Goal: Information Seeking & Learning: Learn about a topic

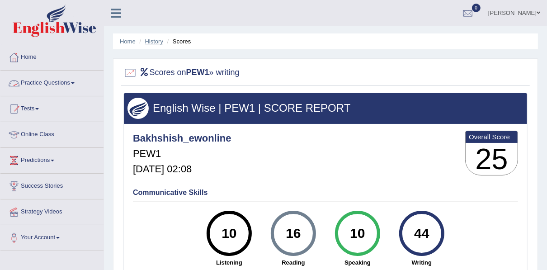
click at [153, 41] on link "History" at bounding box center [154, 41] width 18 height 7
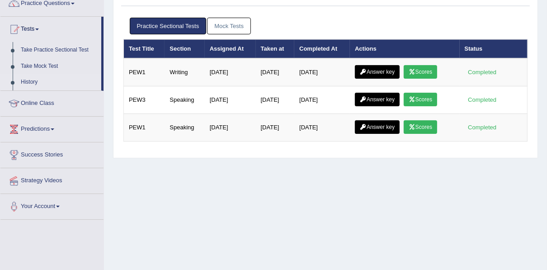
click at [379, 67] on link "Answer key" at bounding box center [377, 72] width 45 height 14
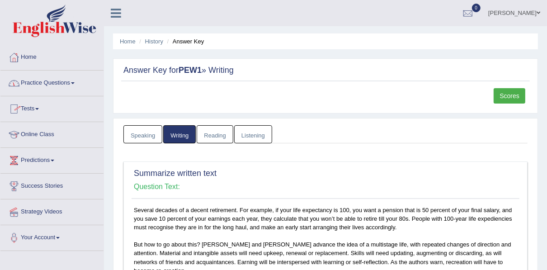
click at [36, 108] on link "Tests" at bounding box center [51, 107] width 103 height 23
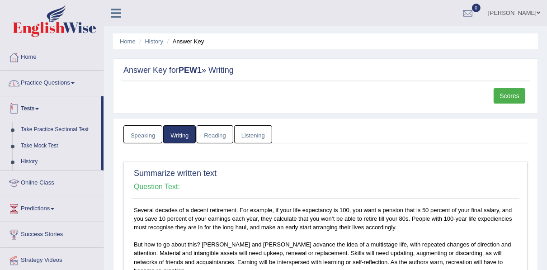
click at [39, 76] on link "Practice Questions" at bounding box center [51, 82] width 103 height 23
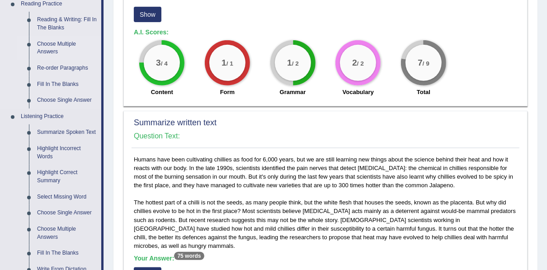
scroll to position [289, 0]
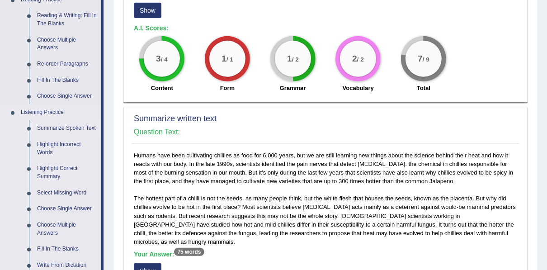
click at [49, 128] on link "Summarize Spoken Text" at bounding box center [67, 128] width 68 height 16
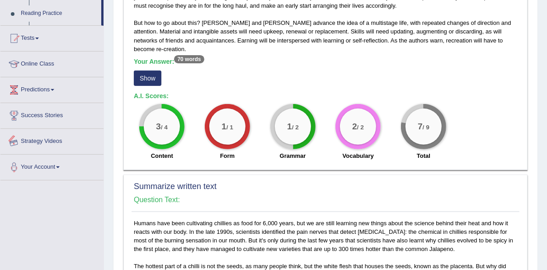
scroll to position [320, 0]
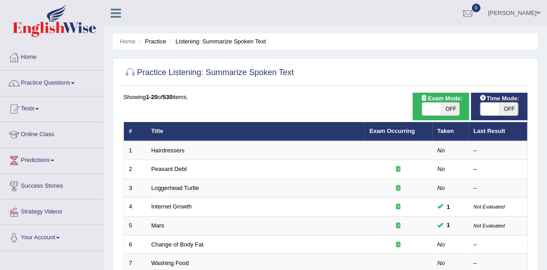
click at [445, 106] on span "OFF" at bounding box center [450, 109] width 19 height 13
checkbox input "true"
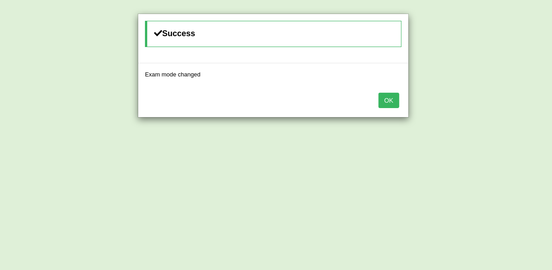
click at [388, 102] on button "OK" at bounding box center [389, 100] width 21 height 15
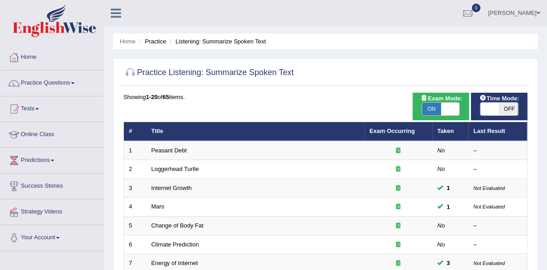
click at [501, 109] on span "OFF" at bounding box center [509, 109] width 19 height 13
checkbox input "true"
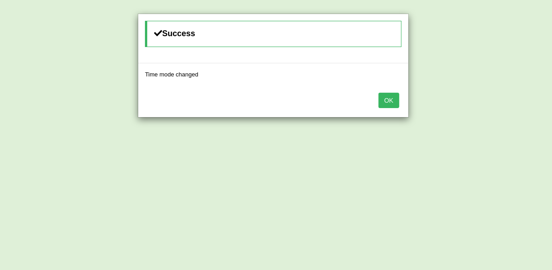
click at [391, 102] on button "OK" at bounding box center [389, 100] width 21 height 15
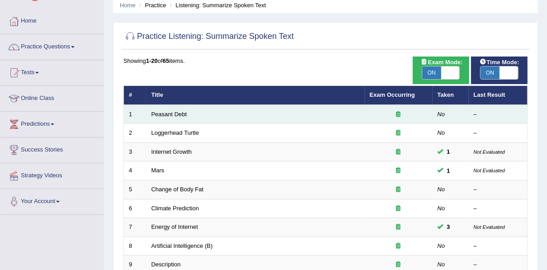
scroll to position [181, 0]
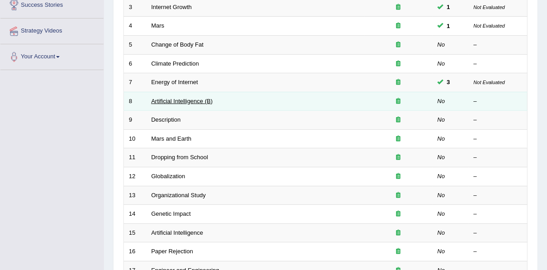
click at [184, 98] on link "Artificial Intelligence (B)" at bounding box center [181, 101] width 61 height 7
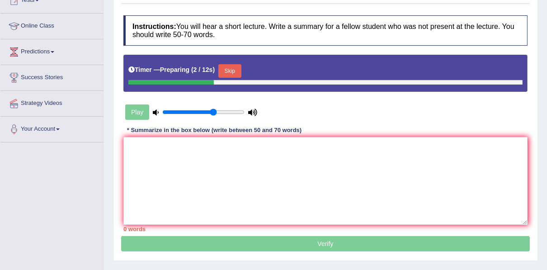
scroll to position [109, 0]
drag, startPoint x: 212, startPoint y: 110, endPoint x: 252, endPoint y: 112, distance: 39.9
type input "1"
click at [245, 112] on input "range" at bounding box center [203, 112] width 82 height 7
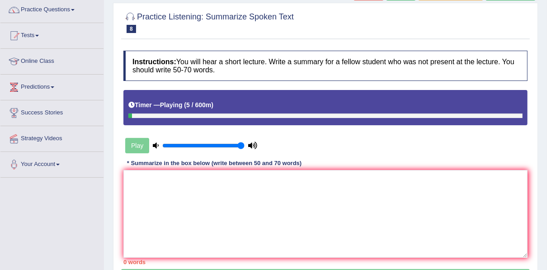
scroll to position [36, 0]
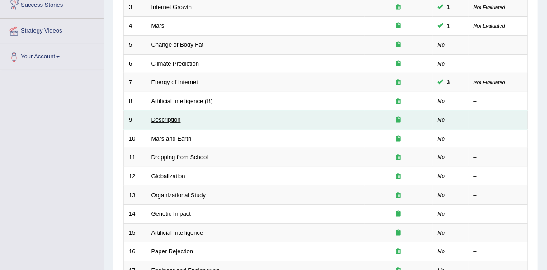
click at [154, 119] on link "Description" at bounding box center [165, 119] width 29 height 7
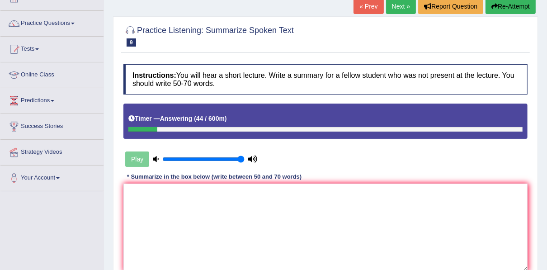
scroll to position [72, 0]
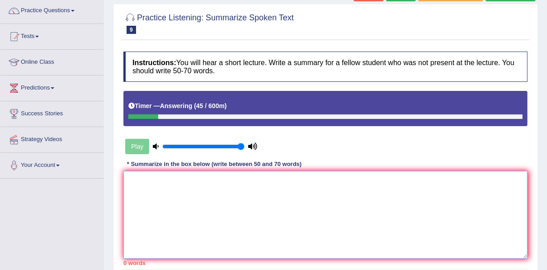
click at [233, 179] on textarea at bounding box center [325, 215] width 404 height 88
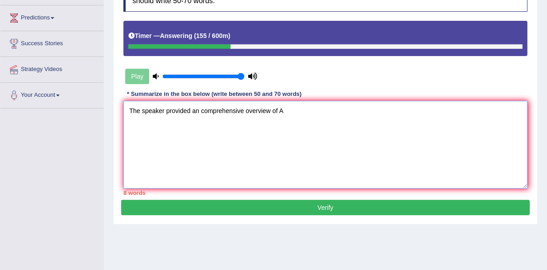
scroll to position [145, 0]
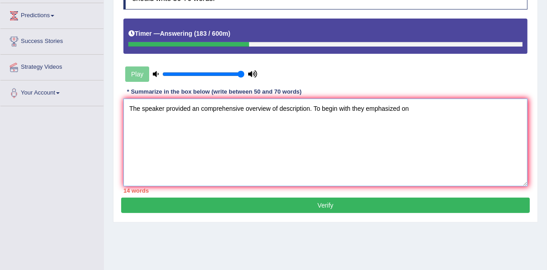
click at [277, 107] on textarea "The speaker provided an comprehensive overview of description. To begin with th…" at bounding box center [325, 143] width 404 height 88
click at [511, 109] on textarea "The speaker provided an comprehensive overview of abstraction commonly known as…" at bounding box center [325, 143] width 404 height 88
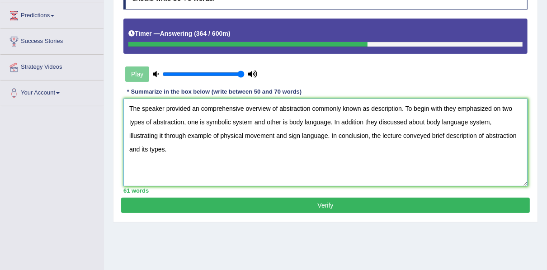
click at [311, 110] on textarea "The speaker provided an comprehensive overview of abstraction commonly known as…" at bounding box center [325, 143] width 404 height 88
click at [354, 109] on textarea "The speaker provided an comprehensive overview of abstraction, which is commonl…" at bounding box center [325, 143] width 404 height 88
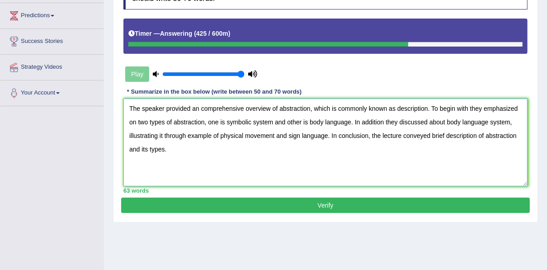
click at [288, 121] on textarea "The speaker provided an comprehensive overview of abstraction, which is commonl…" at bounding box center [325, 143] width 404 height 88
click at [394, 123] on textarea "The speaker provided an comprehensive overview of abstraction, which is commonl…" at bounding box center [325, 143] width 404 height 88
click at [148, 136] on textarea "The speaker provided an comprehensive overview of abstraction, which is commonl…" at bounding box center [325, 143] width 404 height 88
click at [211, 137] on textarea "The speaker provided an comprehensive overview of abstraction, which is commonl…" at bounding box center [325, 143] width 404 height 88
type textarea "The speaker provided an comprehensive overview of abstraction, which is commonl…"
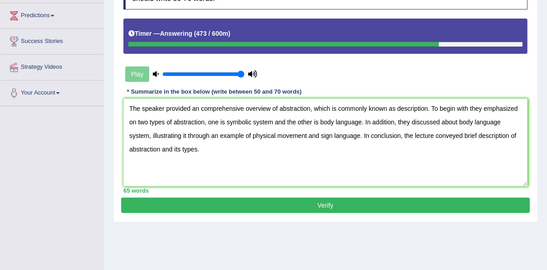
click at [283, 203] on button "Verify" at bounding box center [325, 205] width 409 height 15
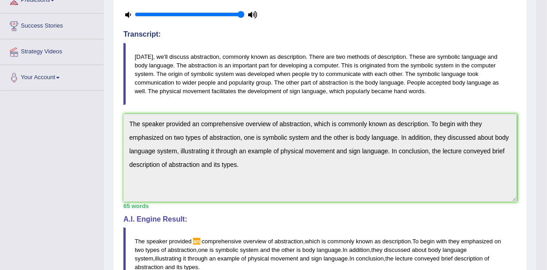
scroll to position [0, 0]
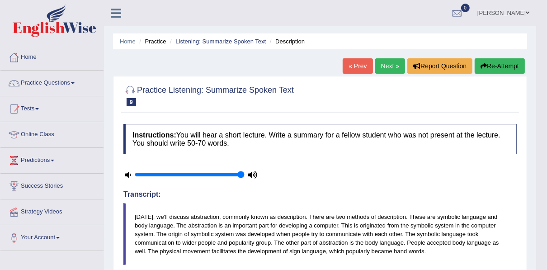
click at [492, 64] on button "Re-Attempt" at bounding box center [500, 65] width 50 height 15
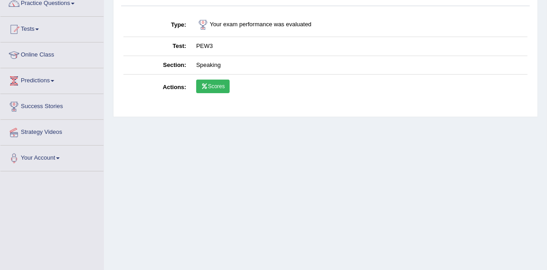
scroll to position [72, 0]
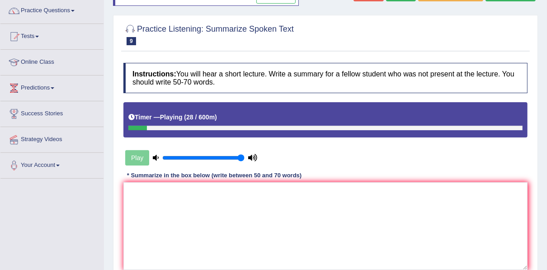
scroll to position [145, 0]
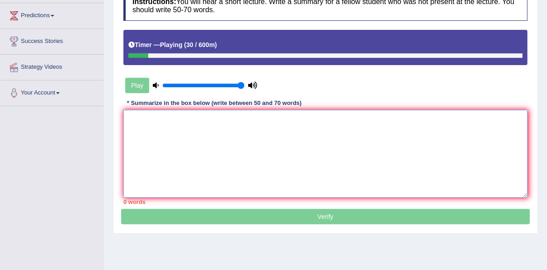
click at [251, 118] on textarea at bounding box center [325, 154] width 404 height 88
paste textarea "The speaker provided an comprehensive overview of abstraction, which is commonl…"
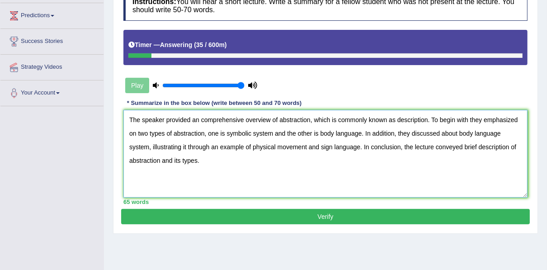
click at [194, 121] on textarea "The speaker provided an comprehensive overview of abstraction, which is commonl…" at bounding box center [325, 154] width 404 height 88
click at [198, 119] on textarea "The speaker provided an comprehensive overview of abstraction, which is commonl…" at bounding box center [325, 154] width 404 height 88
type textarea "The speaker provided a comprehensive overview of abstraction, which is commonly…"
click at [248, 217] on button "Verify" at bounding box center [325, 216] width 409 height 15
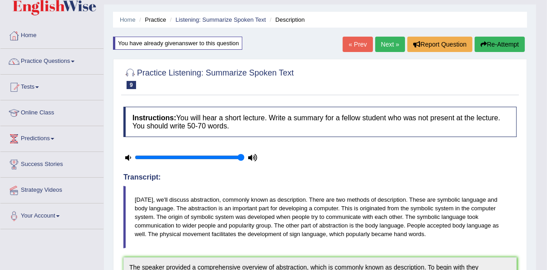
scroll to position [0, 0]
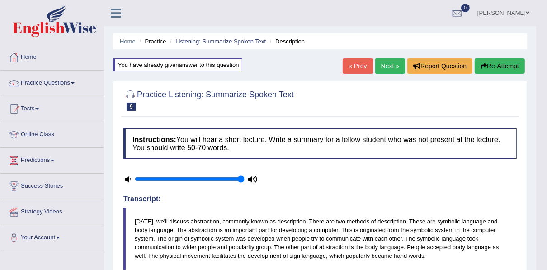
click at [382, 67] on link "Next »" at bounding box center [390, 65] width 30 height 15
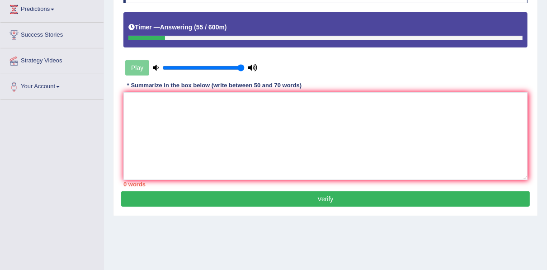
scroll to position [181, 0]
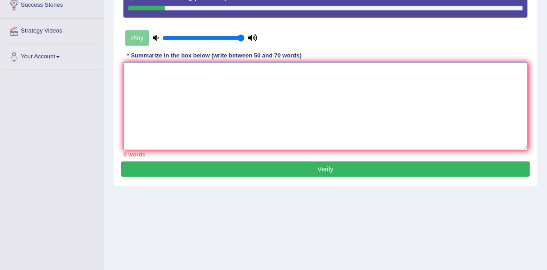
click at [238, 75] on textarea at bounding box center [325, 106] width 404 height 88
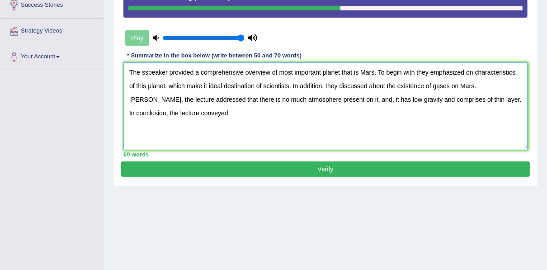
click at [146, 72] on textarea "The sspeaker provided a comprehensive overview of most important planet that is…" at bounding box center [325, 106] width 404 height 88
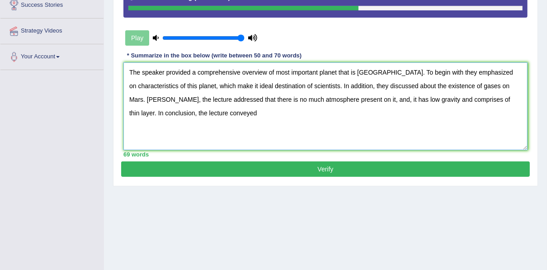
drag, startPoint x: 194, startPoint y: 99, endPoint x: 128, endPoint y: 102, distance: 65.6
click at [128, 102] on textarea "The speaker provided a comprehensive overview of most important planet that is …" at bounding box center [325, 106] width 404 height 88
click at [471, 101] on textarea "The speaker provided a comprehensive overview of most important planet that is …" at bounding box center [325, 106] width 404 height 88
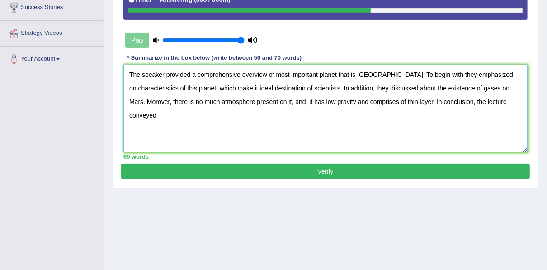
scroll to position [179, 0]
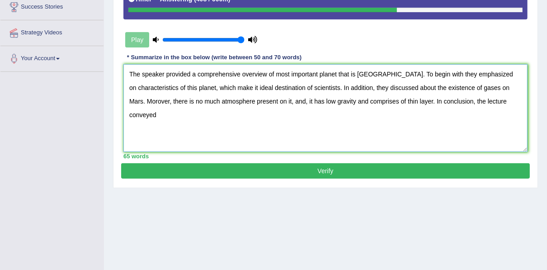
click at [238, 103] on textarea "The speaker provided a comprehensive overview of most important planet that is …" at bounding box center [325, 108] width 404 height 88
click at [488, 97] on textarea "The speaker provided a comprehensive overview of most important planet that is …" at bounding box center [325, 108] width 404 height 88
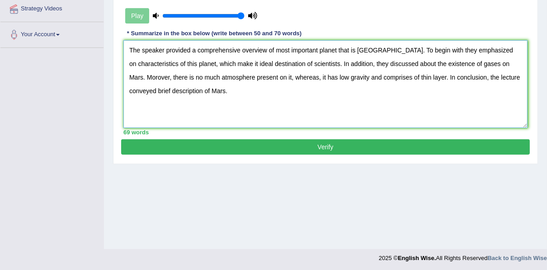
scroll to position [205, 0]
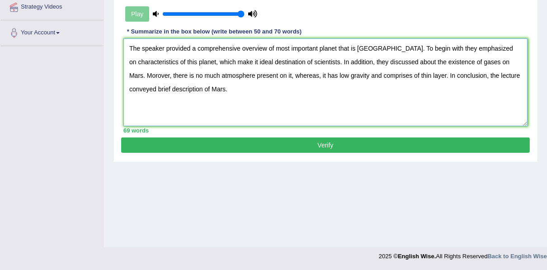
click at [274, 48] on textarea "The speaker provided a comprehensive overview of most important planet that is …" at bounding box center [325, 82] width 404 height 88
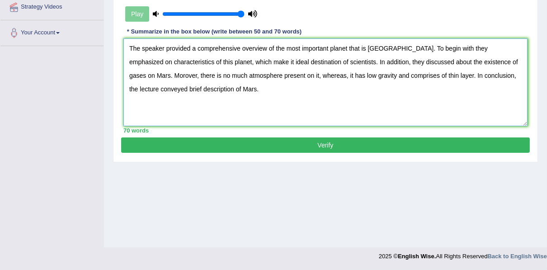
click at [346, 50] on textarea "The speaker provided a comprehensive overview of the most important planet that…" at bounding box center [325, 82] width 404 height 88
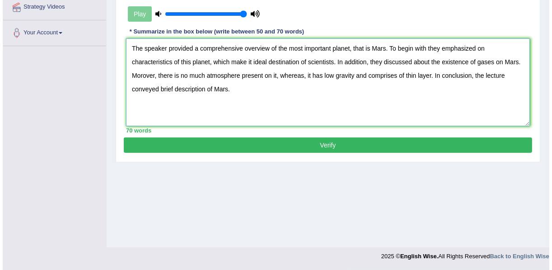
scroll to position [169, 0]
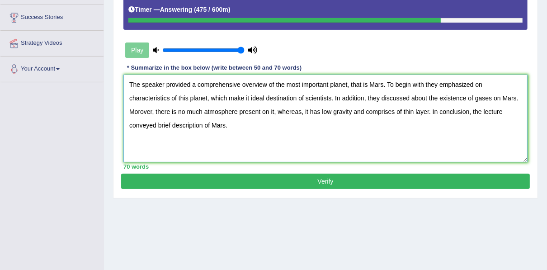
click at [243, 101] on textarea "The speaker provided a comprehensive overview of the most important planet, tha…" at bounding box center [325, 119] width 404 height 88
click at [444, 112] on textarea "The speaker provided a comprehensive overview of the most important planet, tha…" at bounding box center [325, 119] width 404 height 88
type textarea "The speaker provided a comprehensive overview of the most important planet, tha…"
click at [248, 178] on button "Verify" at bounding box center [325, 181] width 409 height 15
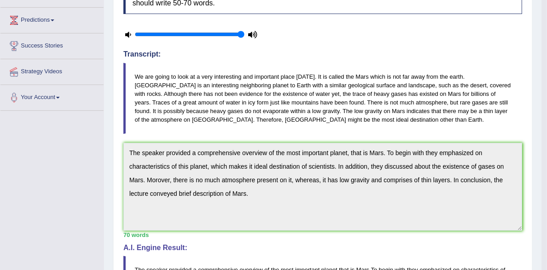
scroll to position [0, 0]
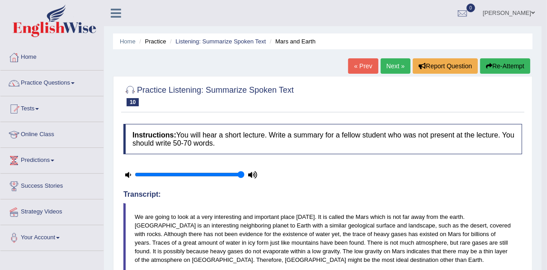
click at [514, 69] on button "Re-Attempt" at bounding box center [505, 65] width 50 height 15
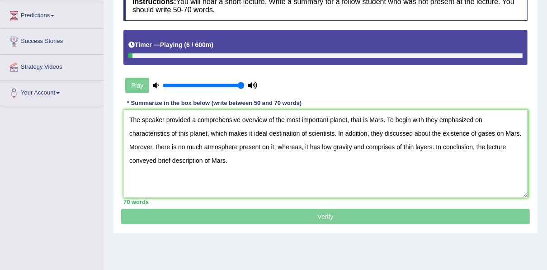
click at [171, 148] on textarea "The speaker provided a comprehensive overview of the most important planet, tha…" at bounding box center [325, 154] width 404 height 88
click at [158, 150] on textarea "The speaker provided a comprehensive overview of the most important planet, tha…" at bounding box center [325, 154] width 404 height 88
click at [203, 146] on textarea "The speaker provided a comprehensive overview of the most important planet, tha…" at bounding box center [325, 154] width 404 height 88
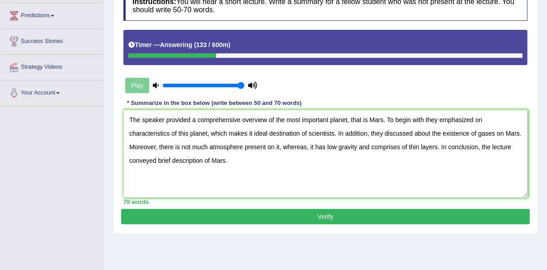
click at [400, 145] on textarea "The speaker provided a comprehensive overview of the most important planet, tha…" at bounding box center [325, 154] width 404 height 88
type textarea "The speaker provided a comprehensive overview of the most important planet, tha…"
click at [295, 210] on button "Verify" at bounding box center [325, 216] width 409 height 15
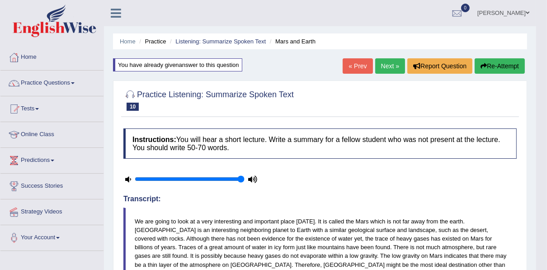
click at [391, 68] on link "Next »" at bounding box center [390, 65] width 30 height 15
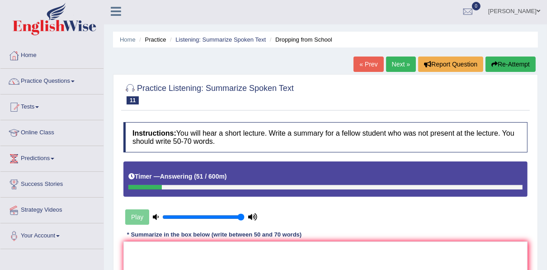
scroll to position [72, 0]
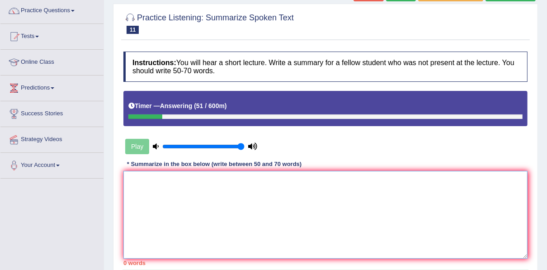
click at [154, 172] on textarea at bounding box center [325, 215] width 404 height 88
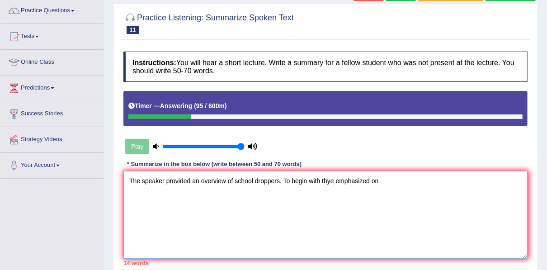
click at [327, 181] on textarea "The speaker provided an overview of school droppers. To begin with thye emphasi…" at bounding box center [325, 215] width 404 height 88
click at [383, 182] on textarea "The speaker provided an overview of school droppers. To begin with they emphasi…" at bounding box center [325, 215] width 404 height 88
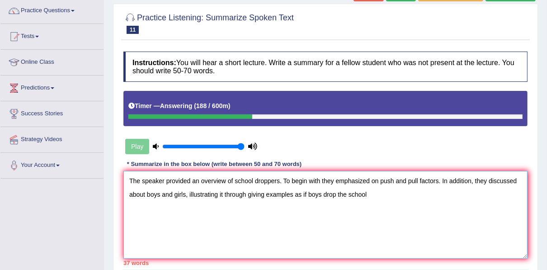
drag, startPoint x: 277, startPoint y: 181, endPoint x: 234, endPoint y: 182, distance: 43.4
click at [234, 182] on textarea "The speaker provided an overview of school droppers. To begin with they emphasi…" at bounding box center [325, 215] width 404 height 88
drag, startPoint x: 369, startPoint y: 195, endPoint x: 246, endPoint y: 195, distance: 123.0
click at [246, 195] on textarea "The speaker provided an overview of low achievers. To begin with they emphasize…" at bounding box center [325, 215] width 404 height 88
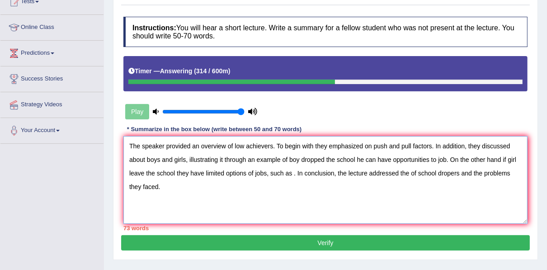
scroll to position [111, 0]
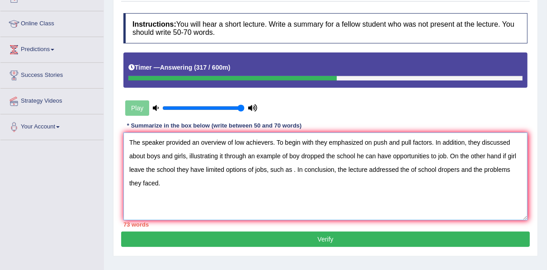
click at [198, 142] on textarea "The speaker provided an overview of low achievers. To begin with they emphasize…" at bounding box center [325, 176] width 404 height 88
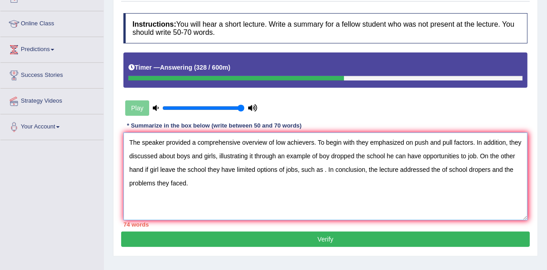
click at [274, 141] on textarea "The speaker provided a comprehensive overview of low achievers. To begin with t…" at bounding box center [325, 176] width 404 height 88
click at [309, 142] on textarea "The speaker provided a comprehensive overview of low achievers. To begin with t…" at bounding box center [325, 176] width 404 height 88
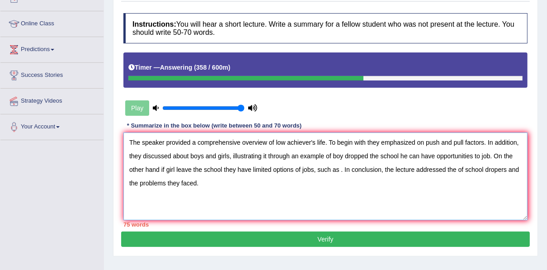
click at [342, 157] on textarea "The speaker provided a comprehensive overview of low achiever's life. To begin …" at bounding box center [325, 176] width 404 height 88
drag, startPoint x: 349, startPoint y: 154, endPoint x: 437, endPoint y: 156, distance: 88.6
click at [437, 156] on textarea "The speaker provided a comprehensive overview of low achiever's life. To begin …" at bounding box center [325, 176] width 404 height 88
click at [431, 156] on textarea "The speaker provided a comprehensive overview of low achiever's life. To begin …" at bounding box center [325, 176] width 404 height 88
drag, startPoint x: 493, startPoint y: 156, endPoint x: 340, endPoint y: 169, distance: 153.4
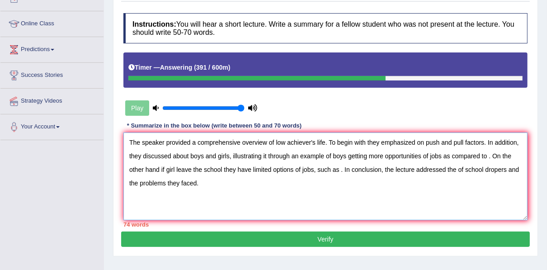
click at [340, 169] on textarea "The speaker provided a comprehensive overview of low achiever's life. To begin …" at bounding box center [325, 176] width 404 height 88
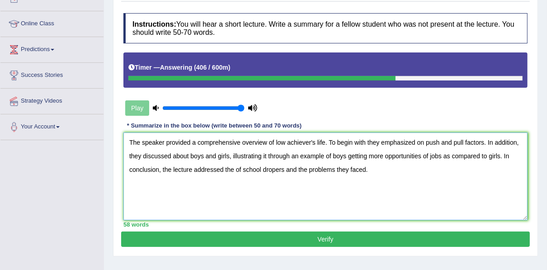
click at [234, 170] on textarea "The speaker provided a comprehensive overview of low achiever's life. To begin …" at bounding box center [325, 176] width 404 height 88
click at [353, 170] on textarea "The speaker provided a comprehensive overview of low achiever's life. To begin …" at bounding box center [325, 176] width 404 height 88
click at [189, 156] on textarea "The speaker provided a comprehensive overview of low achiever's life. To begin …" at bounding box center [325, 176] width 404 height 88
click at [207, 156] on textarea "The speaker provided a comprehensive overview of low achiever's life. To begin …" at bounding box center [325, 176] width 404 height 88
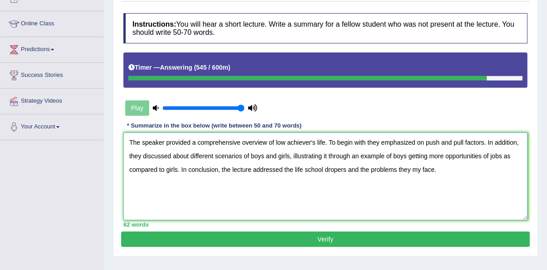
click at [338, 170] on textarea "The speaker provided a comprehensive overview of low achiever's life. To begin …" at bounding box center [325, 176] width 404 height 88
click at [425, 170] on textarea "The speaker provided a comprehensive overview of low achiever's life. To begin …" at bounding box center [325, 176] width 404 height 88
type textarea "The speaker provided a comprehensive overview of low achiever's life. To begin …"
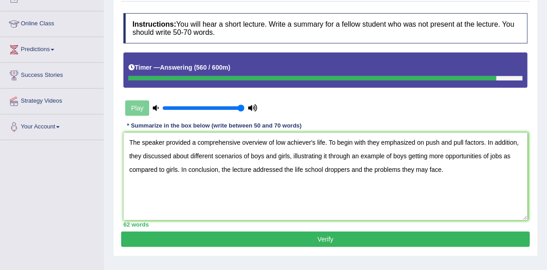
click at [409, 238] on button "Verify" at bounding box center [325, 238] width 409 height 15
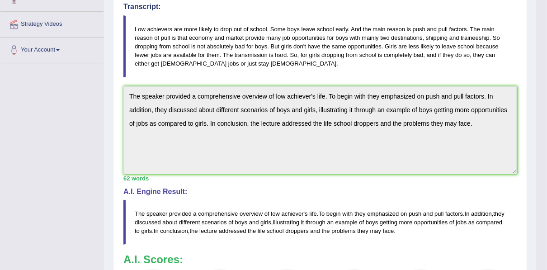
scroll to position [43, 0]
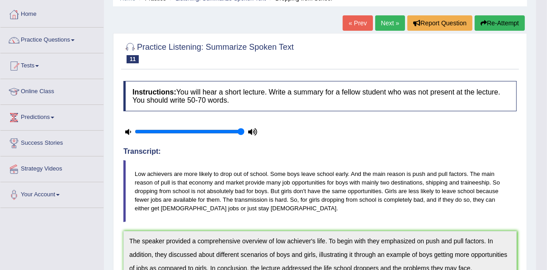
click at [495, 19] on button "Re-Attempt" at bounding box center [500, 22] width 50 height 15
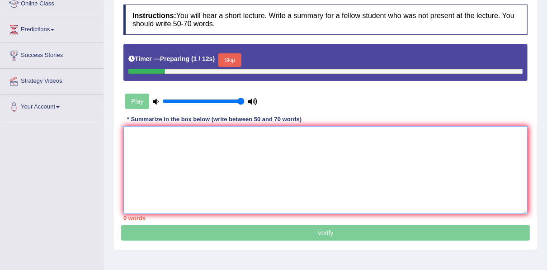
click at [226, 153] on textarea at bounding box center [325, 170] width 404 height 88
paste textarea "The speaker provided a comprehensive overview of low achiever's life. To begin …"
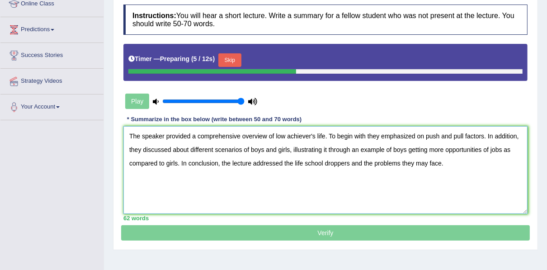
click at [274, 137] on textarea "The speaker provided a comprehensive overview of low achiever's life. To begin …" at bounding box center [325, 170] width 404 height 88
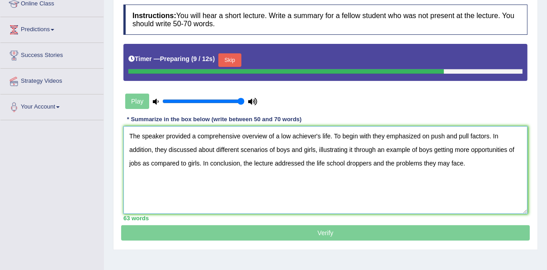
click at [369, 136] on textarea "The speaker provided a comprehensive overview of a low achiever's life. To begi…" at bounding box center [325, 170] width 404 height 88
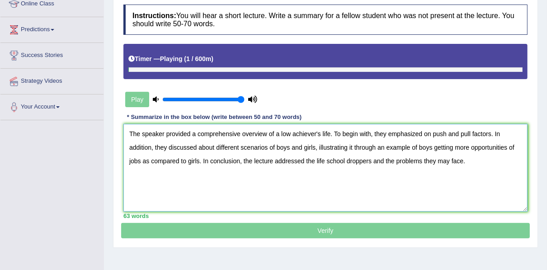
click at [425, 134] on textarea "The speaker provided a comprehensive overview of a low achiever's life. To begi…" at bounding box center [325, 168] width 404 height 88
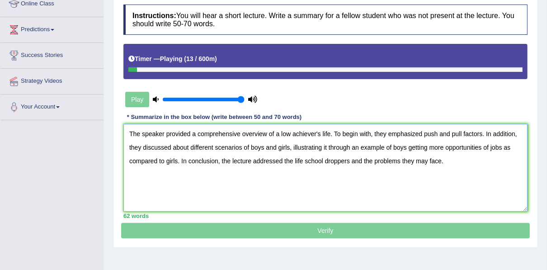
click at [184, 146] on textarea "The speaker provided a comprehensive overview of a low achiever's life. To begi…" at bounding box center [325, 168] width 404 height 88
click at [470, 146] on textarea "The speaker provided a comprehensive overview of a low achiever's life. To begi…" at bounding box center [325, 168] width 404 height 88
click at [334, 160] on textarea "The speaker provided a comprehensive overview of a low achiever's life. To begi…" at bounding box center [325, 168] width 404 height 88
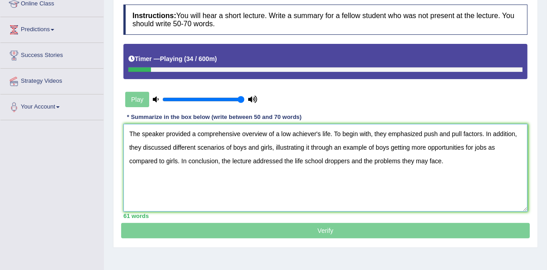
click at [334, 160] on textarea "The speaker provided a comprehensive overview of a low achiever's life. To begi…" at bounding box center [325, 168] width 404 height 88
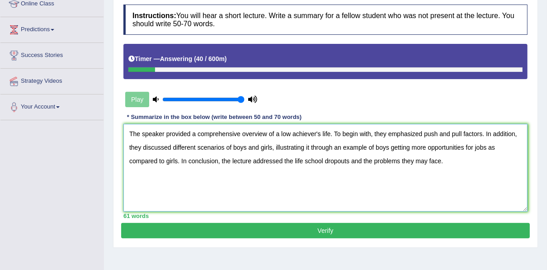
type textarea "The speaker provided a comprehensive overview of a low achiever's life. To begi…"
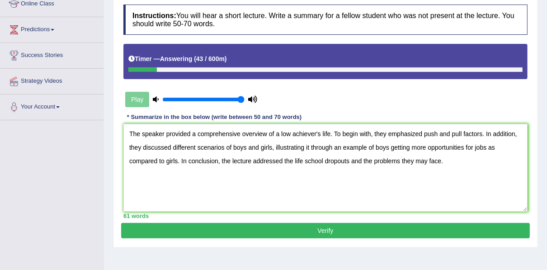
click at [311, 225] on button "Verify" at bounding box center [325, 230] width 409 height 15
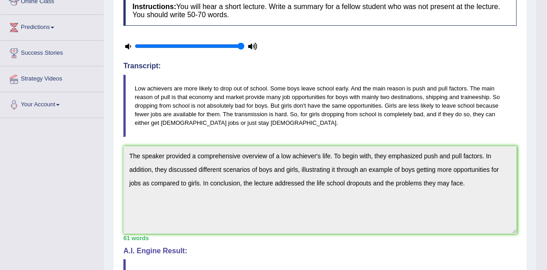
scroll to position [100, 0]
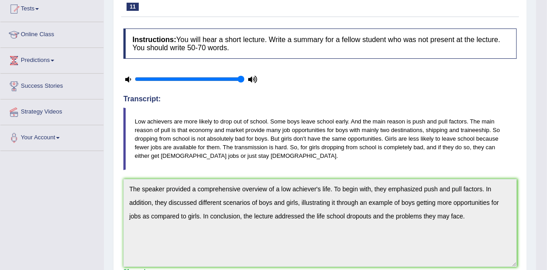
click at [238, 142] on blockquote "Low achievers are more likely to drop out of school. Some boys leave school ear…" at bounding box center [319, 139] width 393 height 62
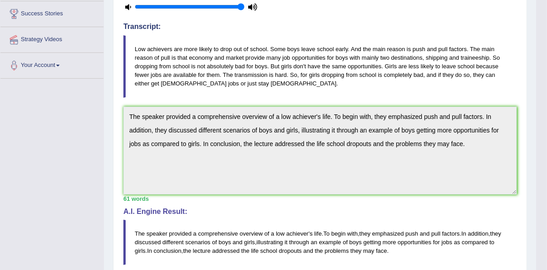
scroll to position [0, 0]
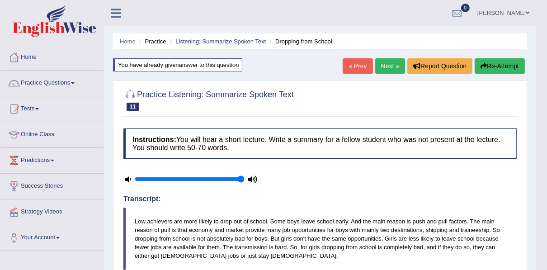
click at [488, 59] on button "Re-Attempt" at bounding box center [500, 65] width 50 height 15
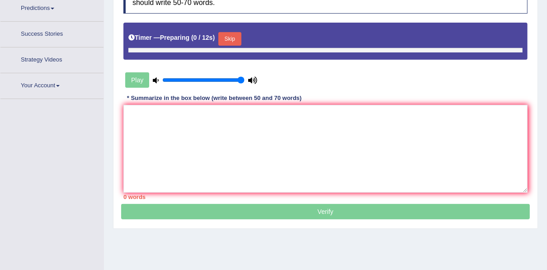
scroll to position [152, 0]
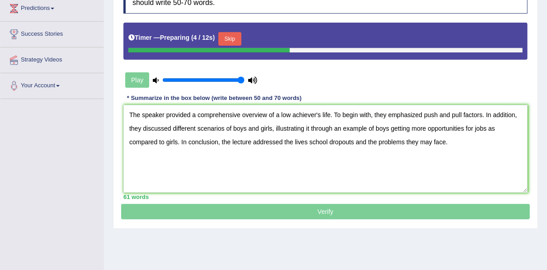
click at [235, 215] on p "Verify" at bounding box center [325, 97] width 409 height 243
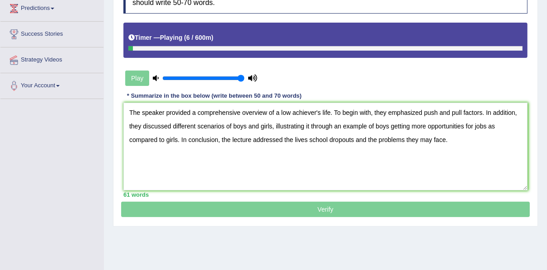
click at [245, 211] on p "Verify" at bounding box center [325, 96] width 409 height 241
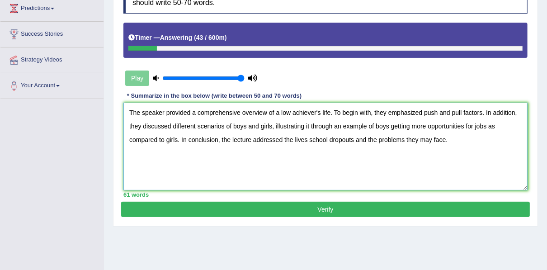
click at [308, 140] on textarea "The speaker provided a comprehensive overview of a low achiever's life. To begi…" at bounding box center [325, 147] width 404 height 88
type textarea "The speaker provided a comprehensive overview of a low achiever's life. To begi…"
click at [302, 203] on button "Verify" at bounding box center [325, 209] width 409 height 15
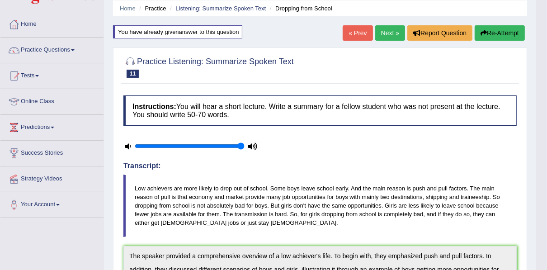
scroll to position [0, 0]
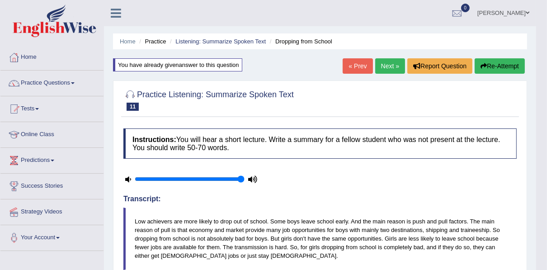
click at [384, 71] on link "Next »" at bounding box center [390, 65] width 30 height 15
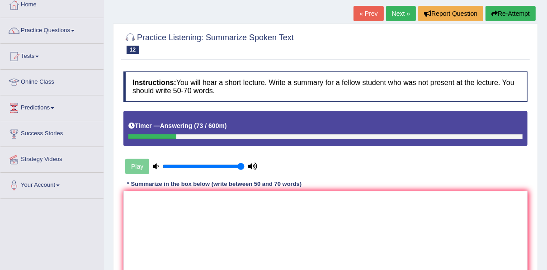
scroll to position [109, 0]
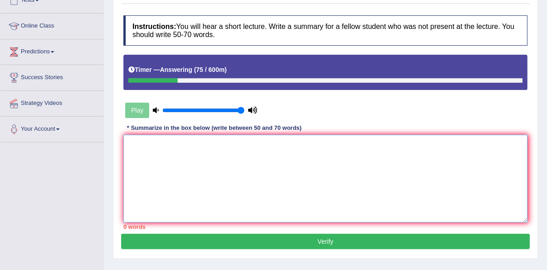
click at [172, 147] on textarea at bounding box center [325, 179] width 404 height 88
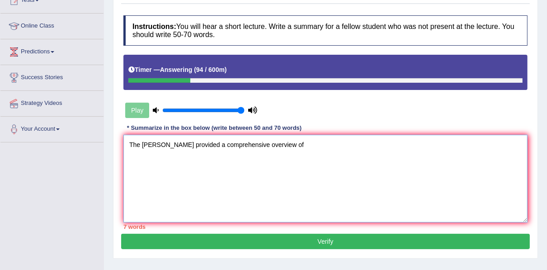
click at [154, 143] on textarea "The spraker provided a comprehensive overview of" at bounding box center [325, 179] width 404 height 88
click at [281, 146] on textarea "The speaker provided a comprehensive overview of" at bounding box center [325, 179] width 404 height 88
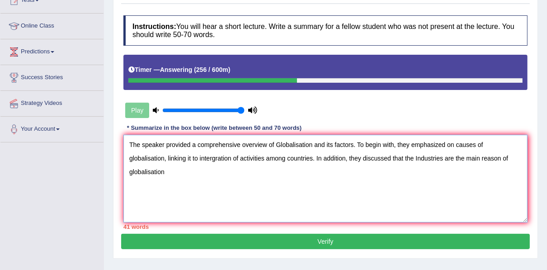
click at [376, 158] on textarea "The speaker provided a comprehensive overview of Globalisation and its factors.…" at bounding box center [325, 179] width 404 height 88
click at [278, 143] on textarea "The speaker provided a comprehensive overview of Globalisation and its factors.…" at bounding box center [325, 179] width 404 height 88
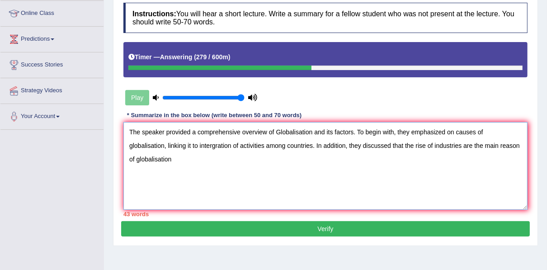
scroll to position [122, 0]
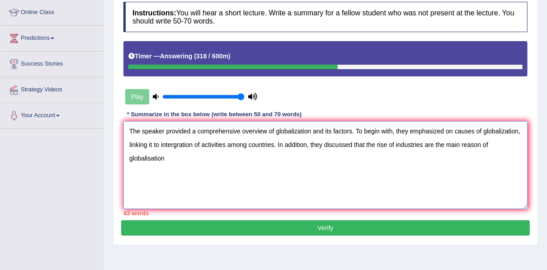
click at [151, 158] on textarea "The speaker provided a comprehensive overview of globalization and its factors.…" at bounding box center [325, 165] width 404 height 88
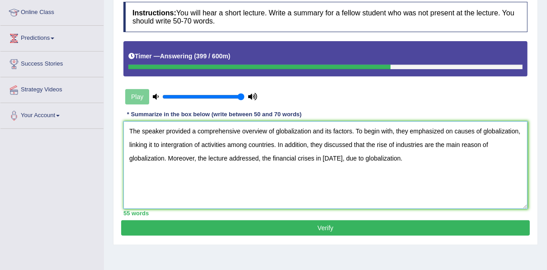
click at [249, 146] on textarea "The speaker provided a comprehensive overview of globalization and its factors.…" at bounding box center [325, 165] width 404 height 88
click at [339, 161] on textarea "The speaker provided a comprehensive overview of globalization and its factors.…" at bounding box center [325, 165] width 404 height 88
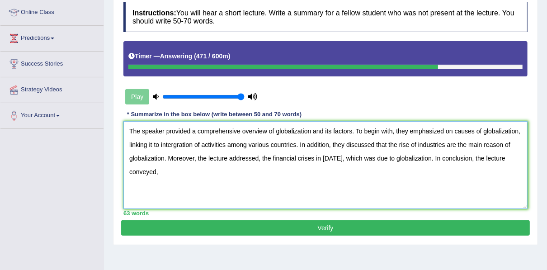
click at [417, 144] on textarea "The speaker provided a comprehensive overview of globalization and its factors.…" at bounding box center [325, 165] width 404 height 88
click at [450, 145] on textarea "The speaker provided a comprehensive overview of globalization and its factors.…" at bounding box center [325, 165] width 404 height 88
click at [185, 169] on textarea "The speaker provided a comprehensive overview of globalization and its factors.…" at bounding box center [325, 165] width 404 height 88
click at [160, 174] on textarea "The speaker provided a comprehensive overview of globalization and its factors.…" at bounding box center [325, 165] width 404 height 88
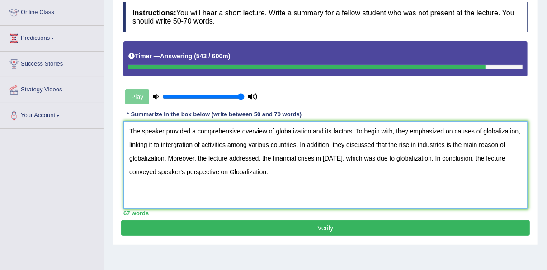
type textarea "The speaker provided a comprehensive overview of globalization and its factors.…"
click at [242, 228] on button "Verify" at bounding box center [325, 227] width 409 height 15
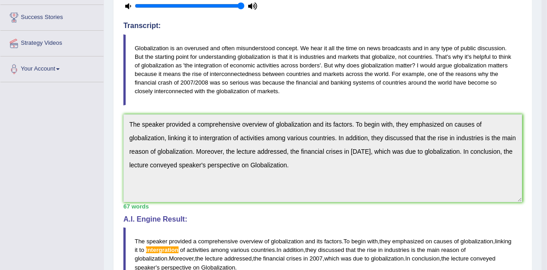
scroll to position [0, 0]
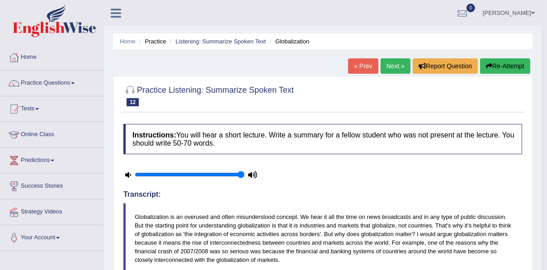
click at [494, 65] on button "Re-Attempt" at bounding box center [505, 65] width 50 height 15
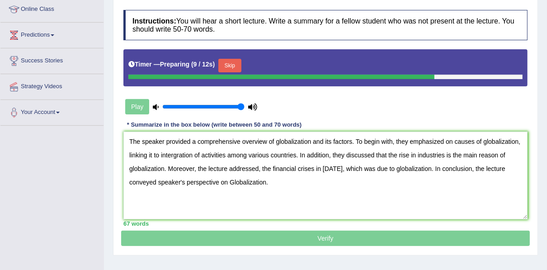
click at [174, 156] on textarea "The speaker provided a comprehensive overview of globalization and its factors.…" at bounding box center [325, 176] width 404 height 88
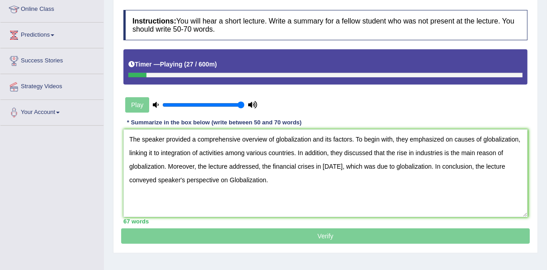
click at [362, 165] on textarea "The speaker provided a comprehensive overview of globalization and its factors.…" at bounding box center [325, 173] width 404 height 88
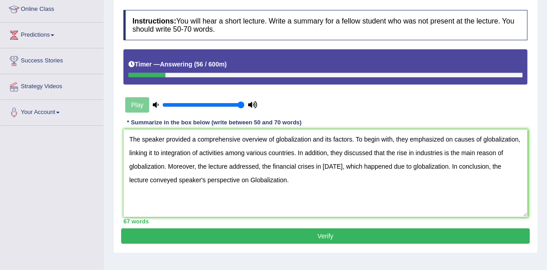
click at [265, 179] on textarea "The speaker provided a comprehensive overview of globalization and its factors.…" at bounding box center [325, 173] width 404 height 88
type textarea "The speaker provided a comprehensive overview of globalization and its factors.…"
click at [238, 236] on button "Verify" at bounding box center [325, 235] width 409 height 15
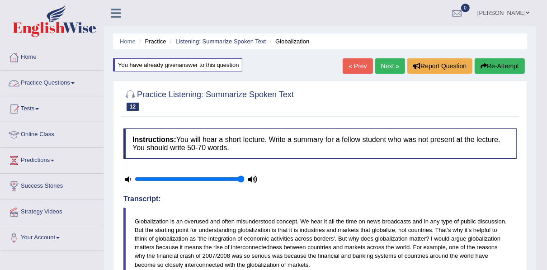
click at [58, 78] on link "Practice Questions" at bounding box center [51, 82] width 103 height 23
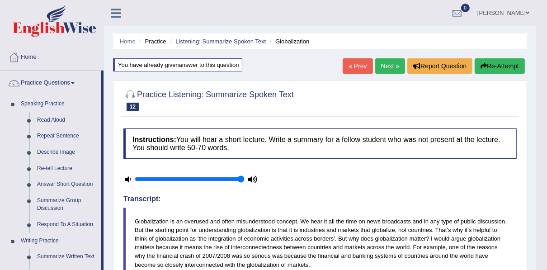
click at [489, 67] on button "Re-Attempt" at bounding box center [500, 65] width 50 height 15
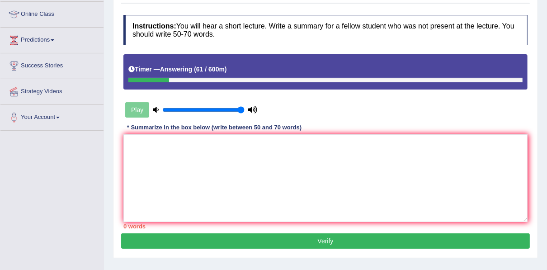
scroll to position [181, 0]
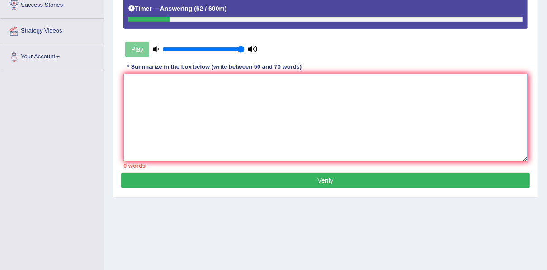
click at [231, 82] on textarea at bounding box center [325, 118] width 404 height 88
paste textarea "The speaker provided a comprehensive overview of globalization and its factors.…"
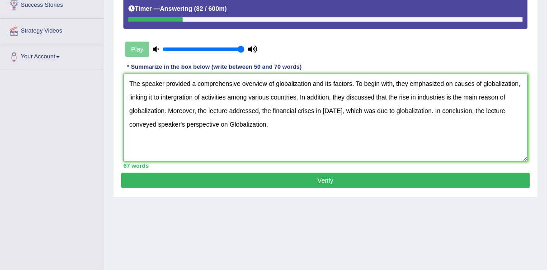
drag, startPoint x: 196, startPoint y: 83, endPoint x: 264, endPoint y: 85, distance: 67.8
click at [264, 85] on textarea "The speaker provided a comprehensive overview of globalization and its factors.…" at bounding box center [325, 118] width 404 height 88
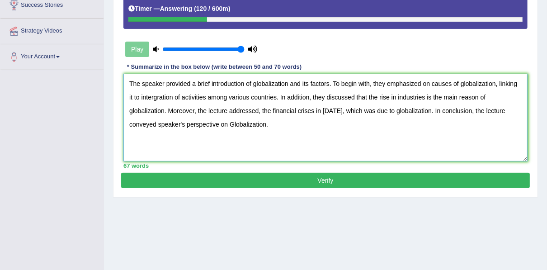
click at [388, 83] on textarea "The speaker provided a brief introduction of globalization and its factors. To …" at bounding box center [325, 118] width 404 height 88
drag, startPoint x: 388, startPoint y: 83, endPoint x: 132, endPoint y: 98, distance: 255.9
click at [132, 98] on textarea "The speaker provided a brief introduction of globalization and its factors. To …" at bounding box center [325, 118] width 404 height 88
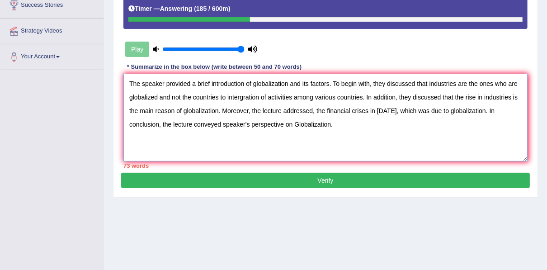
click at [270, 97] on textarea "The speaker provided a brief introduction of globalization and its factors. To …" at bounding box center [325, 118] width 404 height 88
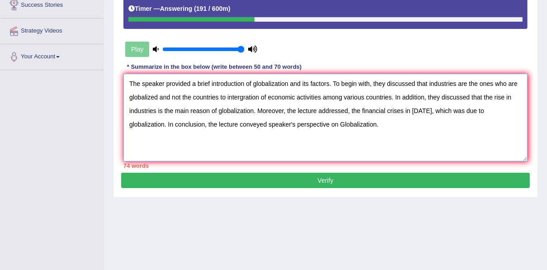
click at [226, 98] on textarea "The speaker provided a brief introduction of globalization and its factors. To …" at bounding box center [325, 118] width 404 height 88
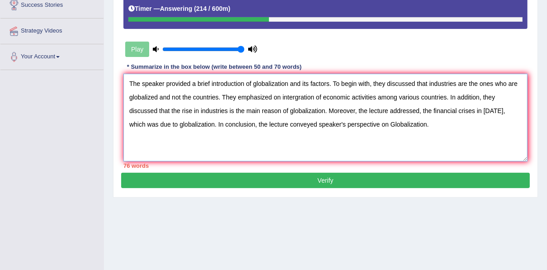
drag, startPoint x: 329, startPoint y: 84, endPoint x: 303, endPoint y: 83, distance: 25.8
click at [303, 83] on textarea "The speaker provided a brief introduction of globalization and its factors. To …" at bounding box center [325, 118] width 404 height 88
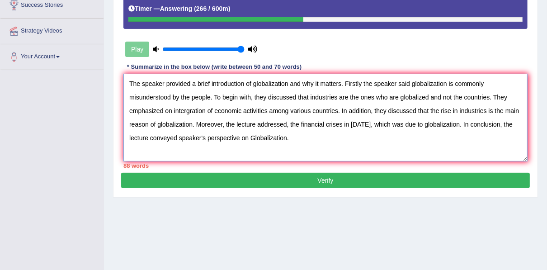
drag, startPoint x: 255, startPoint y: 97, endPoint x: 216, endPoint y: 98, distance: 38.9
click at [216, 98] on textarea "The speaker provided a brief introduction of globalization and why it matters. …" at bounding box center [325, 118] width 404 height 88
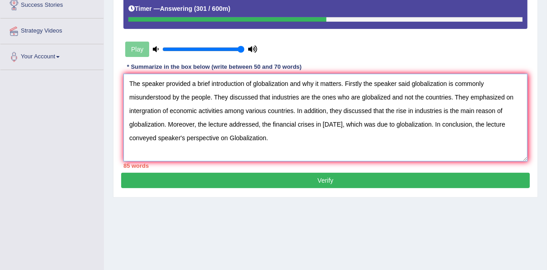
drag, startPoint x: 226, startPoint y: 109, endPoint x: 246, endPoint y: 112, distance: 20.9
click at [246, 112] on textarea "The speaker provided a brief introduction of globalization and why it matters. …" at bounding box center [325, 118] width 404 height 88
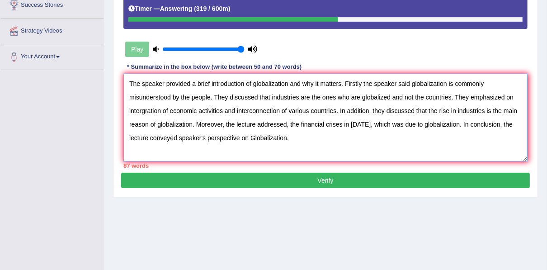
drag, startPoint x: 375, startPoint y: 109, endPoint x: 225, endPoint y: 125, distance: 150.9
click at [225, 125] on textarea "The speaker provided a brief introduction of globalization and why it matters. …" at bounding box center [325, 118] width 404 height 88
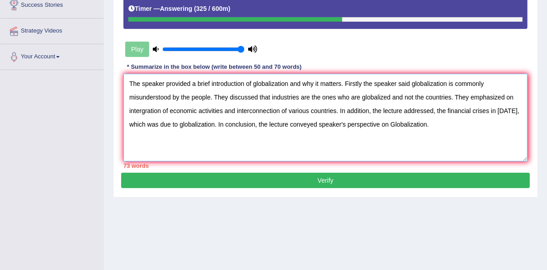
click at [498, 113] on textarea "The speaker provided a brief introduction of globalization and why it matters. …" at bounding box center [325, 118] width 404 height 88
click at [362, 82] on textarea "The speaker provided a brief introduction of globalization and why it matters. …" at bounding box center [325, 118] width 404 height 88
click at [413, 83] on textarea "The speaker provided a brief introduction of globalization and why it matters. …" at bounding box center [325, 118] width 404 height 88
click at [226, 97] on textarea "The speaker provided a brief introduction of globalization and why it matters. …" at bounding box center [325, 118] width 404 height 88
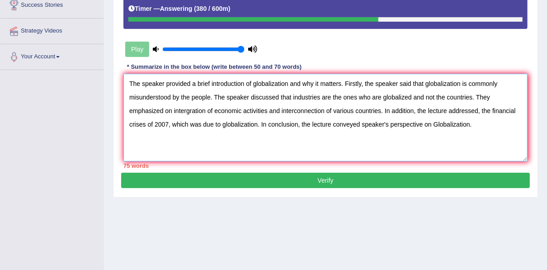
click at [493, 98] on textarea "The speaker provided a brief introduction of globalization and why it matters. …" at bounding box center [325, 118] width 404 height 88
click at [139, 113] on textarea "The speaker provided a brief introduction of globalization and why it matters. …" at bounding box center [325, 118] width 404 height 88
drag, startPoint x: 257, startPoint y: 124, endPoint x: 175, endPoint y: 124, distance: 82.7
click at [175, 124] on textarea "The speaker provided a brief introduction of globalization and why it matters. …" at bounding box center [325, 118] width 404 height 88
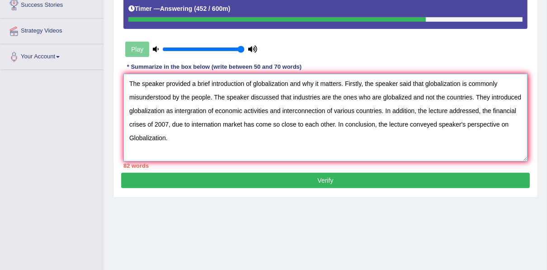
drag, startPoint x: 342, startPoint y: 83, endPoint x: 293, endPoint y: 81, distance: 49.3
click at [293, 81] on textarea "The speaker provided a brief introduction of globalization and why it matters. …" at bounding box center [325, 118] width 404 height 88
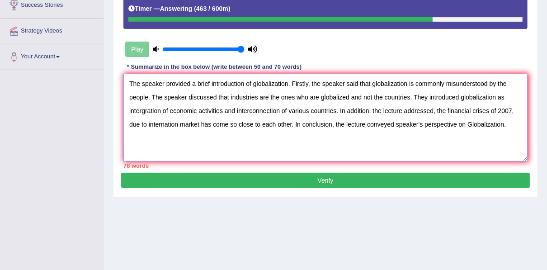
click at [184, 97] on textarea "The speaker provided a brief introduction of globalization. Firstly, the speake…" at bounding box center [325, 118] width 404 height 88
click at [322, 96] on textarea "The speaker provided a brief introduction of globalization. Firstly, the speake…" at bounding box center [325, 118] width 404 height 88
click at [195, 97] on textarea "The speaker provided a brief introduction of globalization. Firstly, the speake…" at bounding box center [325, 118] width 404 height 88
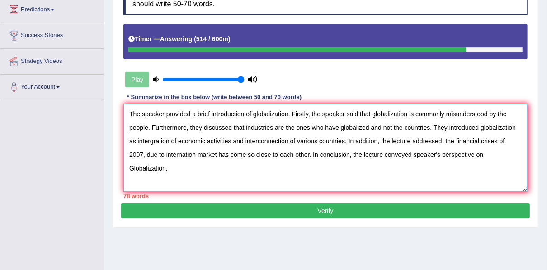
scroll to position [140, 0]
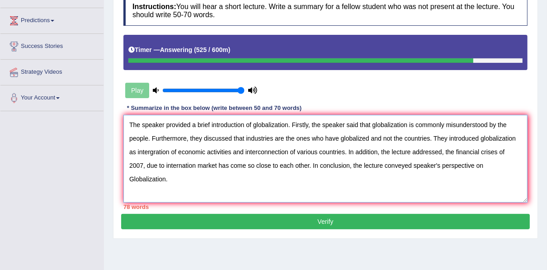
click at [444, 150] on textarea "The speaker provided a brief introduction of globalization. Firstly, the speake…" at bounding box center [325, 159] width 404 height 88
click at [165, 165] on textarea "The speaker provided a brief introduction of globalization. Firstly, the speake…" at bounding box center [325, 159] width 404 height 88
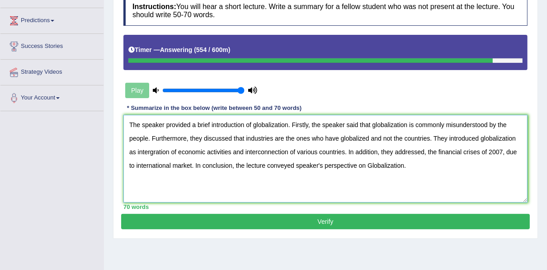
click at [136, 165] on textarea "The speaker provided a brief introduction of globalization. Firstly, the speake…" at bounding box center [325, 159] width 404 height 88
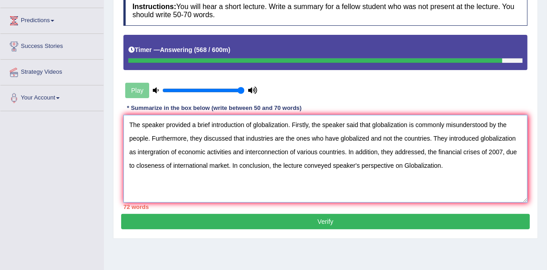
drag, startPoint x: 334, startPoint y: 164, endPoint x: 401, endPoint y: 166, distance: 67.4
click at [401, 166] on textarea "The speaker provided a brief introduction of globalization. Firstly, the speake…" at bounding box center [325, 159] width 404 height 88
click at [314, 163] on textarea "The speaker provided a brief introduction of globalization. Firstly, the speake…" at bounding box center [325, 159] width 404 height 88
drag, startPoint x: 427, startPoint y: 137, endPoint x: 371, endPoint y: 137, distance: 56.1
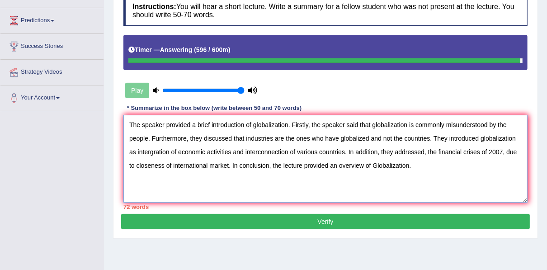
click at [371, 137] on textarea "The speaker provided a brief introduction of globalization. Firstly, the speake…" at bounding box center [325, 159] width 404 height 88
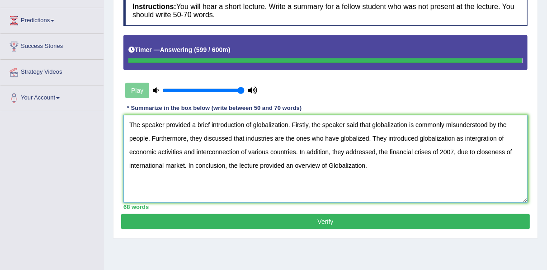
click at [371, 137] on textarea "The speaker provided a brief introduction of globalization. Firstly, the speake…" at bounding box center [325, 159] width 404 height 88
type textarea "The speaker provided a brief introduction of globalization. Firstly, the speake…"
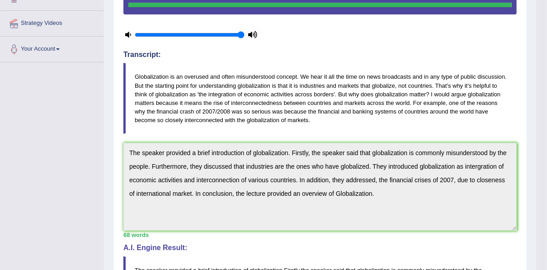
scroll to position [44, 0]
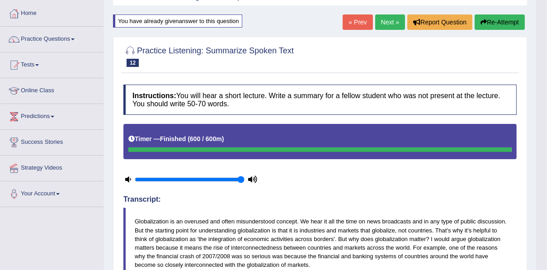
click at [393, 18] on link "Next »" at bounding box center [390, 21] width 30 height 15
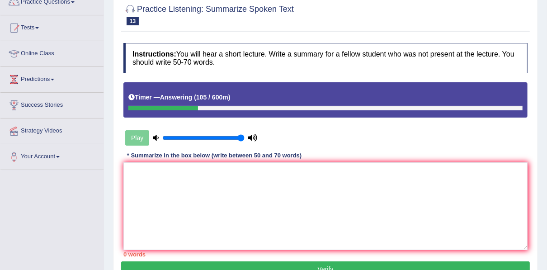
scroll to position [205, 0]
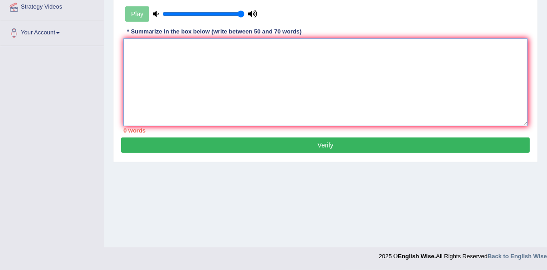
click at [199, 42] on textarea at bounding box center [325, 82] width 404 height 88
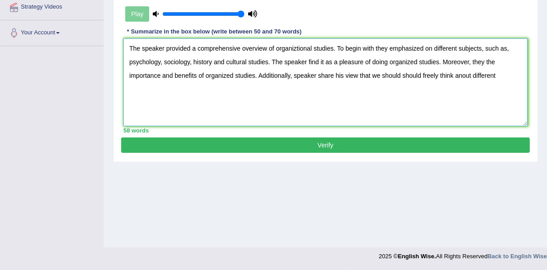
click at [318, 62] on textarea "The speaker provided a comprehensive overview of organiztional studies. To begi…" at bounding box center [325, 82] width 404 height 88
click at [336, 62] on textarea "The speaker provided a comprehensive overview of organiztional studies. To begi…" at bounding box center [325, 82] width 404 height 88
click at [358, 62] on textarea "The speaker provided a comprehensive overview of organiztional studies. To begi…" at bounding box center [325, 82] width 404 height 88
click at [357, 62] on textarea "The speaker provided a comprehensive overview of organiztional studies. To begi…" at bounding box center [325, 82] width 404 height 88
click at [326, 62] on textarea "The speaker provided a comprehensive overview of organiztional studies. To begi…" at bounding box center [325, 82] width 404 height 88
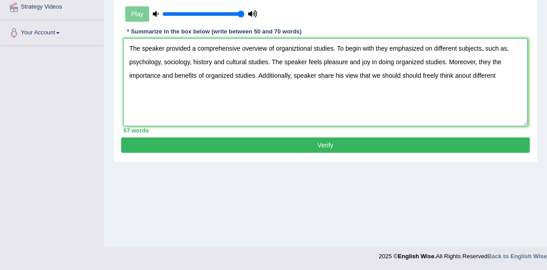
click at [295, 47] on textarea "The speaker provided a comprehensive overview of organiztional studies. To begi…" at bounding box center [325, 82] width 404 height 88
click at [375, 47] on textarea "The speaker provided a comprehensive overview of organizational studies. To beg…" at bounding box center [325, 82] width 404 height 88
click at [488, 51] on textarea "The speaker provided a comprehensive overview of organizational studies. To beg…" at bounding box center [325, 82] width 404 height 88
click at [500, 60] on textarea "The speaker provided a comprehensive overview of organizational studies. To beg…" at bounding box center [325, 82] width 404 height 88
click at [345, 74] on textarea "The speaker provided a comprehensive overview of organizational studies. To beg…" at bounding box center [325, 82] width 404 height 88
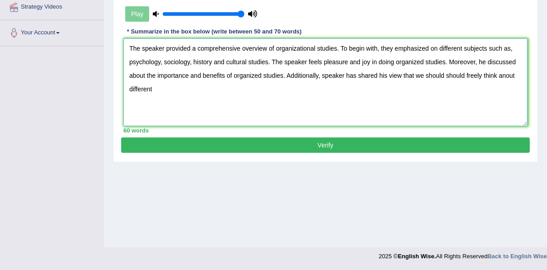
drag, startPoint x: 402, startPoint y: 75, endPoint x: 510, endPoint y: 84, distance: 107.5
click at [510, 84] on textarea "The speaker provided a comprehensive overview of organizational studies. To beg…" at bounding box center [325, 82] width 404 height 88
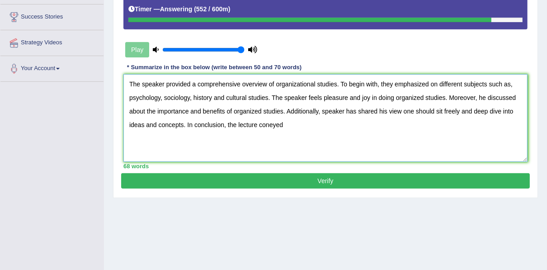
scroll to position [170, 0]
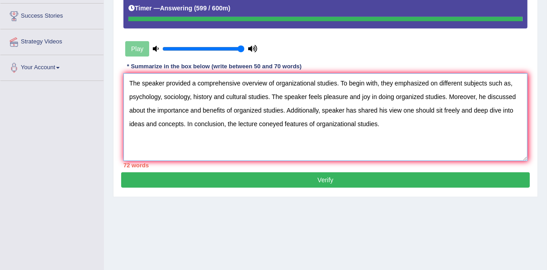
type textarea "The speaker provided a comprehensive overview of organizational studies. To beg…"
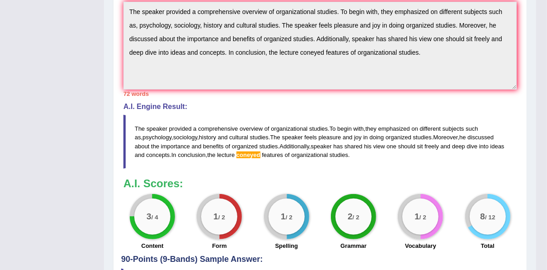
scroll to position [445, 0]
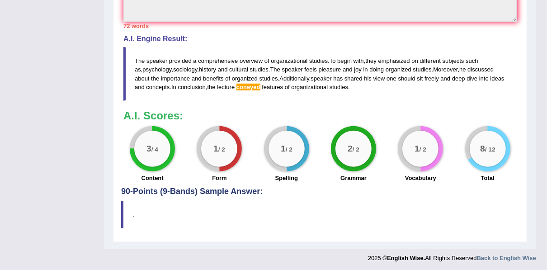
drag, startPoint x: 236, startPoint y: 86, endPoint x: 235, endPoint y: 77, distance: 9.1
click at [236, 85] on span "coneyed" at bounding box center [248, 87] width 24 height 7
click at [235, 77] on span "organized" at bounding box center [245, 78] width 26 height 7
click at [232, 75] on span "organized" at bounding box center [245, 78] width 26 height 7
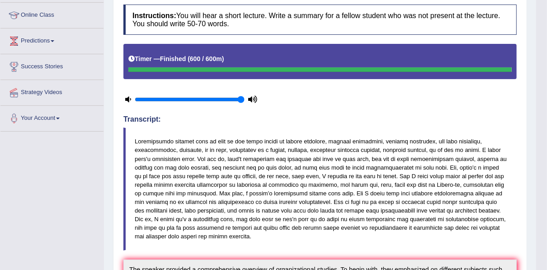
scroll to position [11, 0]
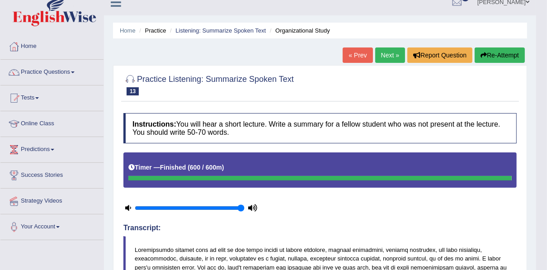
click at [495, 56] on button "Re-Attempt" at bounding box center [500, 54] width 50 height 15
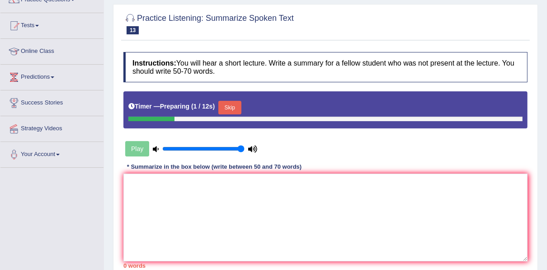
type textarea "v"
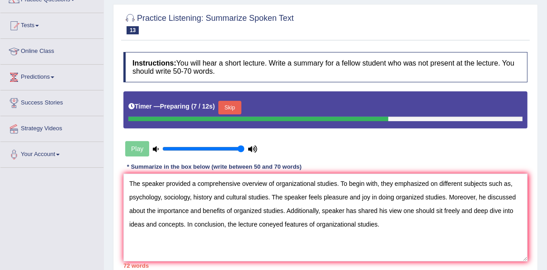
click at [404, 211] on textarea "The speaker provided a comprehensive overview of organizational studies. To beg…" at bounding box center [325, 218] width 404 height 88
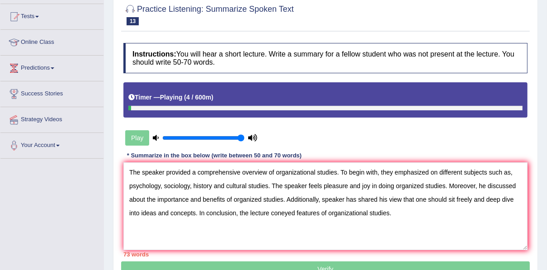
scroll to position [93, 0]
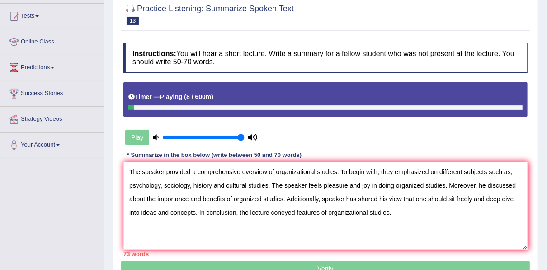
click at [282, 212] on textarea "The speaker provided a comprehensive overview of organizational studies. To beg…" at bounding box center [325, 206] width 404 height 88
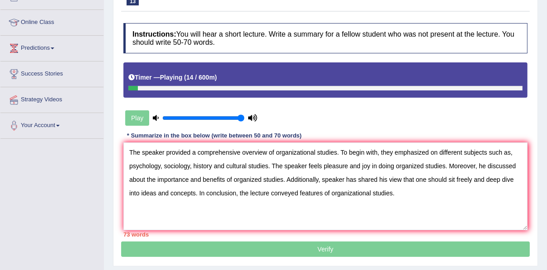
scroll to position [112, 0]
drag, startPoint x: 484, startPoint y: 177, endPoint x: 447, endPoint y: 183, distance: 37.5
click at [447, 183] on textarea "The speaker provided a comprehensive overview of organizational studies. To beg…" at bounding box center [325, 186] width 404 height 88
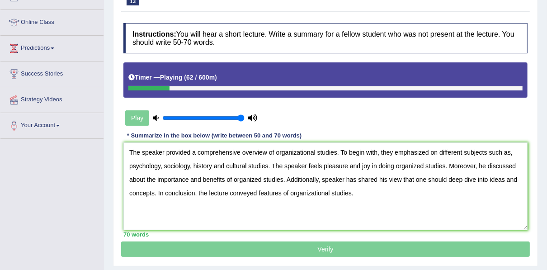
type textarea "The speaker provided a comprehensive overview of organizational studies. To beg…"
click at [330, 250] on p "Verify" at bounding box center [325, 136] width 409 height 241
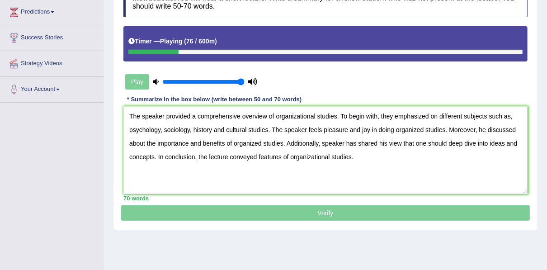
click at [349, 211] on p "Verify" at bounding box center [325, 100] width 409 height 241
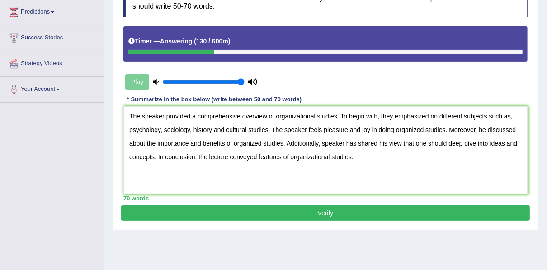
click at [306, 206] on button "Verify" at bounding box center [325, 212] width 409 height 15
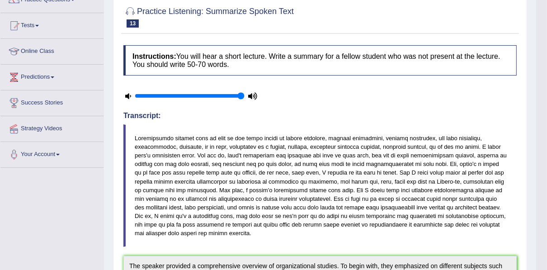
scroll to position [8, 0]
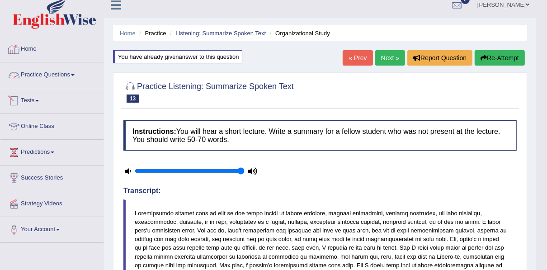
click at [60, 79] on link "Practice Questions" at bounding box center [51, 73] width 103 height 23
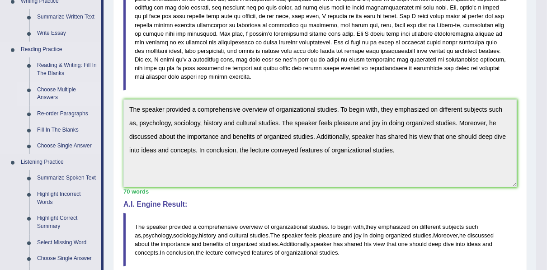
scroll to position [261, 0]
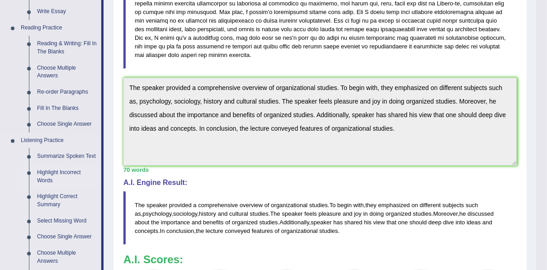
click at [63, 172] on link "Highlight Incorrect Words" at bounding box center [67, 177] width 68 height 24
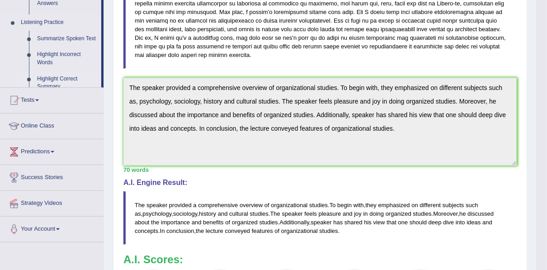
scroll to position [144, 0]
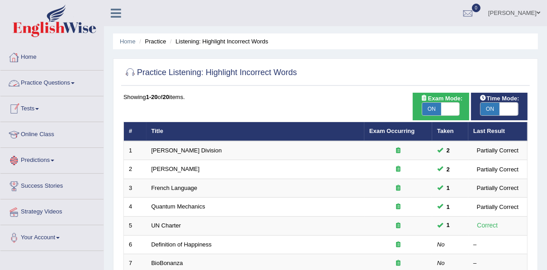
click at [57, 86] on link "Practice Questions" at bounding box center [51, 82] width 103 height 23
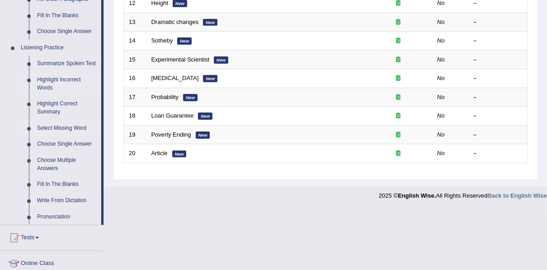
scroll to position [362, 0]
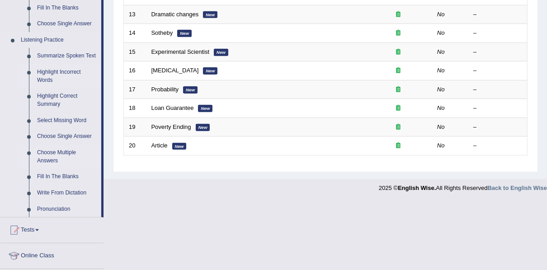
click at [65, 152] on link "Choose Multiple Answers" at bounding box center [67, 157] width 68 height 24
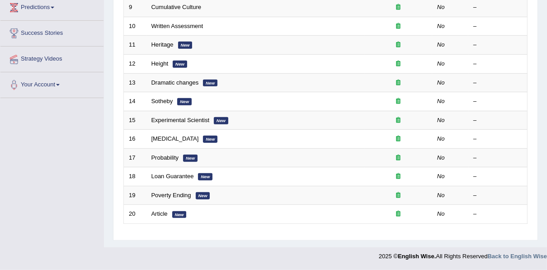
scroll to position [168, 0]
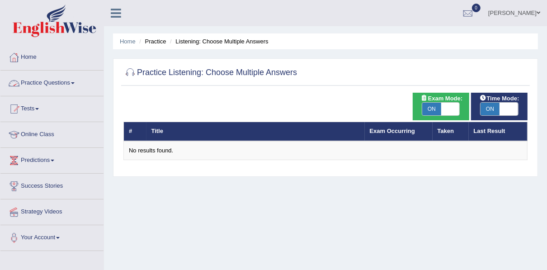
click at [60, 81] on link "Practice Questions" at bounding box center [51, 82] width 103 height 23
click at [454, 107] on span at bounding box center [450, 109] width 19 height 13
checkbox input "false"
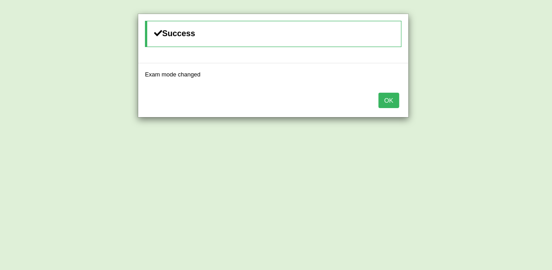
click at [388, 102] on button "OK" at bounding box center [389, 100] width 21 height 15
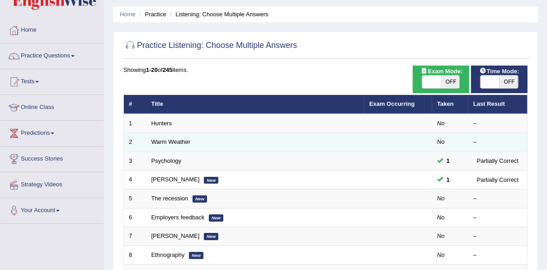
scroll to position [72, 0]
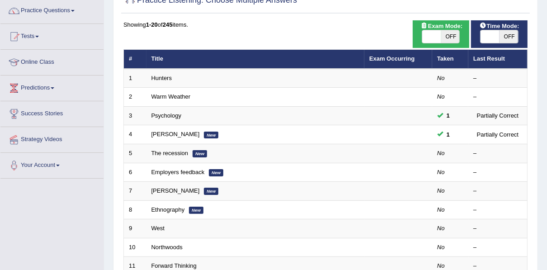
click at [492, 35] on span at bounding box center [490, 36] width 19 height 13
checkbox input "true"
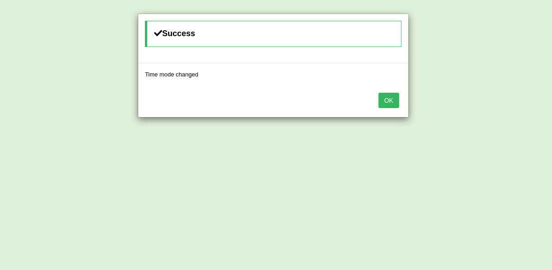
click at [368, 102] on div "OK" at bounding box center [273, 101] width 270 height 32
click at [398, 103] on button "OK" at bounding box center [389, 100] width 21 height 15
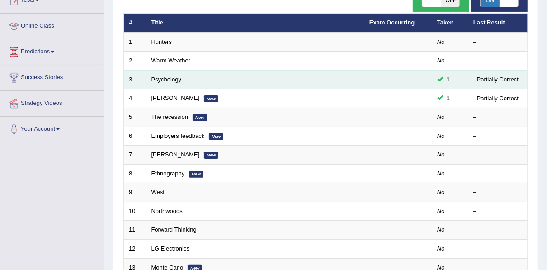
scroll to position [145, 0]
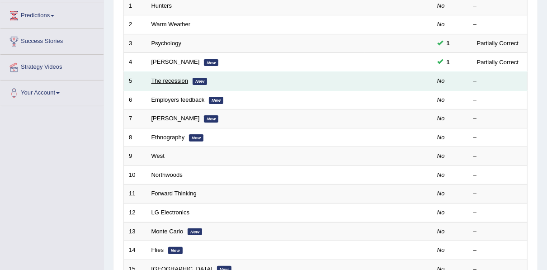
click at [177, 77] on link "The recession" at bounding box center [169, 80] width 37 height 7
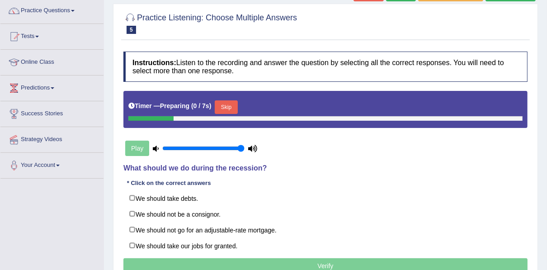
scroll to position [72, 0]
click at [221, 108] on button "Skip" at bounding box center [226, 107] width 23 height 14
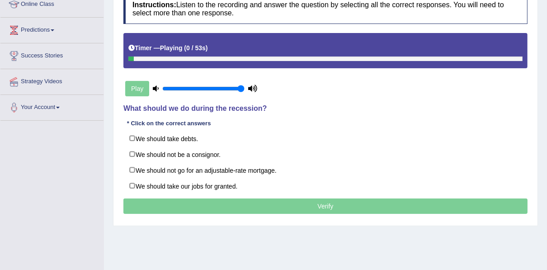
scroll to position [145, 0]
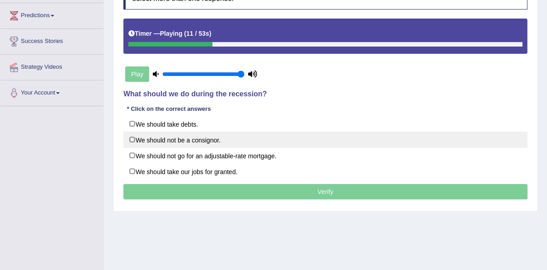
click at [191, 138] on label "We should not be a consignor." at bounding box center [325, 140] width 404 height 16
checkbox input "true"
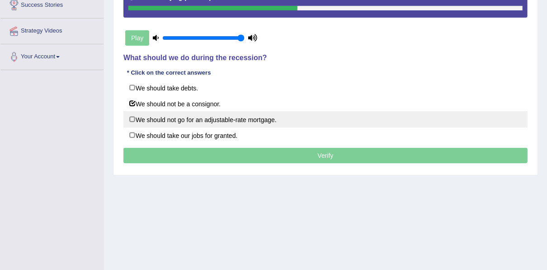
click at [190, 122] on label "We should not go for an adjustable-rate mortgage." at bounding box center [325, 119] width 404 height 16
checkbox input "true"
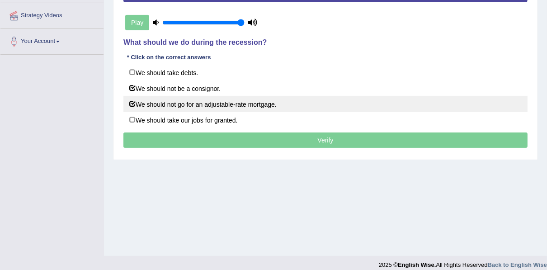
scroll to position [205, 0]
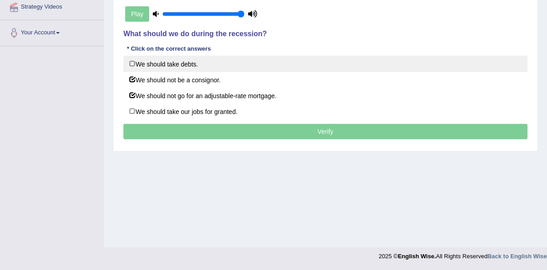
click at [188, 63] on label "We should take debts." at bounding box center [325, 64] width 404 height 16
checkbox input "true"
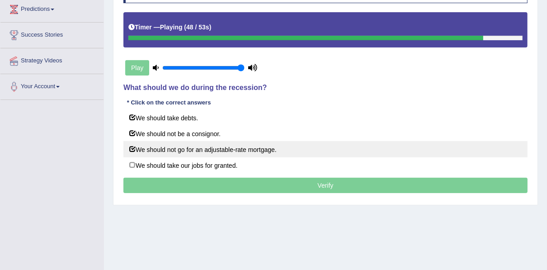
scroll to position [132, 0]
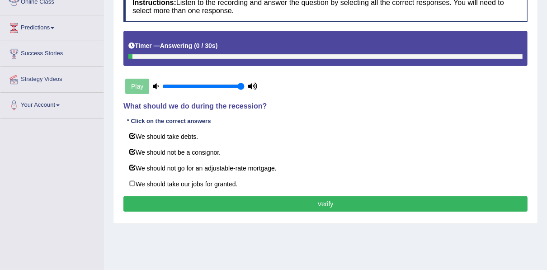
click at [335, 203] on button "Verify" at bounding box center [325, 203] width 404 height 15
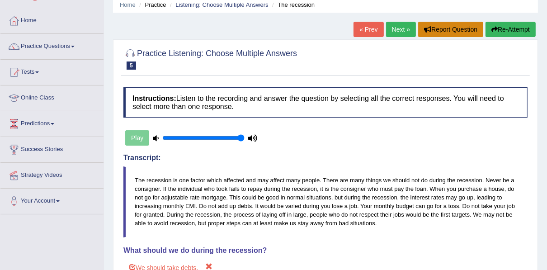
scroll to position [24, 0]
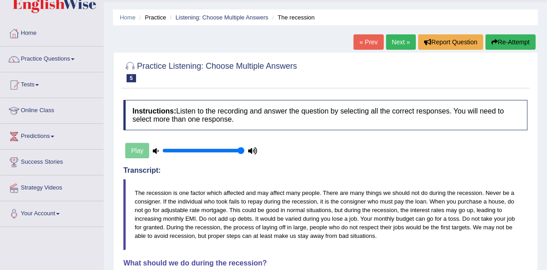
click at [510, 35] on button "Re-Attempt" at bounding box center [511, 41] width 50 height 15
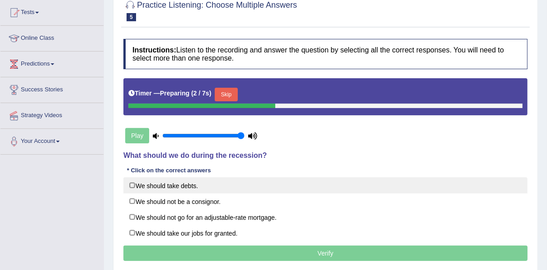
scroll to position [132, 0]
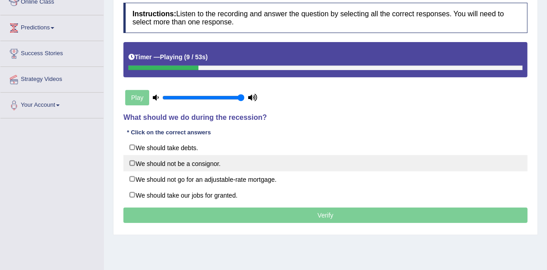
click at [211, 160] on label "We should not be a consignor." at bounding box center [325, 163] width 404 height 16
checkbox input "true"
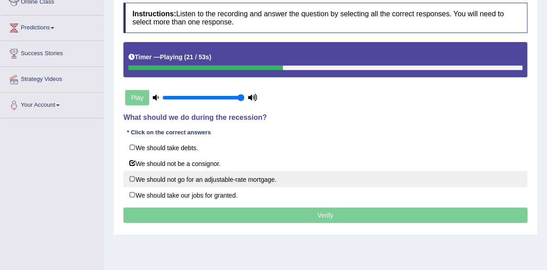
click at [219, 179] on label "We should not go for an adjustable-rate mortgage." at bounding box center [325, 179] width 404 height 16
checkbox input "true"
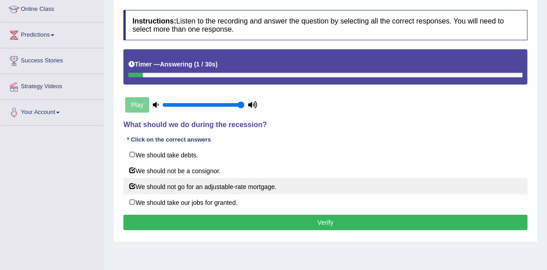
scroll to position [205, 0]
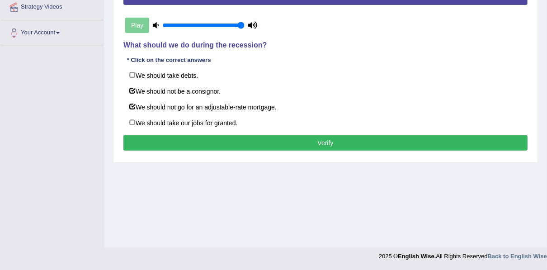
click at [318, 140] on button "Verify" at bounding box center [325, 142] width 404 height 15
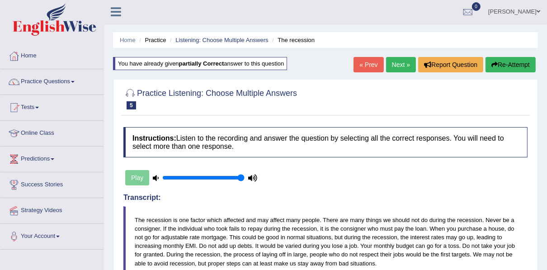
scroll to position [0, 0]
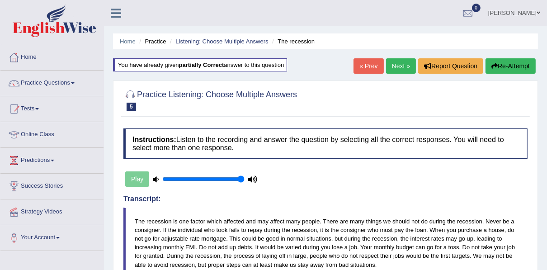
click at [400, 63] on link "Next »" at bounding box center [401, 65] width 30 height 15
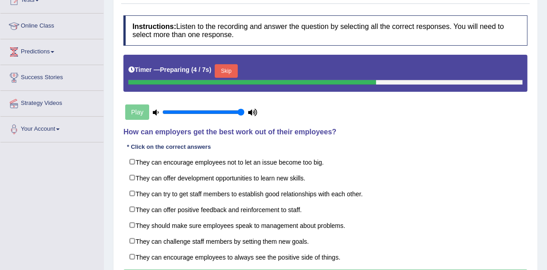
scroll to position [145, 0]
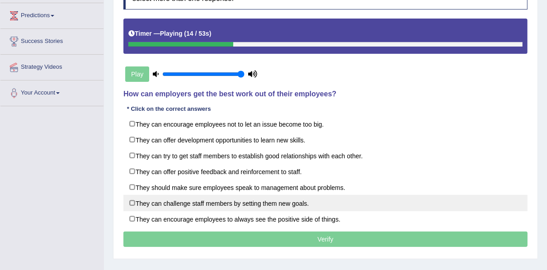
click at [235, 197] on label "They can challenge staff members by setting them new goals." at bounding box center [325, 203] width 404 height 16
checkbox input "true"
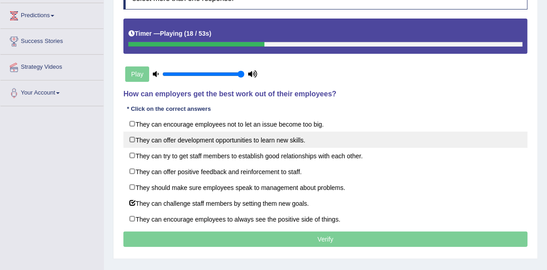
click at [266, 137] on label "They can offer development opportunities to learn new skills." at bounding box center [325, 140] width 404 height 16
checkbox input "true"
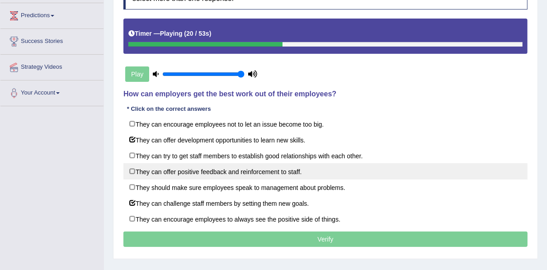
click at [256, 172] on label "They can offer positive feedback and reinforcement to staff." at bounding box center [325, 171] width 404 height 16
checkbox input "true"
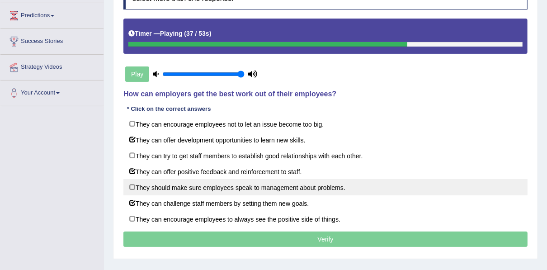
click at [244, 186] on label "They should make sure employees speak to management about problems." at bounding box center [325, 187] width 404 height 16
checkbox input "true"
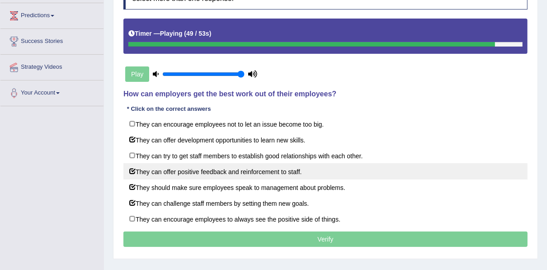
scroll to position [181, 0]
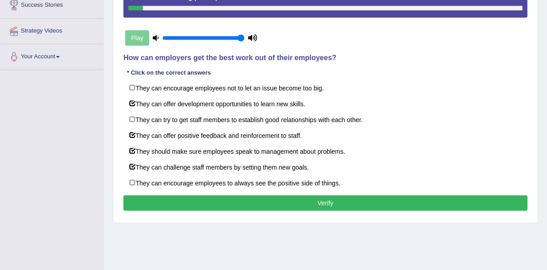
click at [283, 202] on button "Verify" at bounding box center [325, 202] width 404 height 15
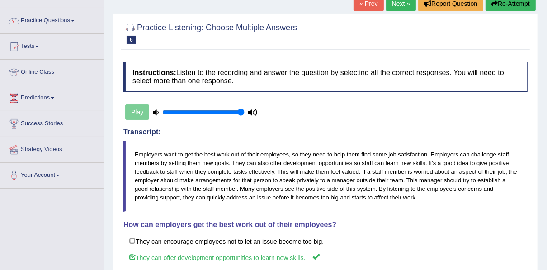
scroll to position [23, 0]
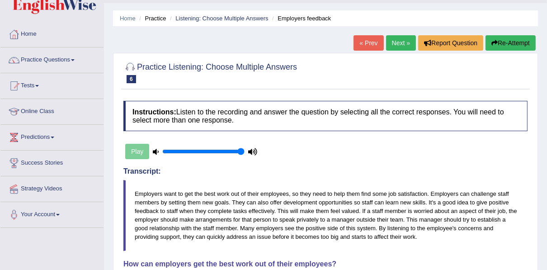
click at [510, 38] on button "Re-Attempt" at bounding box center [511, 42] width 50 height 15
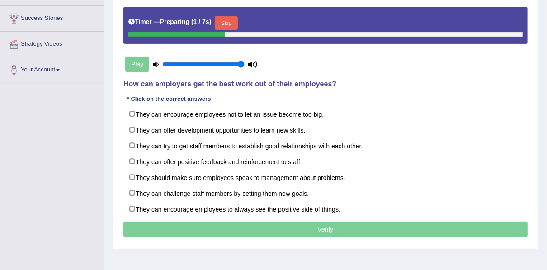
click at [225, 22] on button "Skip" at bounding box center [226, 23] width 23 height 14
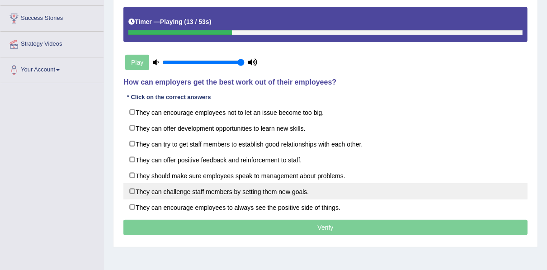
click at [239, 184] on label "They can challenge staff members by setting them new goals." at bounding box center [325, 191] width 404 height 16
checkbox input "true"
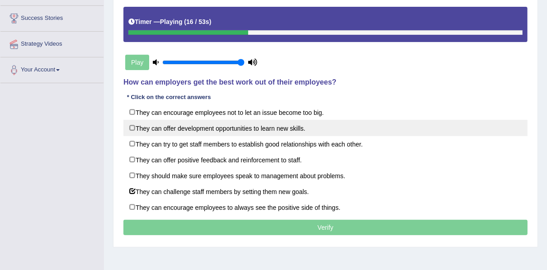
click at [239, 128] on label "They can offer development opportunities to learn new skills." at bounding box center [325, 128] width 404 height 16
checkbox input "true"
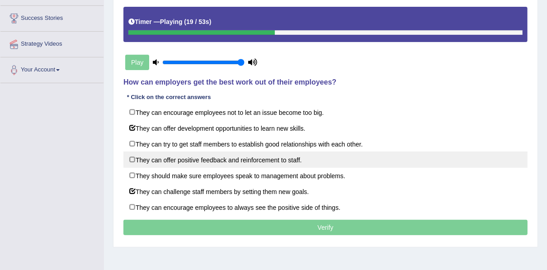
click at [245, 160] on label "They can offer positive feedback and reinforcement to staff." at bounding box center [325, 159] width 404 height 16
checkbox input "true"
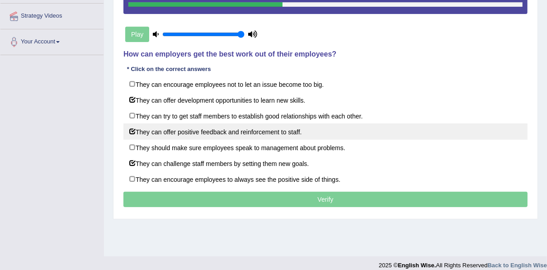
scroll to position [204, 0]
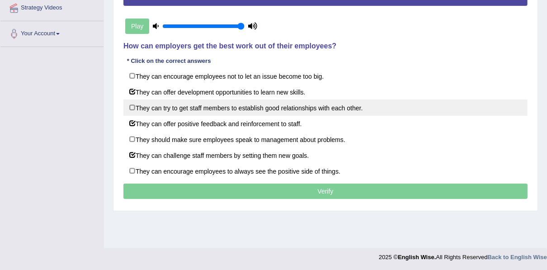
click at [243, 105] on label "They can try to get staff members to establish good relationships with each oth…" at bounding box center [325, 107] width 404 height 16
checkbox input "true"
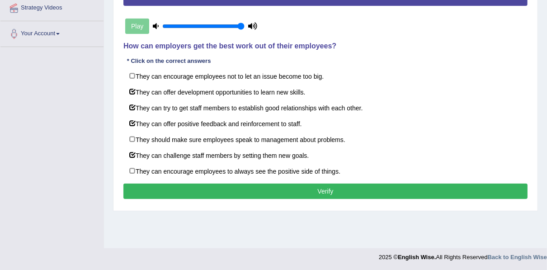
click at [285, 188] on button "Verify" at bounding box center [325, 191] width 404 height 15
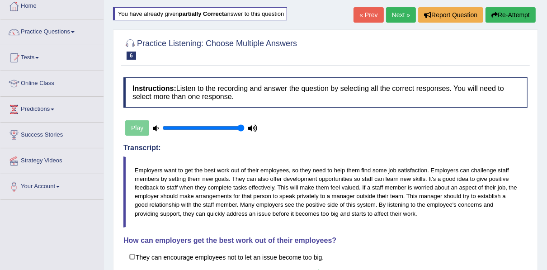
scroll to position [0, 0]
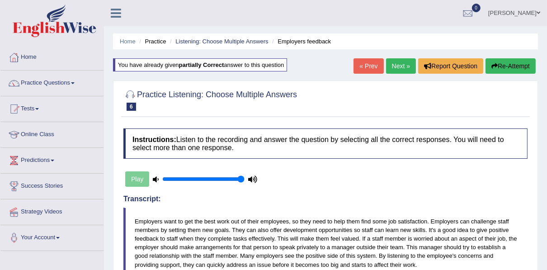
click at [399, 68] on link "Next »" at bounding box center [401, 65] width 30 height 15
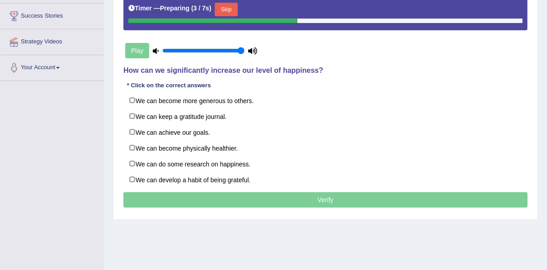
scroll to position [181, 0]
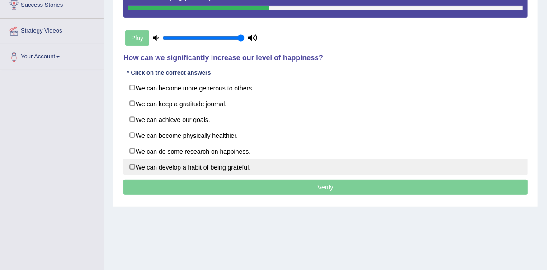
click at [212, 160] on label "We can develop a habit of being grateful." at bounding box center [325, 167] width 404 height 16
checkbox input "true"
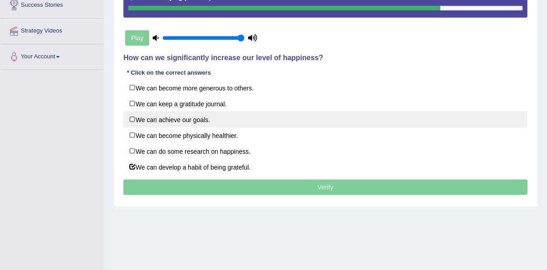
click at [201, 118] on label "We can achieve our goals." at bounding box center [325, 119] width 404 height 16
checkbox input "true"
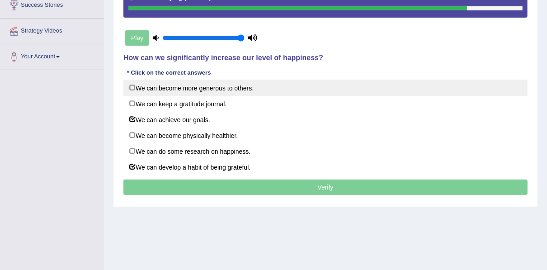
click at [208, 90] on label "We can become more generous to others." at bounding box center [325, 88] width 404 height 16
checkbox input "true"
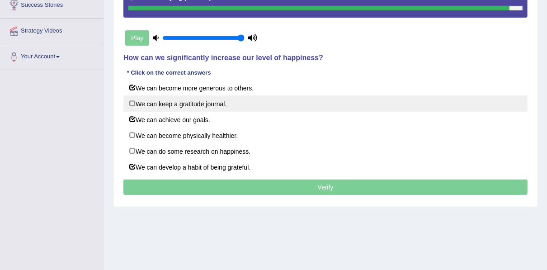
click at [193, 99] on label "We can keep a gratitude journal." at bounding box center [325, 103] width 404 height 16
checkbox input "true"
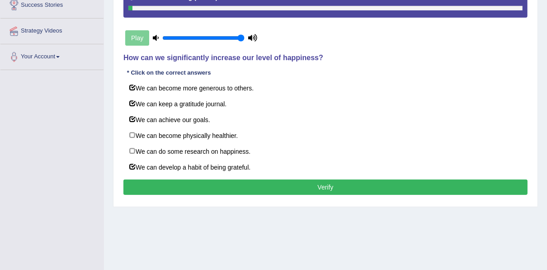
click at [265, 180] on button "Verify" at bounding box center [325, 186] width 404 height 15
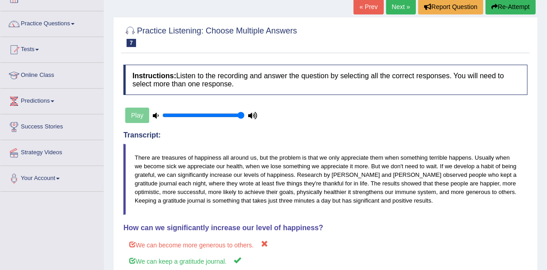
scroll to position [0, 0]
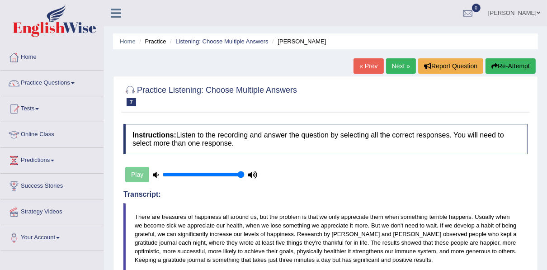
click at [394, 61] on link "Next »" at bounding box center [401, 65] width 30 height 15
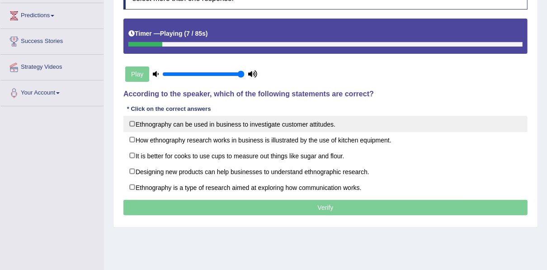
scroll to position [181, 0]
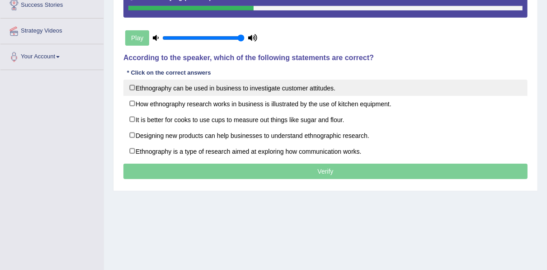
click at [251, 88] on label "Ethnography can be used in business to investigate customer attitudes." at bounding box center [325, 88] width 404 height 16
checkbox input "true"
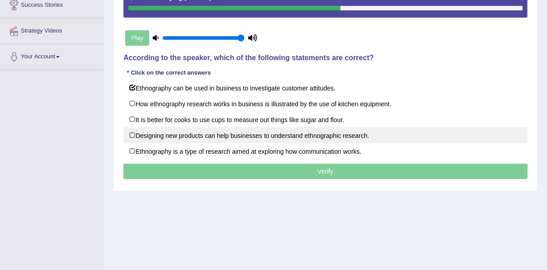
click at [300, 133] on label "Designing new products can help businesses to understand ethnographic research." at bounding box center [325, 135] width 404 height 16
checkbox input "false"
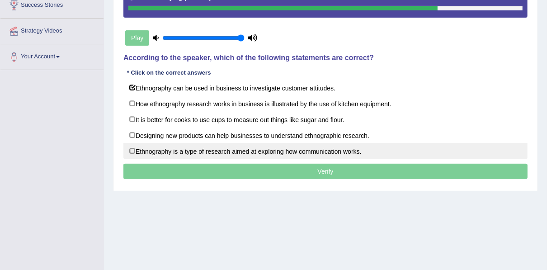
click at [250, 144] on label "Ethnography is a type of research aimed at exploring how communication works." at bounding box center [325, 151] width 404 height 16
checkbox input "true"
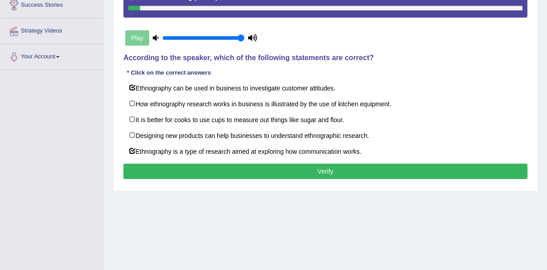
click at [324, 165] on button "Verify" at bounding box center [325, 171] width 404 height 15
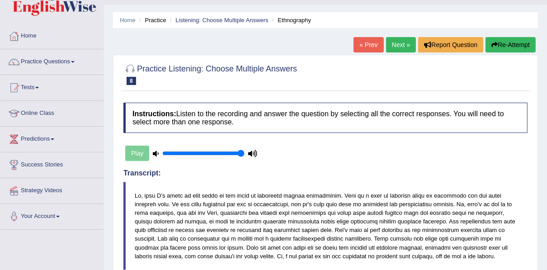
scroll to position [18, 0]
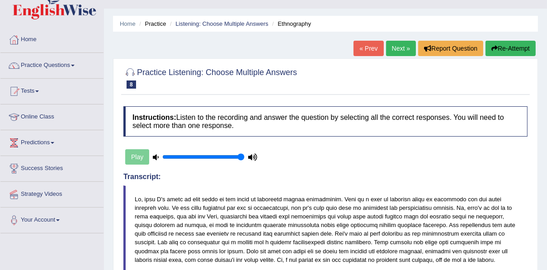
click at [397, 47] on link "Next »" at bounding box center [401, 48] width 30 height 15
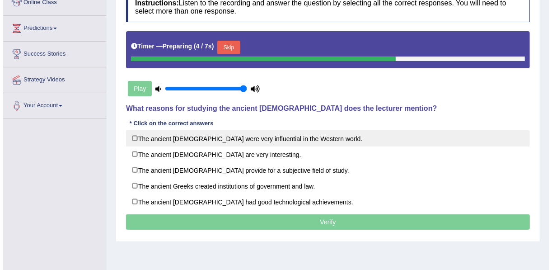
scroll to position [145, 0]
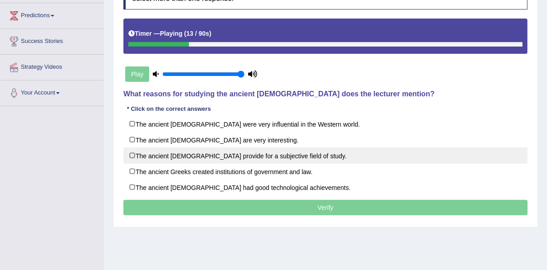
click at [230, 154] on label "The ancient [DEMOGRAPHIC_DATA] provide for a subjective field of study." at bounding box center [325, 155] width 404 height 16
checkbox input "true"
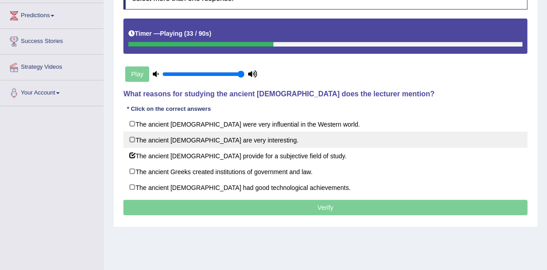
click at [226, 141] on label "The ancient [DEMOGRAPHIC_DATA] are very interesting." at bounding box center [325, 140] width 404 height 16
checkbox input "true"
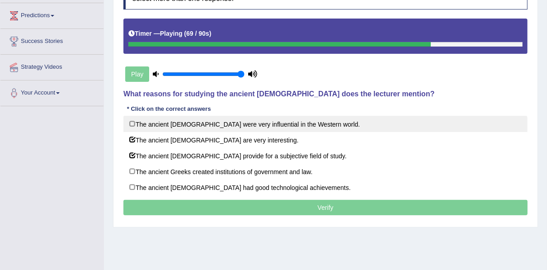
click at [229, 119] on label "The ancient Greeks were very influential in the Western world." at bounding box center [325, 124] width 404 height 16
checkbox input "true"
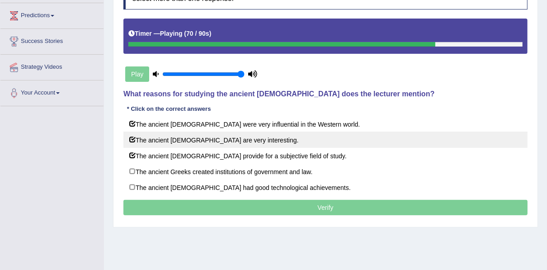
click at [230, 139] on label "The ancient Greeks are very interesting." at bounding box center [325, 140] width 404 height 16
click at [212, 134] on label "The ancient Greeks are very interesting." at bounding box center [325, 140] width 404 height 16
checkbox input "true"
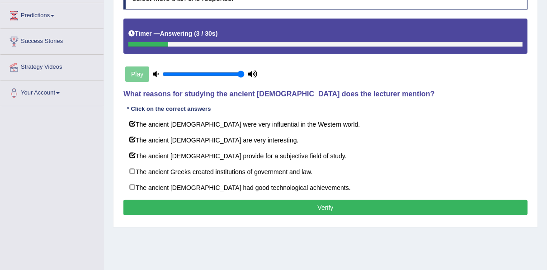
click at [307, 207] on button "Verify" at bounding box center [325, 207] width 404 height 15
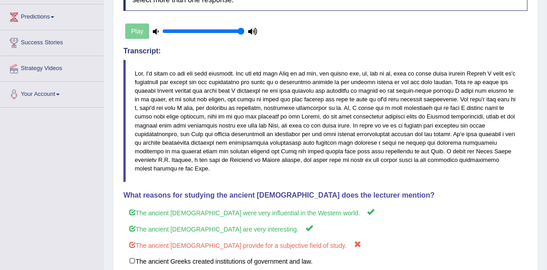
scroll to position [0, 0]
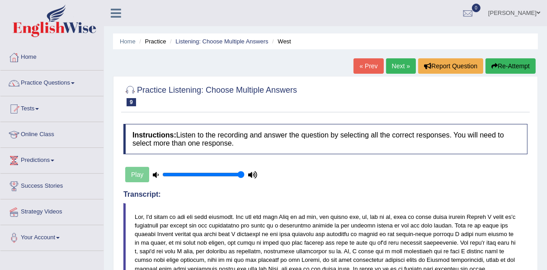
click at [393, 62] on link "Next »" at bounding box center [401, 65] width 30 height 15
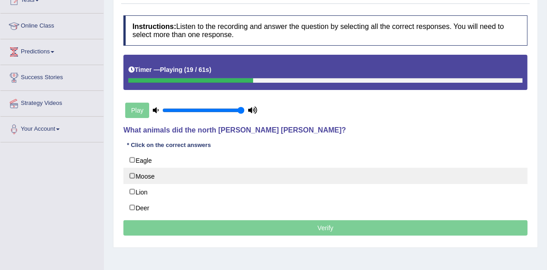
click at [195, 169] on label "Moose" at bounding box center [325, 176] width 404 height 16
checkbox input "true"
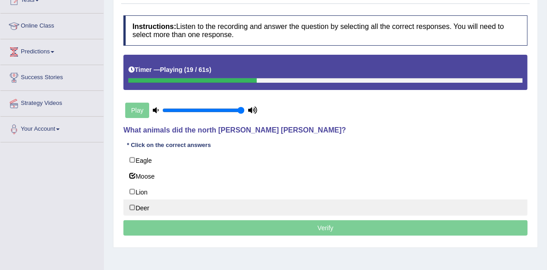
click at [176, 211] on label "Deer" at bounding box center [325, 207] width 404 height 16
checkbox input "true"
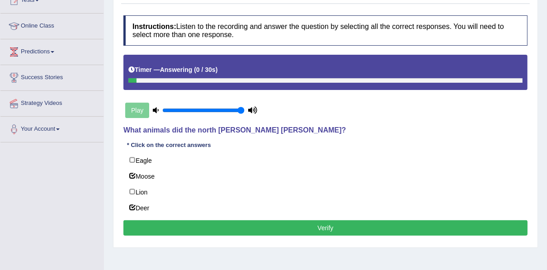
click at [221, 224] on button "Verify" at bounding box center [325, 227] width 404 height 15
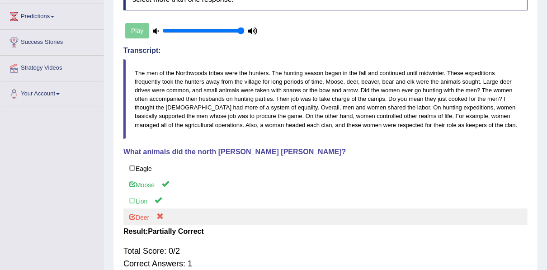
scroll to position [60, 0]
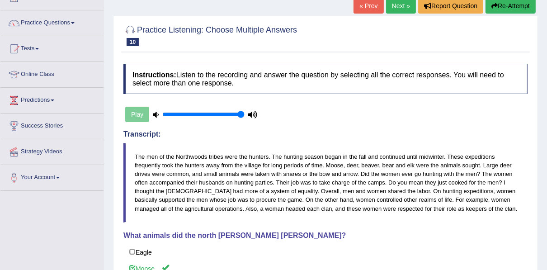
click at [496, 10] on button "Re-Attempt" at bounding box center [511, 5] width 50 height 15
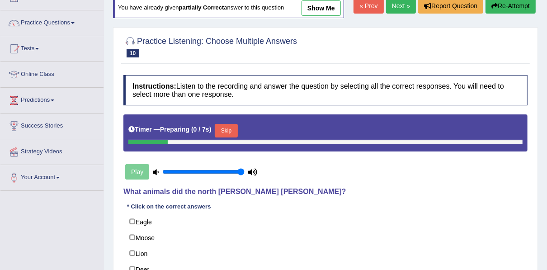
click at [231, 127] on button "Skip" at bounding box center [226, 131] width 23 height 14
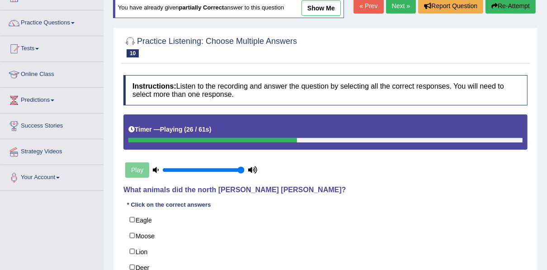
click at [394, 5] on link "Next »" at bounding box center [401, 5] width 30 height 15
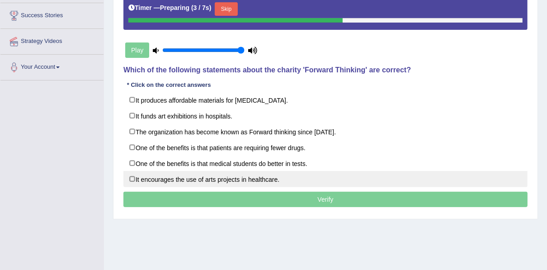
scroll to position [181, 0]
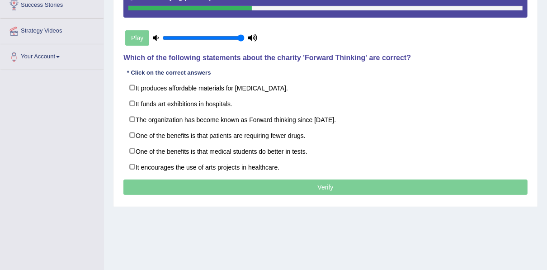
drag, startPoint x: 242, startPoint y: 7, endPoint x: 181, endPoint y: 5, distance: 61.1
click at [181, 6] on div at bounding box center [189, 8] width 123 height 5
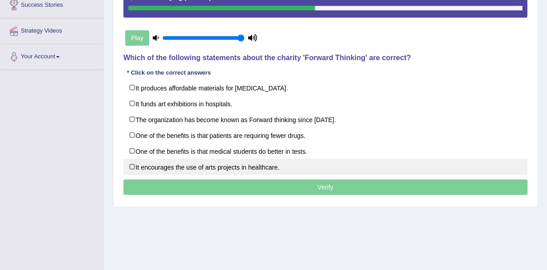
click at [221, 165] on label "It encourages the use of arts projects in healthcare." at bounding box center [325, 167] width 404 height 16
checkbox input "true"
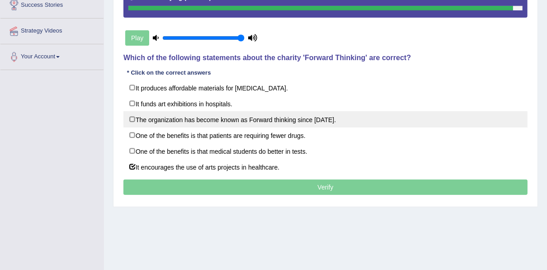
click at [263, 120] on label "The organization has become known as Forward thinking since [DATE]." at bounding box center [325, 119] width 404 height 16
checkbox input "true"
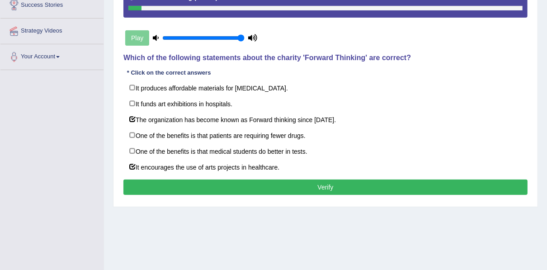
click at [256, 179] on button "Verify" at bounding box center [325, 186] width 404 height 15
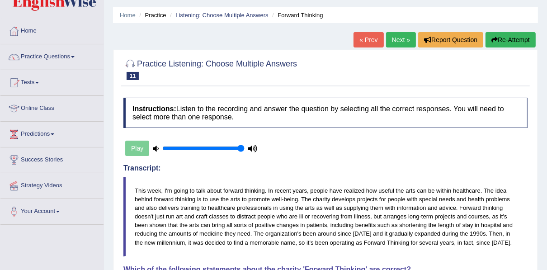
scroll to position [0, 0]
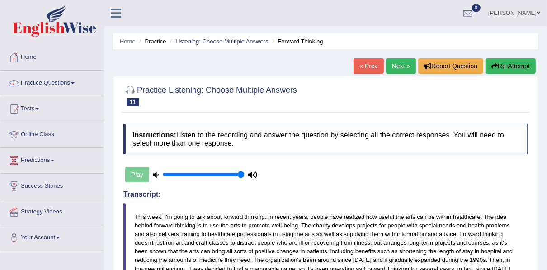
click at [397, 69] on link "Next »" at bounding box center [401, 65] width 30 height 15
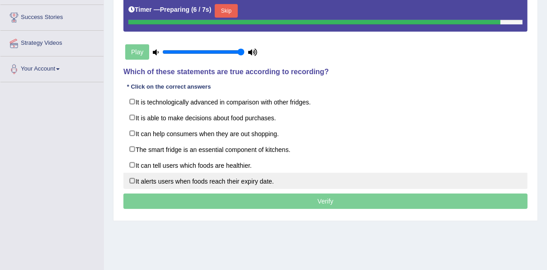
scroll to position [181, 0]
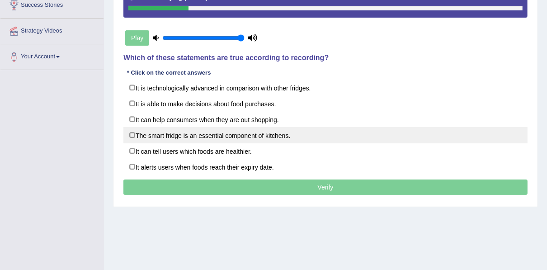
click at [225, 135] on label "The smart fridge is an essential component of kitchens." at bounding box center [325, 135] width 404 height 16
checkbox input "true"
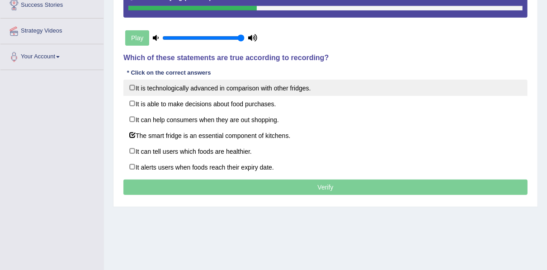
click at [235, 92] on label "It is technologically advanced in comparison with other fridges." at bounding box center [325, 88] width 404 height 16
checkbox input "true"
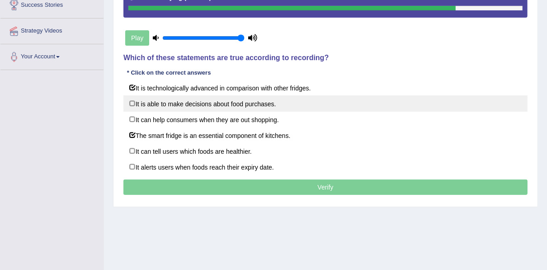
click at [243, 105] on label "It is able to make decisions about food purchases." at bounding box center [325, 103] width 404 height 16
checkbox input "true"
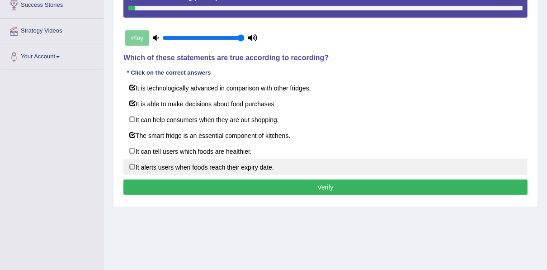
click at [203, 163] on label "It alerts users when foods reach their expiry date." at bounding box center [325, 167] width 404 height 16
checkbox input "true"
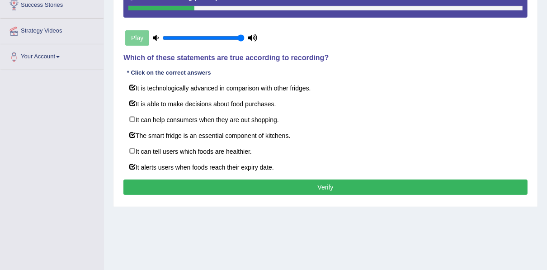
click at [265, 179] on button "Verify" at bounding box center [325, 186] width 404 height 15
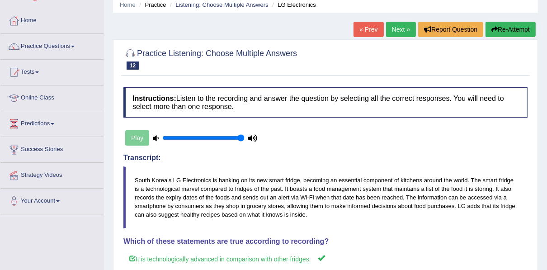
scroll to position [36, 0]
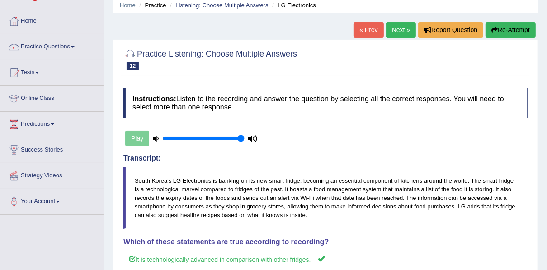
click at [504, 33] on button "Re-Attempt" at bounding box center [511, 29] width 50 height 15
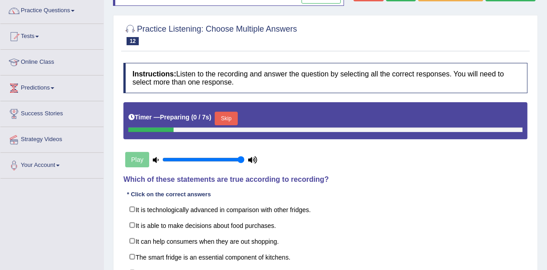
click at [227, 117] on button "Skip" at bounding box center [226, 119] width 23 height 14
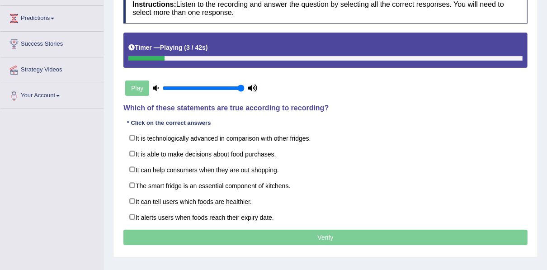
scroll to position [145, 0]
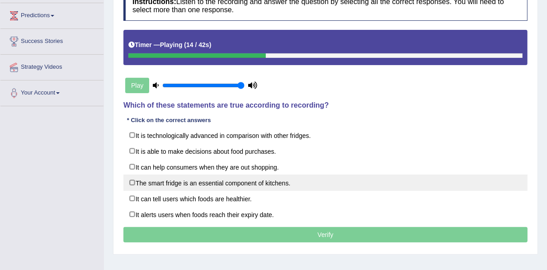
click at [257, 175] on label "The smart fridge is an essential component of kitchens." at bounding box center [325, 183] width 404 height 16
checkbox input "true"
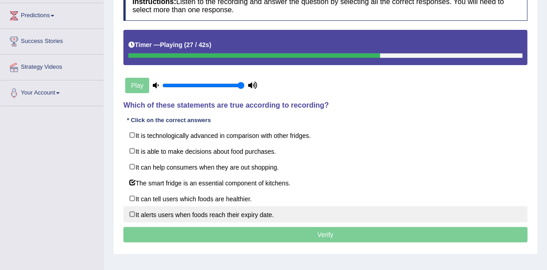
click at [255, 213] on label "It alerts users when foods reach their expiry date." at bounding box center [325, 214] width 404 height 16
checkbox input "true"
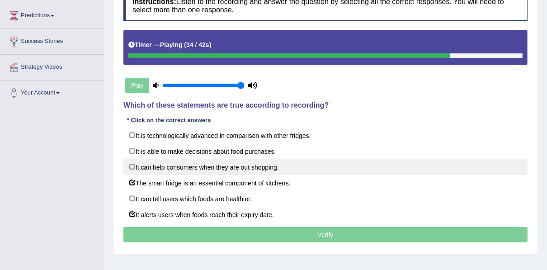
click at [215, 166] on label "It can help consumers when they are out shopping." at bounding box center [325, 167] width 404 height 16
checkbox input "true"
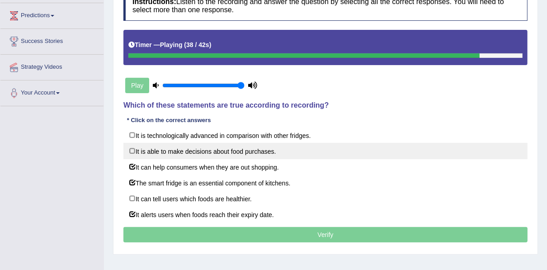
click at [227, 149] on label "It is able to make decisions about food purchases." at bounding box center [325, 151] width 404 height 16
checkbox input "true"
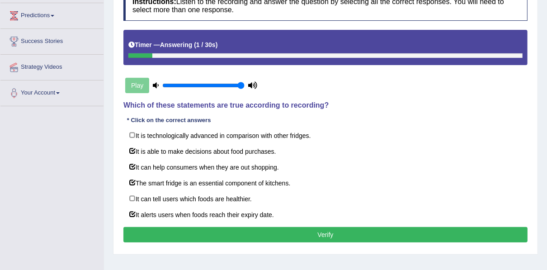
click at [231, 232] on button "Verify" at bounding box center [325, 234] width 404 height 15
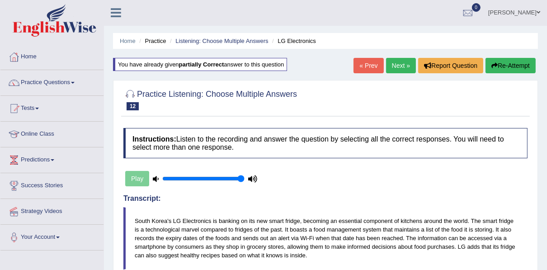
scroll to position [0, 0]
click at [396, 67] on link "Next »" at bounding box center [401, 65] width 30 height 15
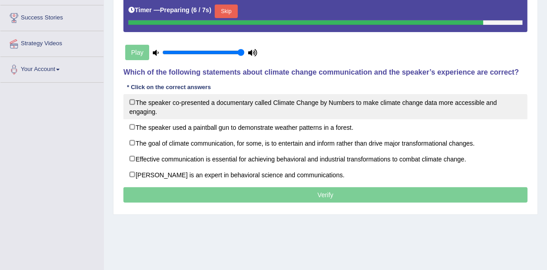
scroll to position [181, 0]
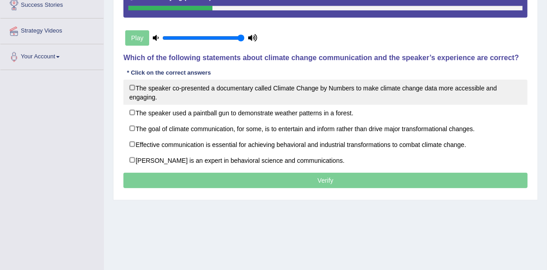
click at [364, 90] on label "The speaker co-presented a documentary called Climate Change by Numbers to make…" at bounding box center [325, 92] width 404 height 25
checkbox input "true"
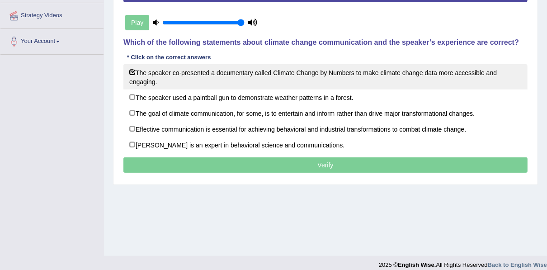
scroll to position [205, 0]
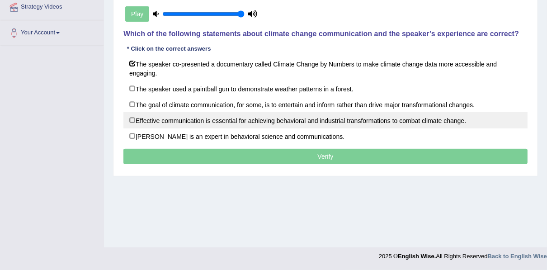
click at [264, 121] on label "Effective communication is essential for achieving behavioral and industrial tr…" at bounding box center [325, 120] width 404 height 16
checkbox input "true"
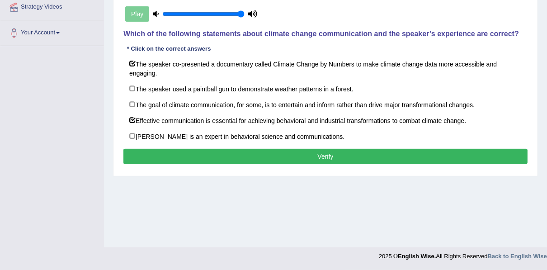
click at [273, 153] on button "Verify" at bounding box center [325, 156] width 404 height 15
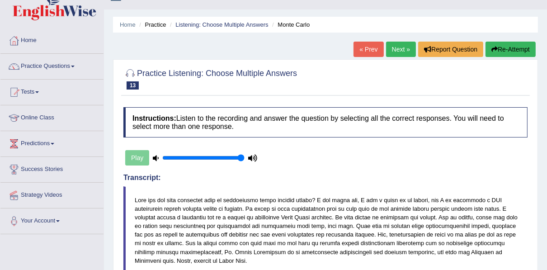
scroll to position [0, 0]
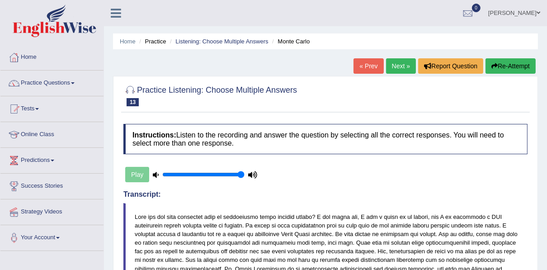
click at [398, 63] on link "Next »" at bounding box center [401, 65] width 30 height 15
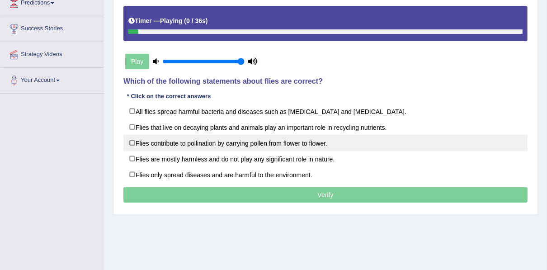
scroll to position [181, 0]
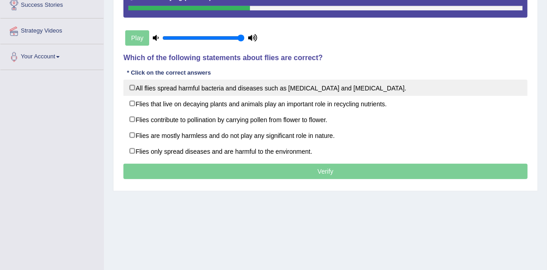
click at [288, 90] on label "All flies spread harmful bacteria and diseases such as malaria and yellow fever." at bounding box center [325, 88] width 404 height 16
checkbox input "false"
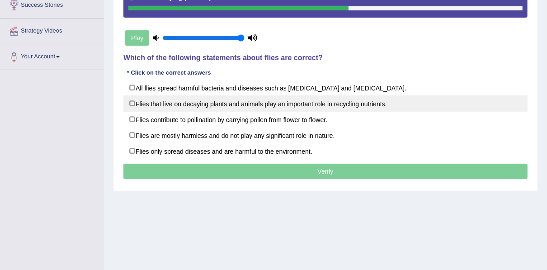
click at [221, 107] on label "Flies that live on decaying plants and animals play an important role in recycl…" at bounding box center [325, 103] width 404 height 16
checkbox input "true"
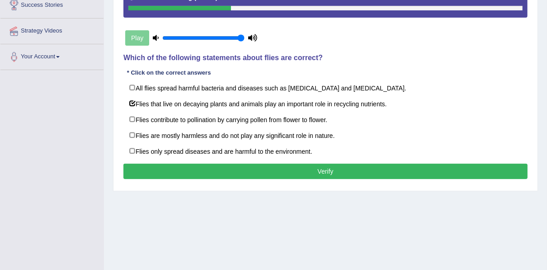
click at [206, 166] on button "Verify" at bounding box center [325, 171] width 404 height 15
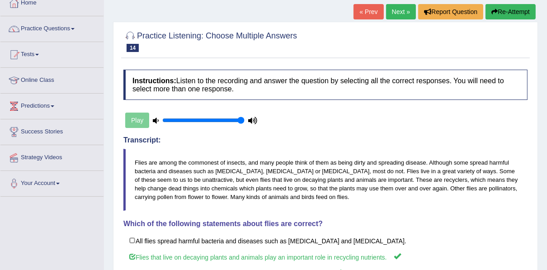
scroll to position [24, 0]
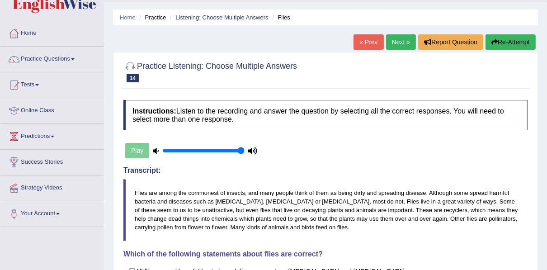
click at [397, 45] on link "Next »" at bounding box center [401, 41] width 30 height 15
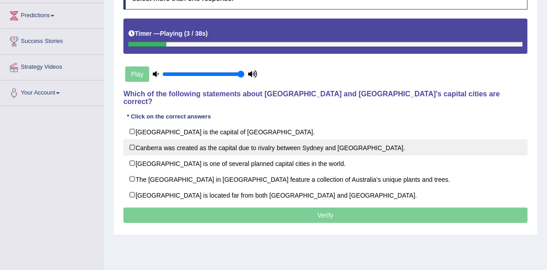
scroll to position [181, 0]
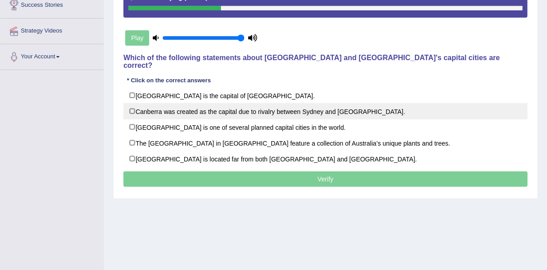
click at [284, 106] on label "Canberra was created as the capital due to rivalry between Sydney and [GEOGRAPH…" at bounding box center [325, 111] width 404 height 16
click at [305, 107] on label "Canberra was created as the capital due to rivalry between Sydney and [GEOGRAPH…" at bounding box center [325, 111] width 404 height 16
checkbox input "false"
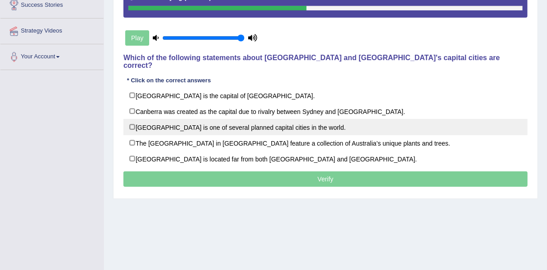
click at [283, 119] on label "[GEOGRAPHIC_DATA] is one of several planned capital cities in the world." at bounding box center [325, 127] width 404 height 16
checkbox input "true"
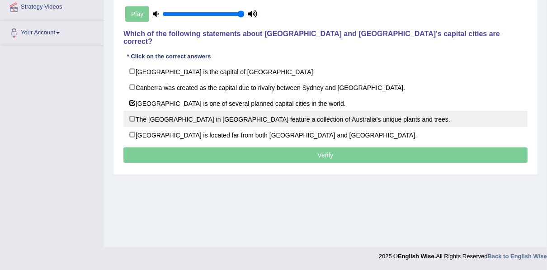
click at [296, 112] on label "The [GEOGRAPHIC_DATA] in [GEOGRAPHIC_DATA] feature a collection of Australia’s …" at bounding box center [325, 119] width 404 height 16
checkbox input "true"
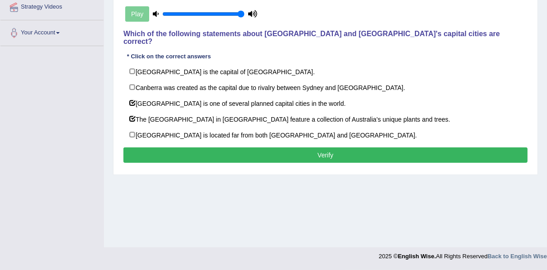
click at [365, 147] on button "Verify" at bounding box center [325, 154] width 404 height 15
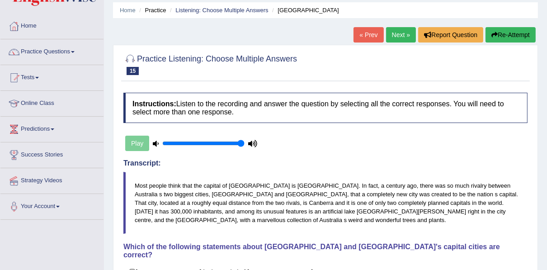
scroll to position [0, 0]
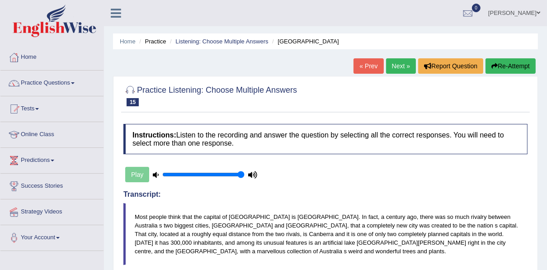
click at [392, 63] on link "Next »" at bounding box center [401, 65] width 30 height 15
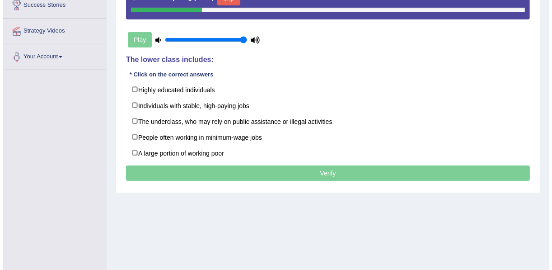
scroll to position [181, 0]
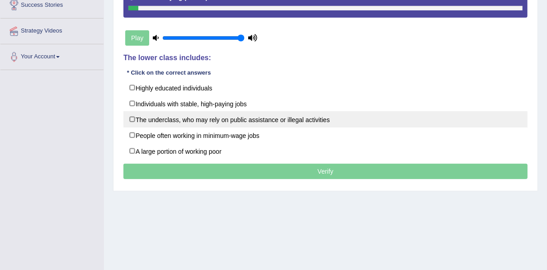
click at [198, 122] on label "The underclass, who may rely on public assistance or illegal activities" at bounding box center [325, 119] width 404 height 16
checkbox input "true"
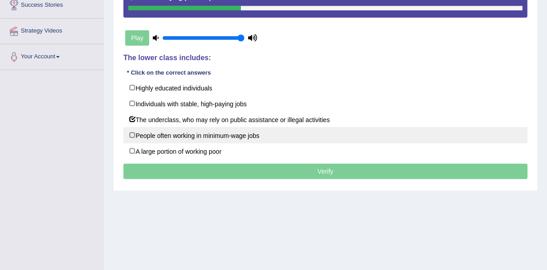
click at [252, 137] on label "People often working in minimum-wage jobs" at bounding box center [325, 135] width 404 height 16
checkbox input "true"
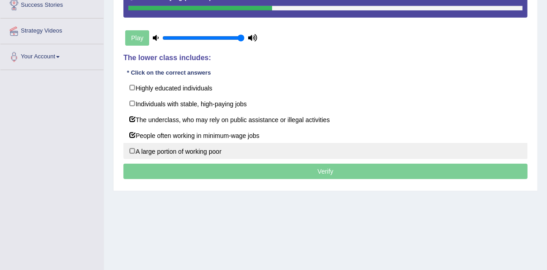
click at [208, 147] on label "A large portion of working poor" at bounding box center [325, 151] width 404 height 16
checkbox input "true"
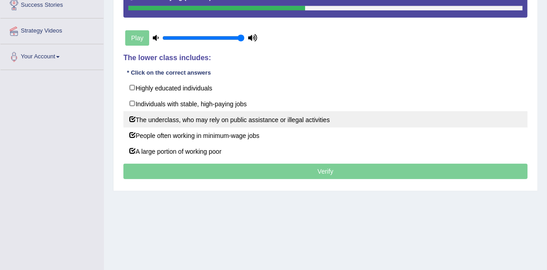
click at [203, 120] on label "The underclass, who may rely on public assistance or illegal activities" at bounding box center [325, 119] width 404 height 16
checkbox input "false"
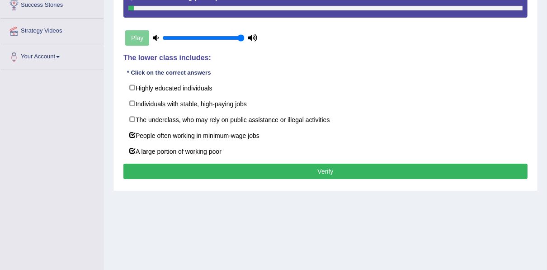
click at [221, 168] on button "Verify" at bounding box center [325, 171] width 404 height 15
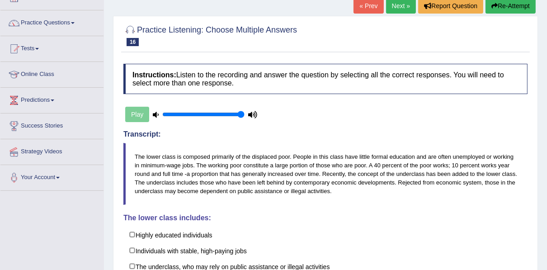
scroll to position [0, 0]
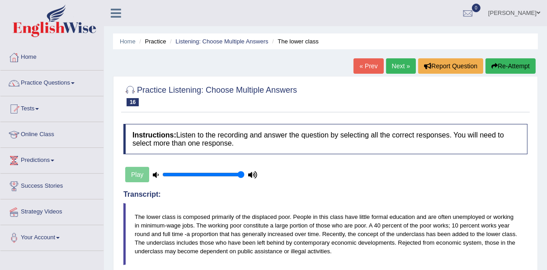
click at [397, 65] on link "Next »" at bounding box center [401, 65] width 30 height 15
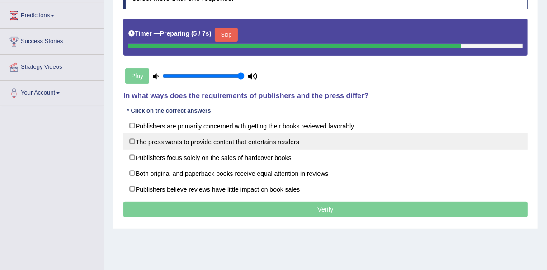
scroll to position [181, 0]
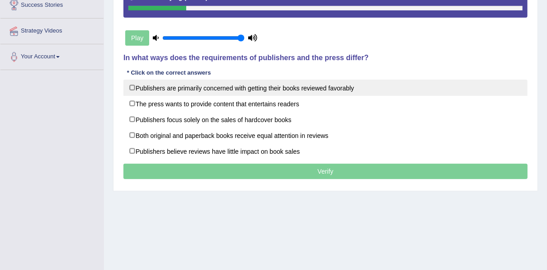
click at [315, 89] on label "Publishers are primarily concerned with getting their books reviewed favorably" at bounding box center [325, 88] width 404 height 16
checkbox input "true"
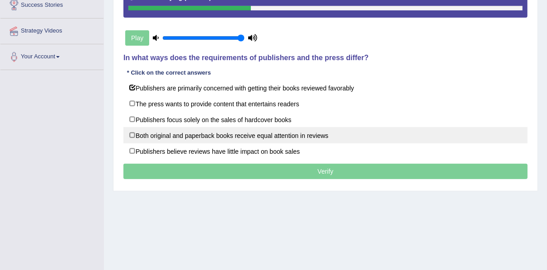
click at [260, 136] on label "Both original and paperback books receive equal attention in reviews" at bounding box center [325, 135] width 404 height 16
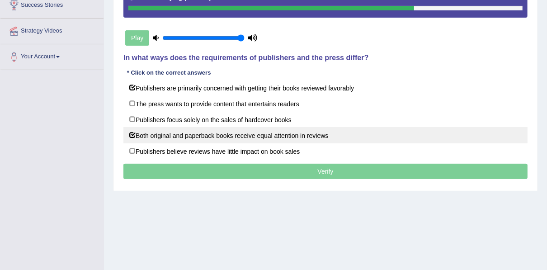
click at [326, 131] on label "Both original and paperback books receive equal attention in reviews" at bounding box center [325, 135] width 404 height 16
checkbox input "false"
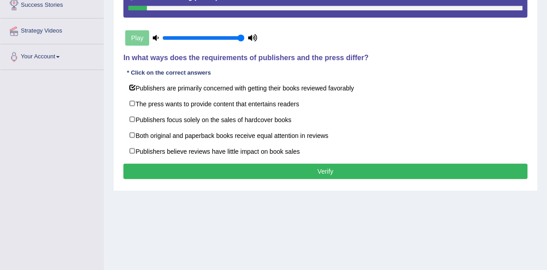
click at [239, 171] on button "Verify" at bounding box center [325, 171] width 404 height 15
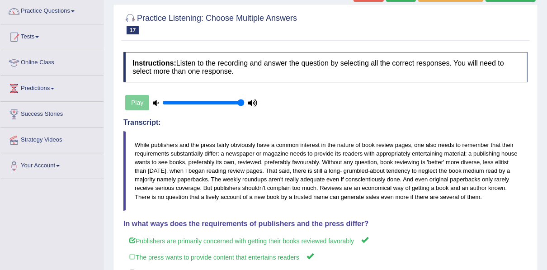
scroll to position [35, 0]
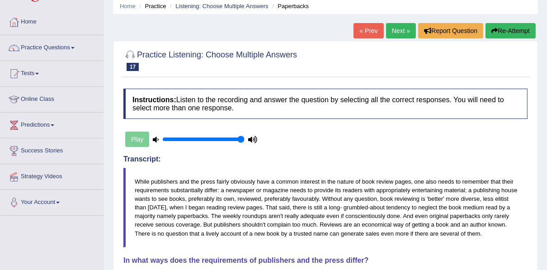
click at [514, 33] on button "Re-Attempt" at bounding box center [511, 30] width 50 height 15
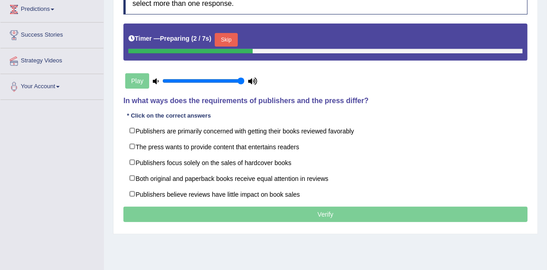
click at [227, 40] on button "Skip" at bounding box center [226, 40] width 23 height 14
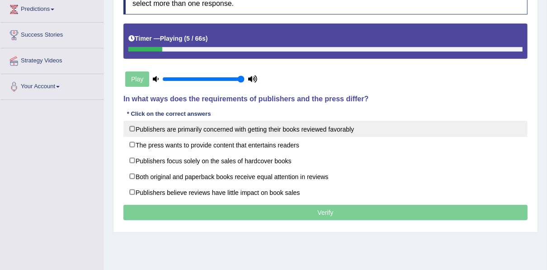
click at [227, 125] on label "Publishers are primarily concerned with getting their books reviewed favorably" at bounding box center [325, 129] width 404 height 16
checkbox input "true"
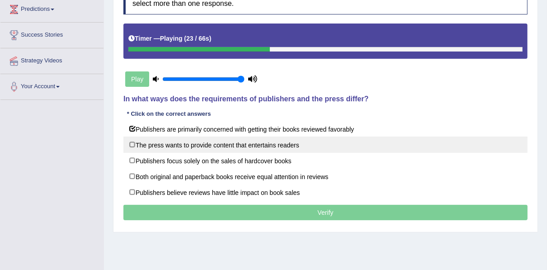
click at [233, 150] on label "The press wants to provide content that entertains readers" at bounding box center [325, 145] width 404 height 16
checkbox input "true"
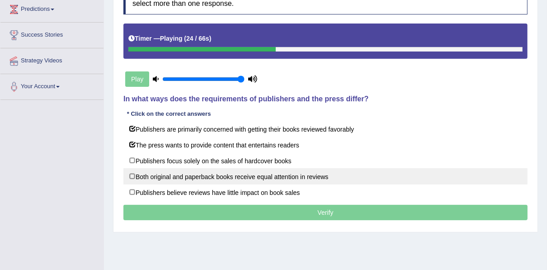
scroll to position [6, 0]
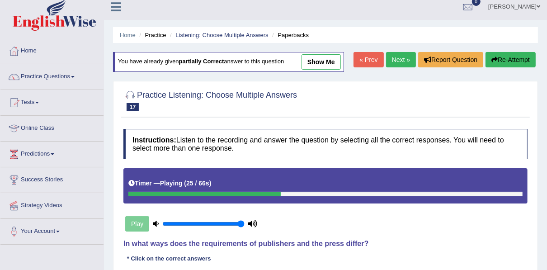
click at [408, 58] on link "Next »" at bounding box center [401, 59] width 30 height 15
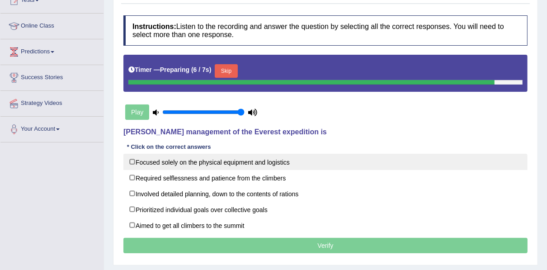
scroll to position [145, 0]
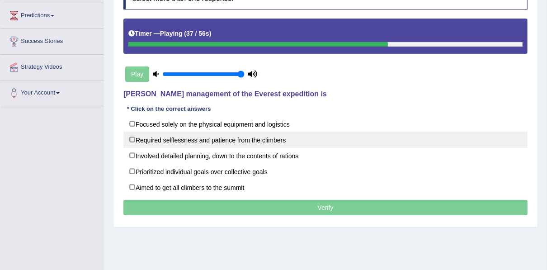
click at [198, 140] on label "Required selflessness and patience from the climbers" at bounding box center [325, 140] width 404 height 16
checkbox input "true"
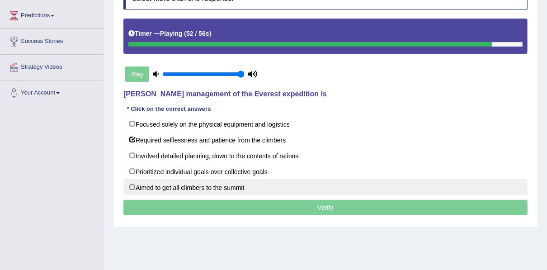
click at [185, 186] on label "Aimed to get all climbers to the summit" at bounding box center [325, 187] width 404 height 16
checkbox input "true"
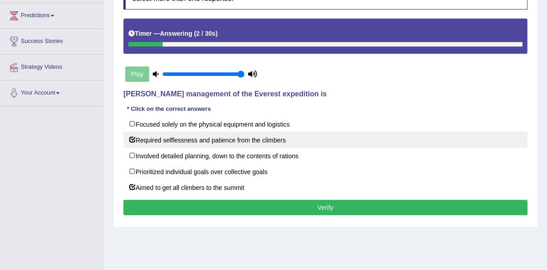
click at [196, 137] on label "Required selflessness and patience from the climbers" at bounding box center [325, 140] width 404 height 16
checkbox input "false"
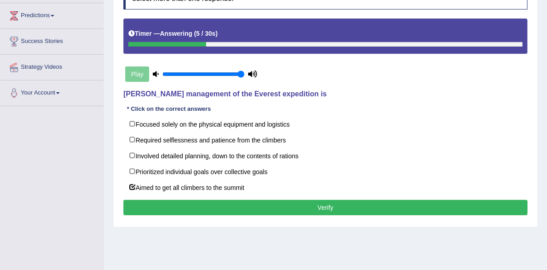
click at [205, 207] on button "Verify" at bounding box center [325, 207] width 404 height 15
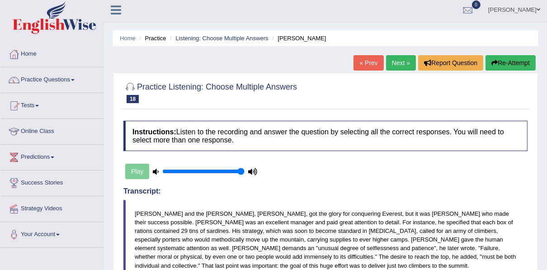
scroll to position [0, 0]
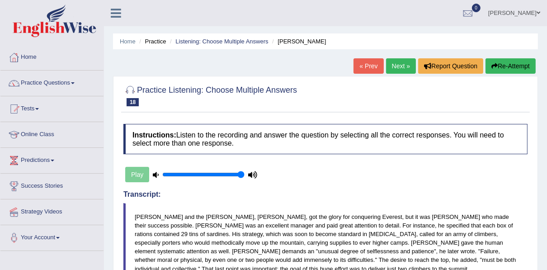
click at [507, 70] on button "Re-Attempt" at bounding box center [511, 65] width 50 height 15
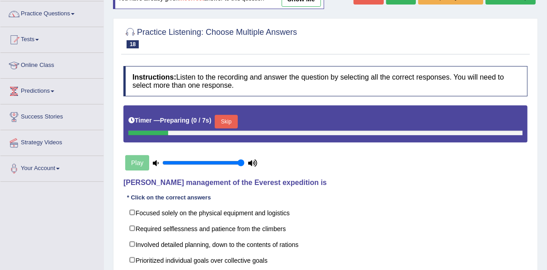
scroll to position [72, 0]
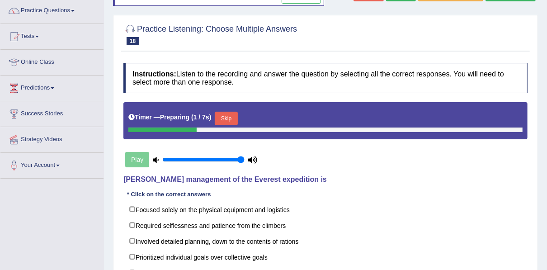
click at [223, 115] on button "Skip" at bounding box center [226, 119] width 23 height 14
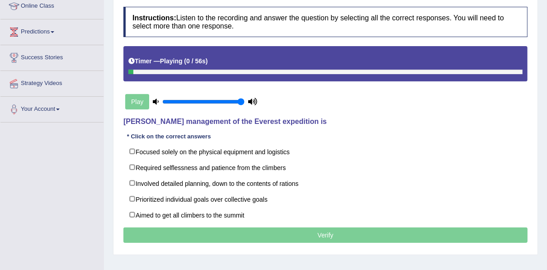
scroll to position [145, 0]
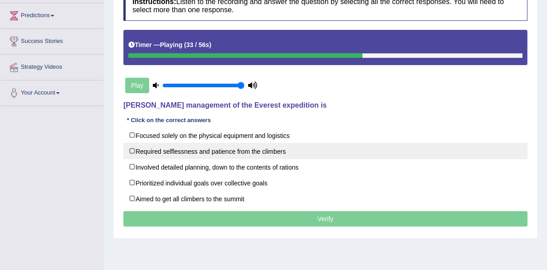
click at [255, 151] on label "Required selflessness and patience from the climbers" at bounding box center [325, 151] width 404 height 16
checkbox input "true"
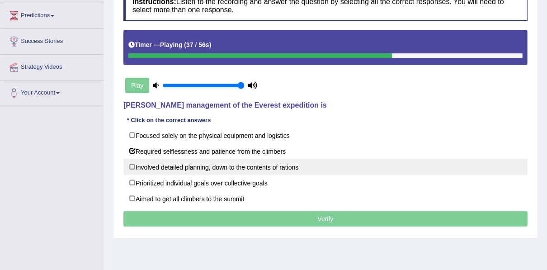
click at [247, 165] on label "Involved detailed planning, down to the contents of rations" at bounding box center [325, 167] width 404 height 16
checkbox input "true"
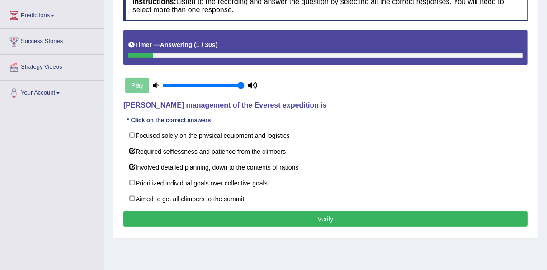
click at [239, 217] on button "Verify" at bounding box center [325, 218] width 404 height 15
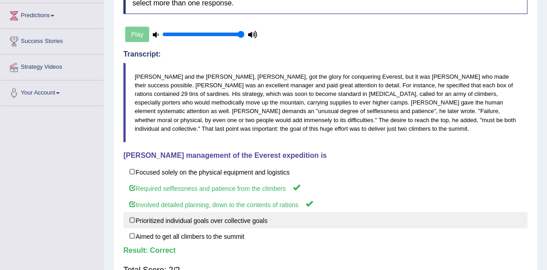
scroll to position [0, 0]
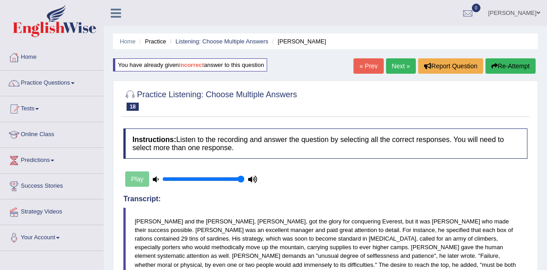
click at [393, 67] on link "Next »" at bounding box center [401, 65] width 30 height 15
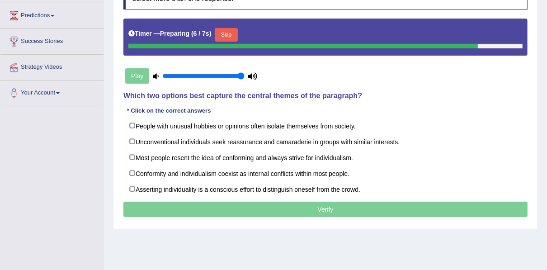
scroll to position [181, 0]
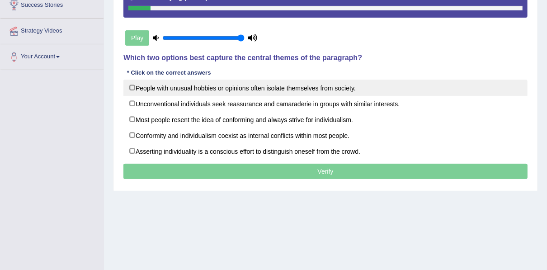
click at [281, 90] on label "People with unusual hobbies or opinions often isolate themselves from society." at bounding box center [325, 88] width 404 height 16
click at [299, 92] on label "People with unusual hobbies or opinions often isolate themselves from society." at bounding box center [325, 88] width 404 height 16
checkbox input "false"
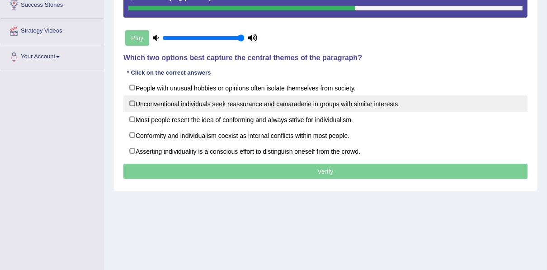
click at [306, 108] on label "Unconventional individuals seek reassurance and camaraderie in groups with simi…" at bounding box center [325, 103] width 404 height 16
checkbox input "true"
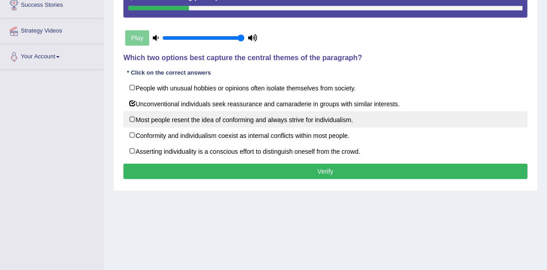
click at [276, 120] on label "Most people resent the idea of conforming and always strive for individualism." at bounding box center [325, 119] width 404 height 16
click at [313, 124] on label "Most people resent the idea of conforming and always strive for individualism." at bounding box center [325, 119] width 404 height 16
checkbox input "false"
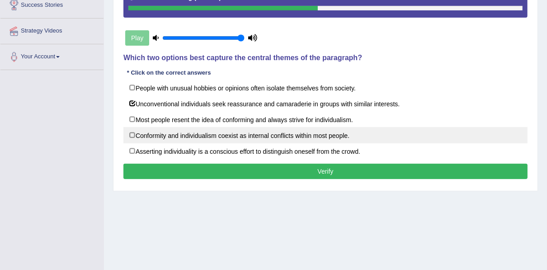
click at [260, 136] on label "Conformity and individualism coexist as internal conflicts within most people." at bounding box center [325, 135] width 404 height 16
checkbox input "true"
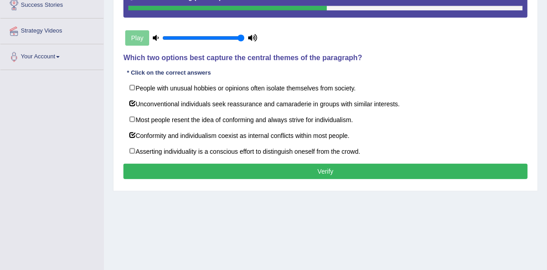
click at [261, 168] on button "Verify" at bounding box center [325, 171] width 404 height 15
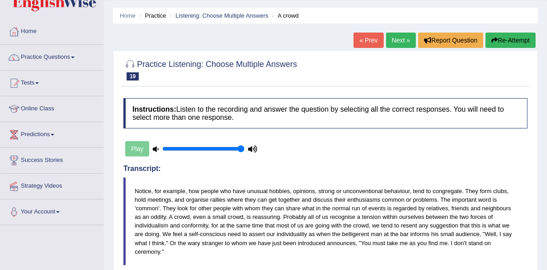
scroll to position [0, 0]
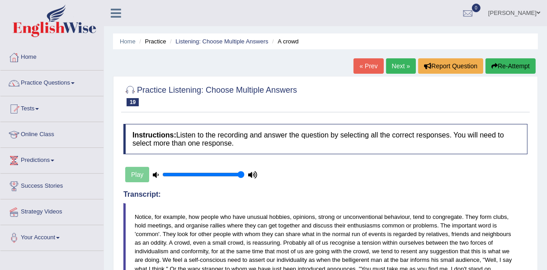
click at [395, 67] on link "Next »" at bounding box center [401, 65] width 30 height 15
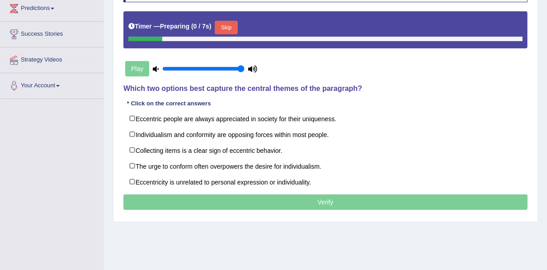
scroll to position [152, 0]
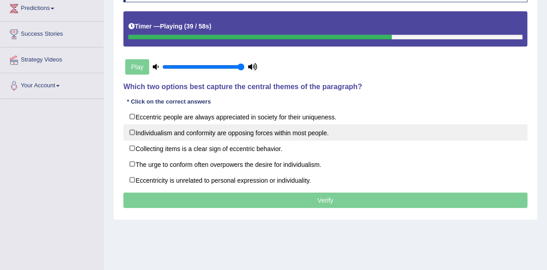
click at [250, 131] on label "Individualism and conformity are opposing forces within most people." at bounding box center [325, 132] width 404 height 16
checkbox input "true"
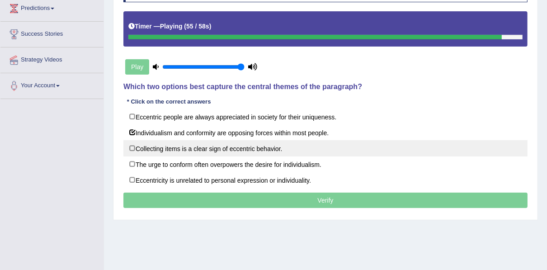
click at [240, 149] on label "Collecting items is a clear sign of eccentric behavior." at bounding box center [325, 148] width 404 height 16
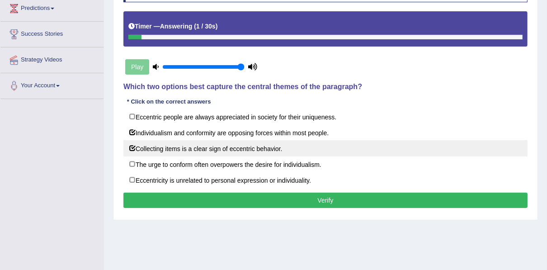
click at [254, 147] on label "Collecting items is a clear sign of eccentric behavior." at bounding box center [325, 148] width 404 height 16
checkbox input "false"
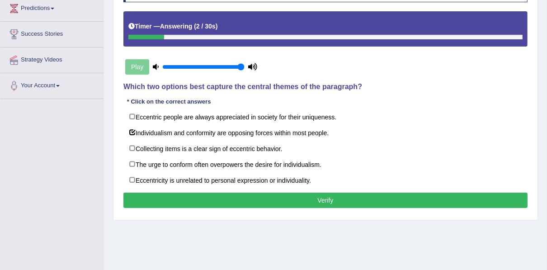
click at [257, 201] on button "Verify" at bounding box center [325, 200] width 404 height 15
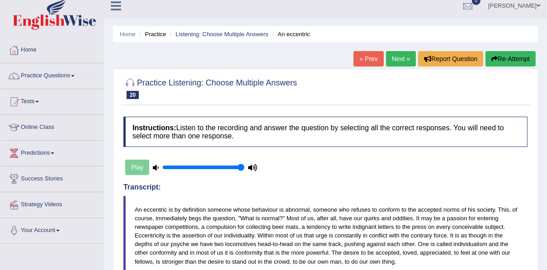
scroll to position [0, 0]
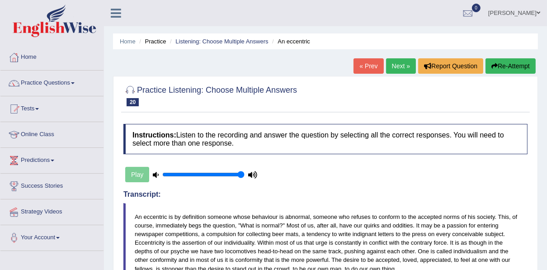
click at [388, 66] on link "Next »" at bounding box center [401, 65] width 30 height 15
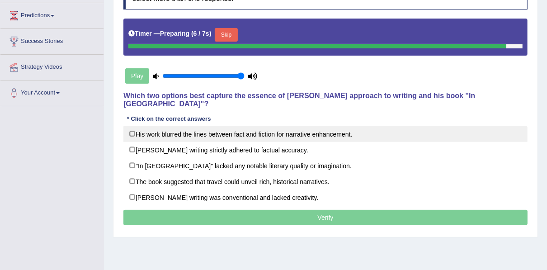
scroll to position [181, 0]
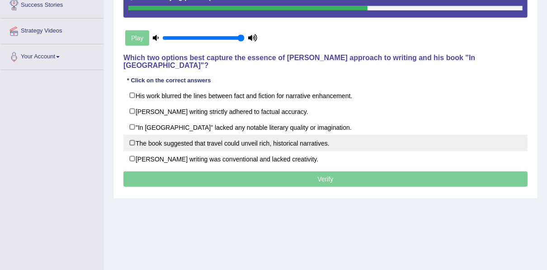
click at [302, 135] on label "The book suggested that travel could unveil rich, historical narratives." at bounding box center [325, 143] width 404 height 16
click at [285, 135] on label "The book suggested that travel could unveil rich, historical narratives." at bounding box center [325, 143] width 404 height 16
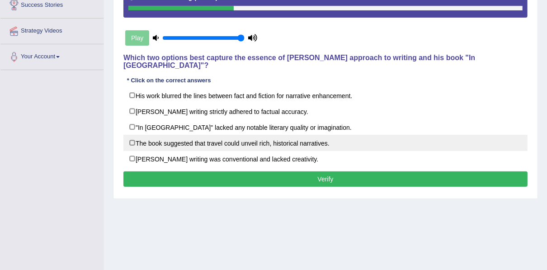
click at [274, 135] on label "The book suggested that travel could unveil rich, historical narratives." at bounding box center [325, 143] width 404 height 16
checkbox input "true"
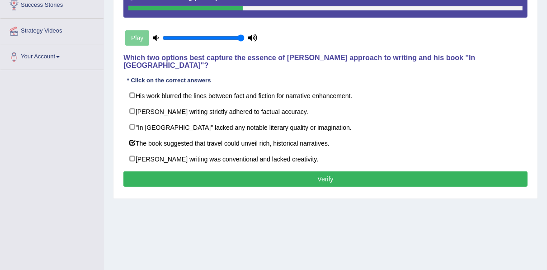
click at [267, 171] on button "Verify" at bounding box center [325, 178] width 404 height 15
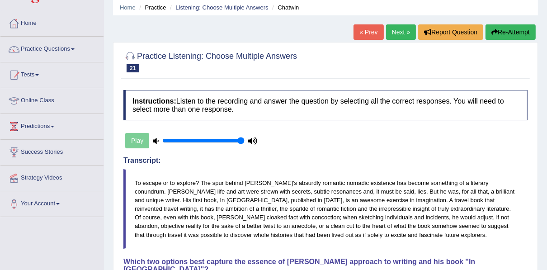
scroll to position [0, 0]
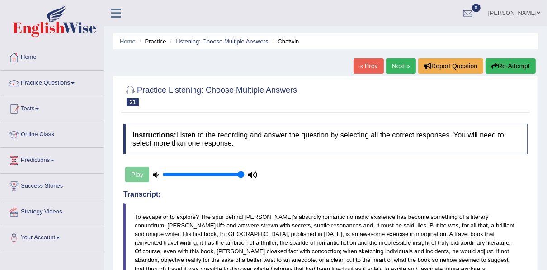
click at [400, 67] on link "Next »" at bounding box center [401, 65] width 30 height 15
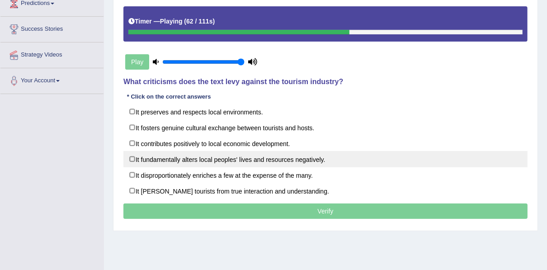
scroll to position [145, 0]
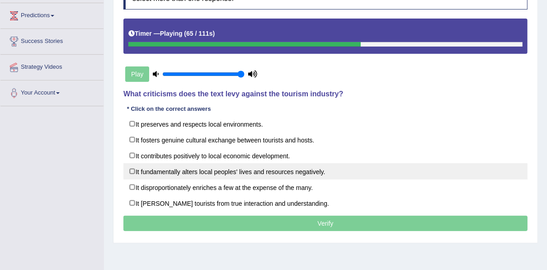
click at [262, 138] on label "It fosters genuine cultural exchange between tourists and hosts." at bounding box center [325, 140] width 404 height 16
checkbox input "true"
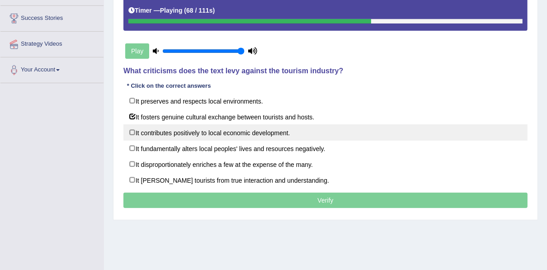
scroll to position [181, 0]
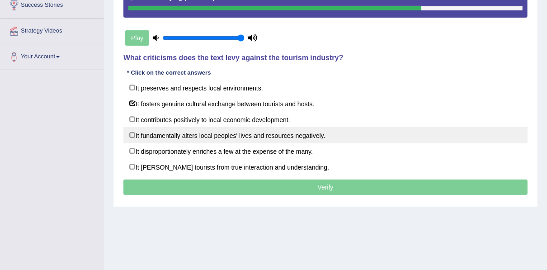
click at [294, 137] on label "It fundamentally alters local peoples' lives and resources negatively." at bounding box center [325, 135] width 404 height 16
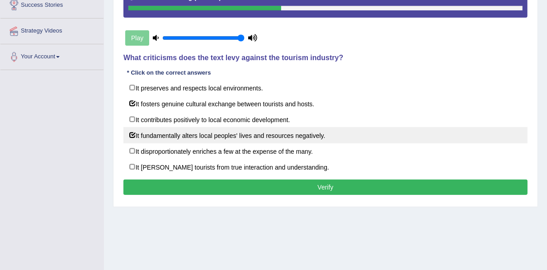
click at [237, 134] on label "It fundamentally alters local peoples' lives and resources negatively." at bounding box center [325, 135] width 404 height 16
checkbox input "false"
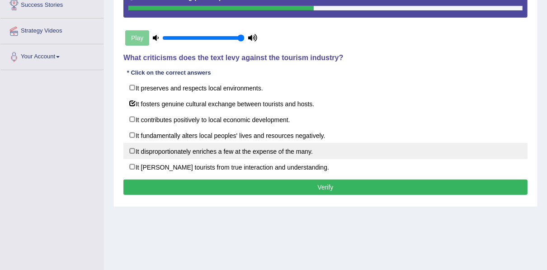
click at [235, 151] on label "It disproportionately enriches a few at the expense of the many." at bounding box center [325, 151] width 404 height 16
checkbox input "true"
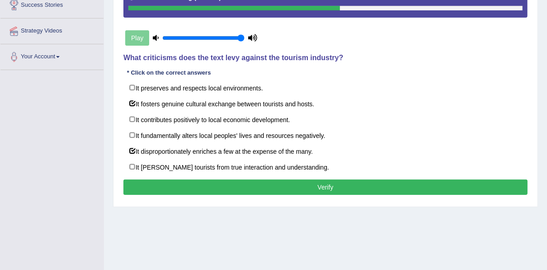
click at [243, 182] on button "Verify" at bounding box center [325, 186] width 404 height 15
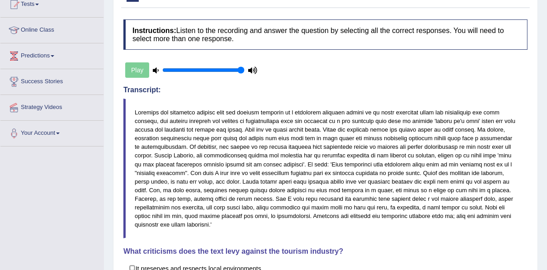
scroll to position [0, 0]
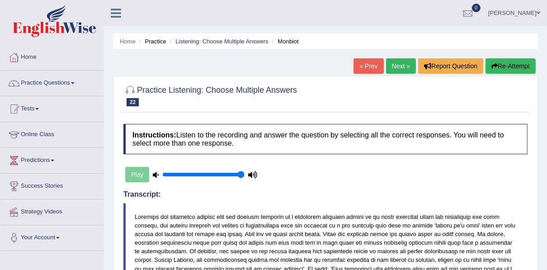
click at [401, 66] on link "Next »" at bounding box center [401, 65] width 30 height 15
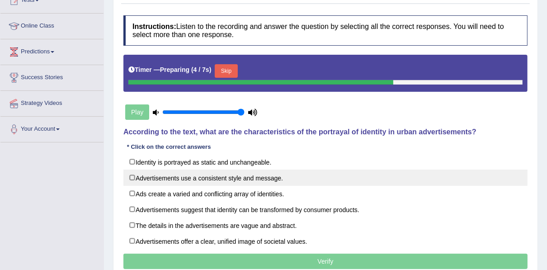
scroll to position [145, 0]
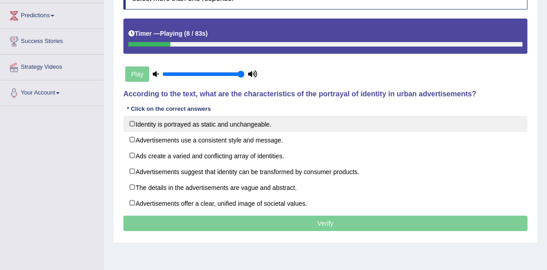
click at [265, 125] on label "Identity is portrayed as static and unchangeable." at bounding box center [325, 124] width 404 height 16
checkbox input "true"
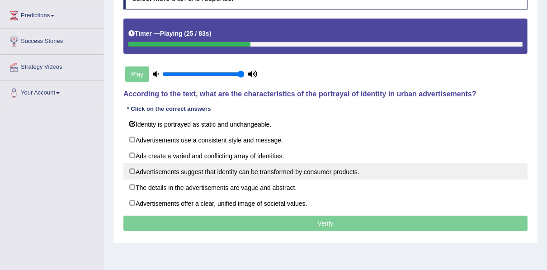
click at [243, 170] on label "Advertisements suggest that identity can be transformed by consumer products." at bounding box center [325, 171] width 404 height 16
checkbox input "true"
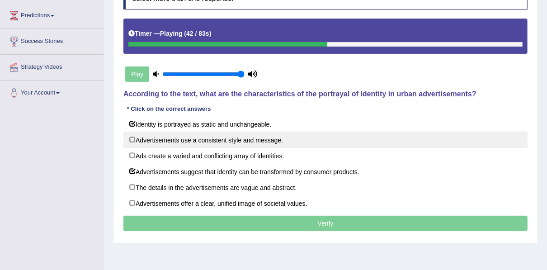
click at [232, 140] on label "Advertisements use a consistent style and message." at bounding box center [325, 140] width 404 height 16
checkbox input "true"
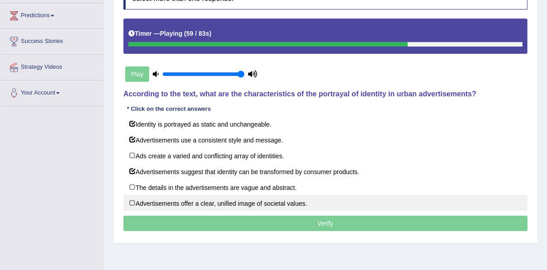
click at [238, 204] on label "Advertisements offer a clear, unified image of societal values." at bounding box center [325, 203] width 404 height 16
checkbox input "true"
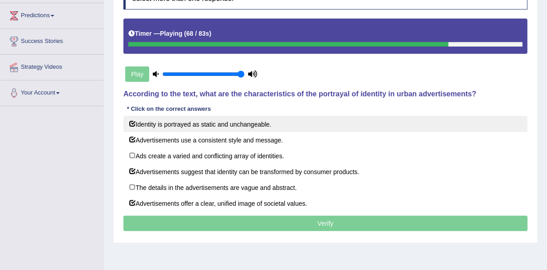
click at [235, 126] on label "Identity is portrayed as static and unchangeable." at bounding box center [325, 124] width 404 height 16
checkbox input "false"
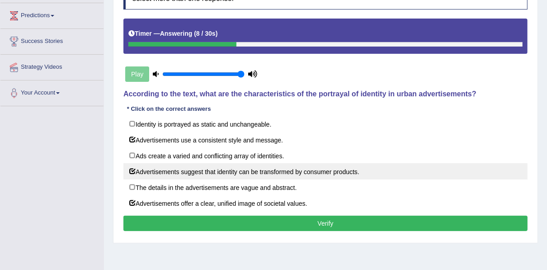
click at [268, 166] on label "Advertisements suggest that identity can be transformed by consumer products." at bounding box center [325, 171] width 404 height 16
checkbox input "false"
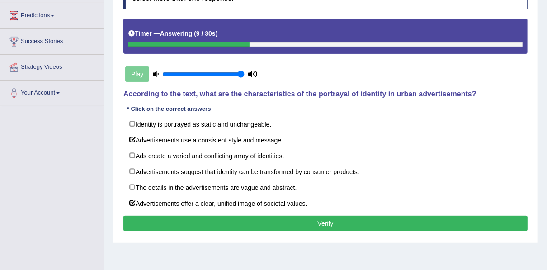
click at [268, 221] on button "Verify" at bounding box center [325, 223] width 404 height 15
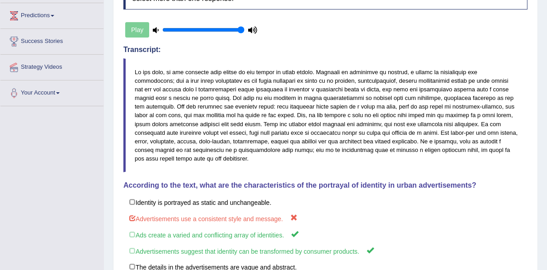
scroll to position [0, 0]
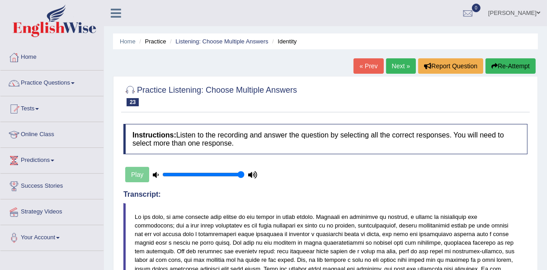
click at [394, 64] on link "Next »" at bounding box center [401, 65] width 30 height 15
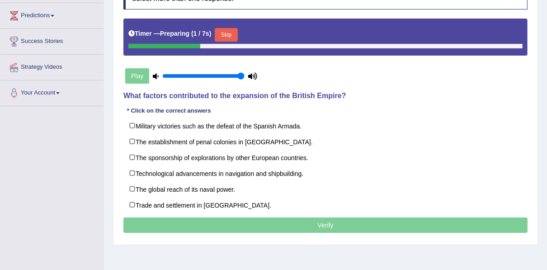
scroll to position [145, 0]
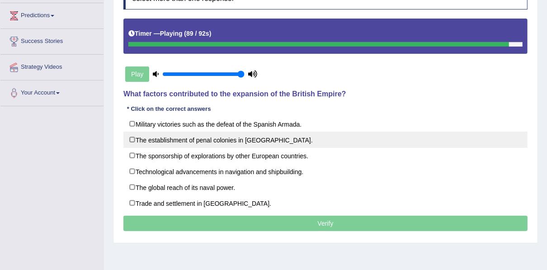
click at [205, 135] on label "The establishment of penal colonies in [GEOGRAPHIC_DATA]." at bounding box center [325, 140] width 404 height 16
checkbox input "true"
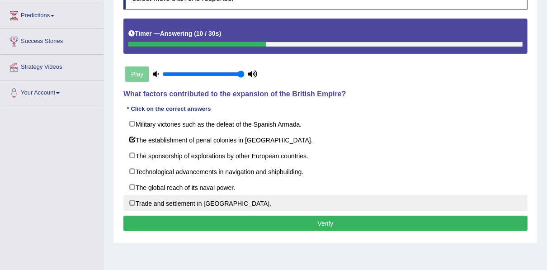
click at [231, 197] on label "Trade and settlement in [GEOGRAPHIC_DATA]." at bounding box center [325, 203] width 404 height 16
checkbox input "true"
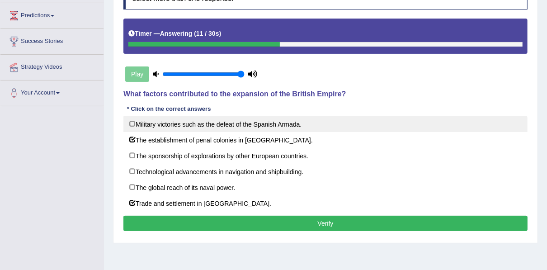
click at [223, 120] on label "Military victories such as the defeat of the Spanish Armada." at bounding box center [325, 124] width 404 height 16
checkbox input "true"
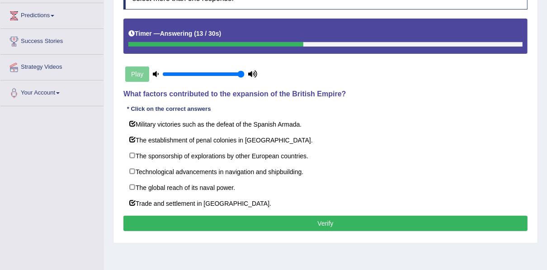
click at [242, 222] on button "Verify" at bounding box center [325, 223] width 404 height 15
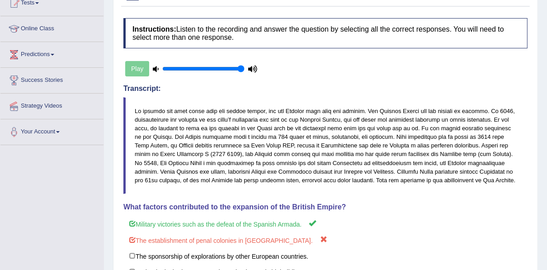
scroll to position [33, 0]
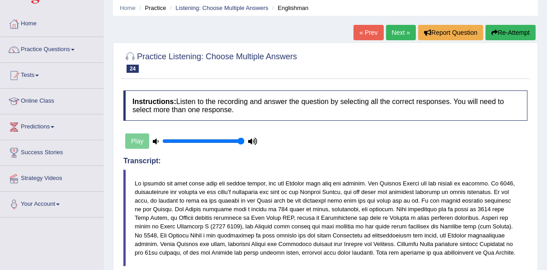
click at [396, 30] on link "Next »" at bounding box center [401, 32] width 30 height 15
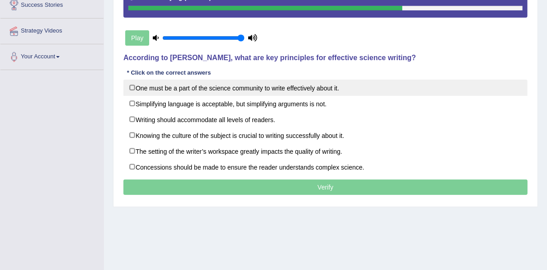
click at [262, 89] on label "One must be a part of the science community to write effectively about it." at bounding box center [325, 88] width 404 height 16
checkbox input "true"
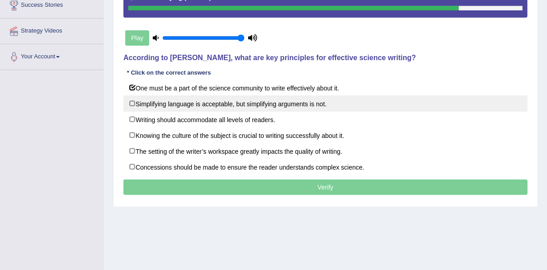
click at [258, 103] on label "Simplifying language is acceptable, but simplifying arguments is not." at bounding box center [325, 103] width 404 height 16
checkbox input "true"
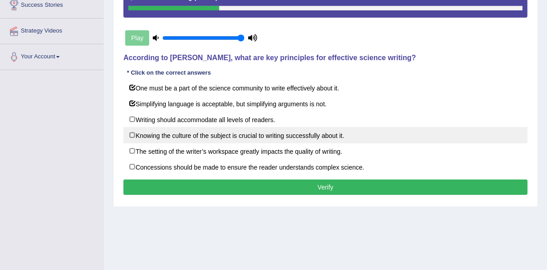
click at [254, 133] on label "Knowing the culture of the subject is crucial to writing successfully about it." at bounding box center [325, 135] width 404 height 16
checkbox input "true"
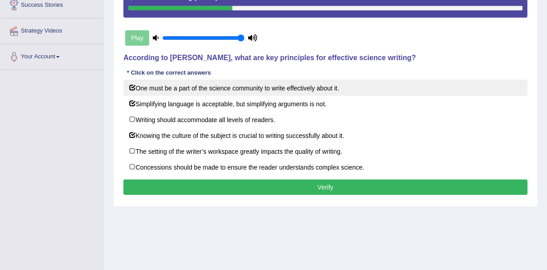
click at [216, 90] on label "One must be a part of the science community to write effectively about it." at bounding box center [325, 88] width 404 height 16
checkbox input "false"
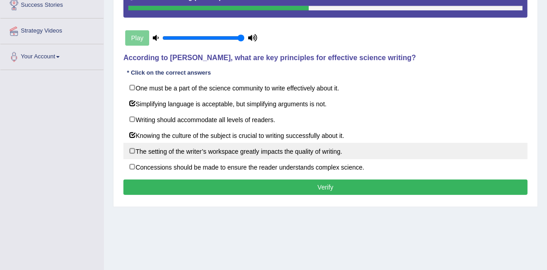
click at [340, 152] on label "The setting of the writer’s workspace greatly impacts the quality of writing." at bounding box center [325, 151] width 404 height 16
checkbox input "true"
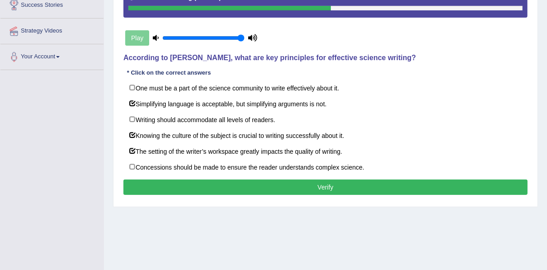
click at [227, 183] on button "Verify" at bounding box center [325, 186] width 404 height 15
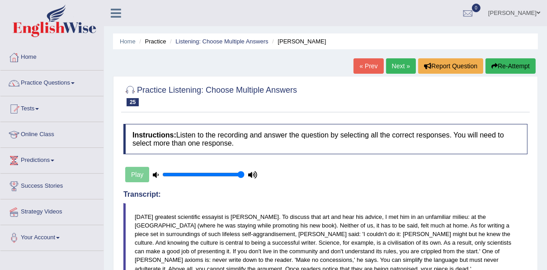
click at [397, 69] on link "Next »" at bounding box center [401, 65] width 30 height 15
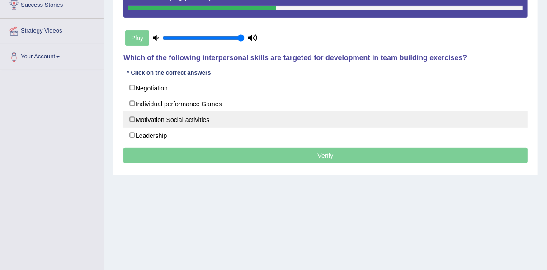
click at [192, 122] on label "Motivation Social activities" at bounding box center [325, 119] width 404 height 16
checkbox input "true"
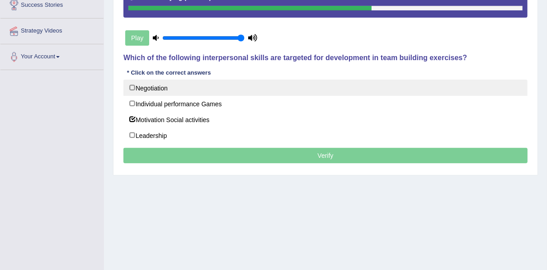
click at [161, 83] on label "Negotiation" at bounding box center [325, 88] width 404 height 16
checkbox input "true"
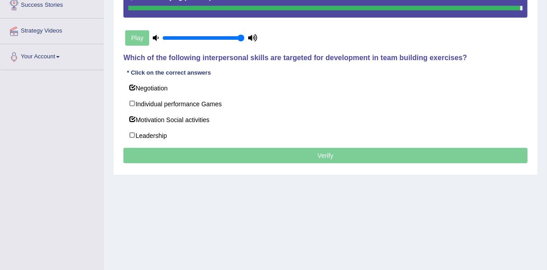
click at [241, 157] on p "Verify" at bounding box center [325, 155] width 404 height 15
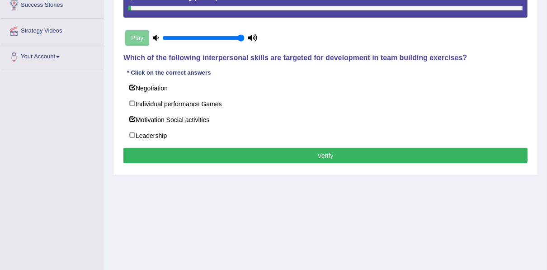
click at [241, 157] on button "Verify" at bounding box center [325, 155] width 404 height 15
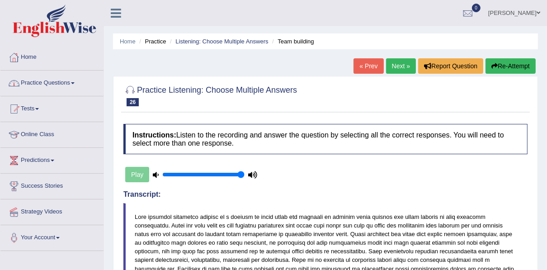
click at [52, 83] on link "Practice Questions" at bounding box center [51, 82] width 103 height 23
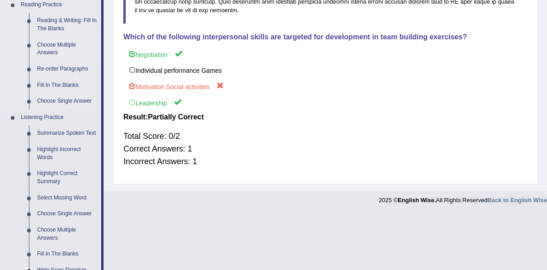
scroll to position [289, 0]
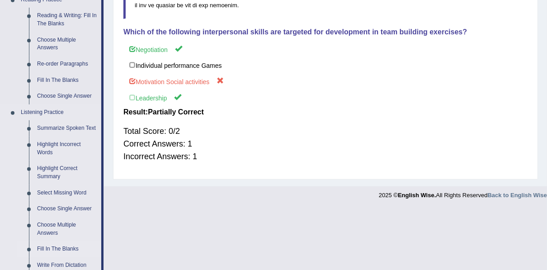
click at [56, 252] on link "Fill In The Blanks" at bounding box center [67, 249] width 68 height 16
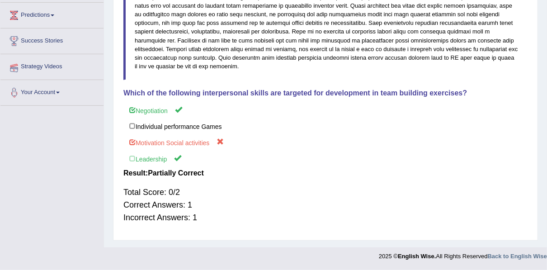
scroll to position [148, 0]
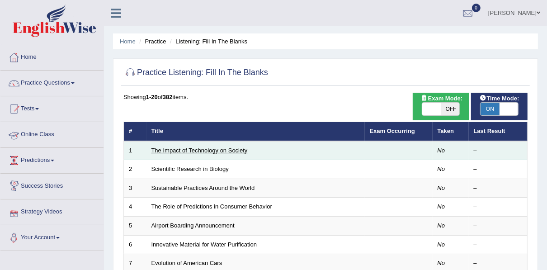
click at [200, 148] on link "The Impact of Technology on Society" at bounding box center [199, 150] width 96 height 7
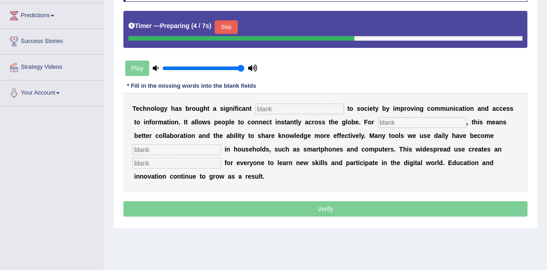
click at [292, 109] on input "text" at bounding box center [299, 109] width 89 height 11
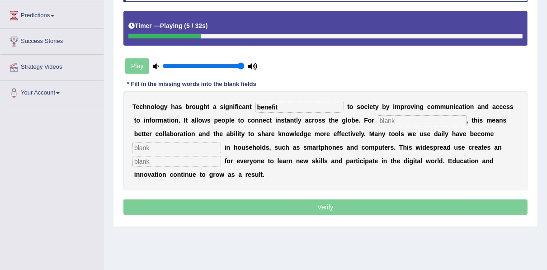
type input "benefit"
click at [384, 118] on input "text" at bounding box center [422, 120] width 89 height 11
type input "hu,"
click at [174, 150] on input "text" at bounding box center [176, 147] width 89 height 11
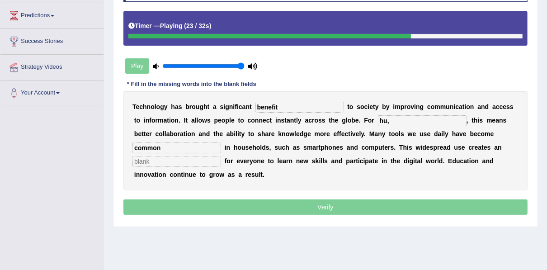
type input "common"
click at [384, 124] on input "hu," at bounding box center [422, 120] width 89 height 11
type input "hu,s"
click at [163, 160] on input "text" at bounding box center [176, 161] width 89 height 11
type input "opportunity"
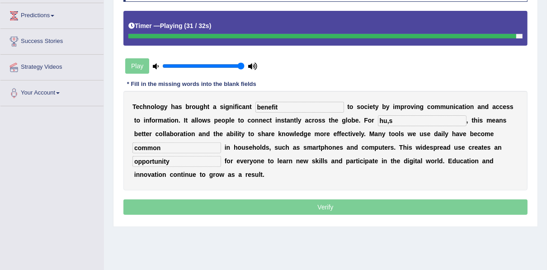
click at [378, 118] on input "hu,s" at bounding box center [422, 120] width 89 height 11
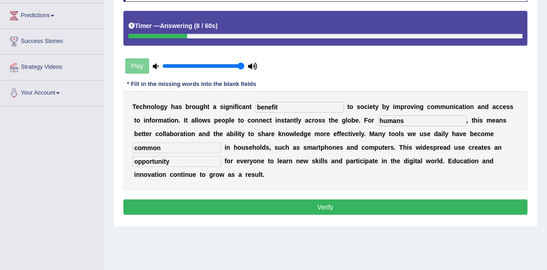
type input "humans"
click at [266, 208] on button "Verify" at bounding box center [325, 206] width 404 height 15
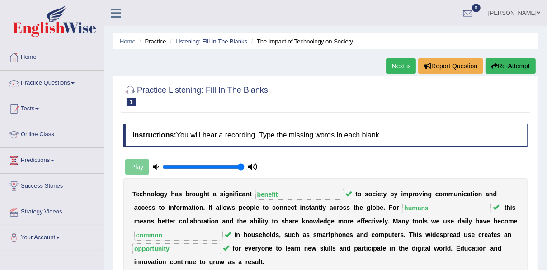
click at [396, 72] on link "Next »" at bounding box center [401, 65] width 30 height 15
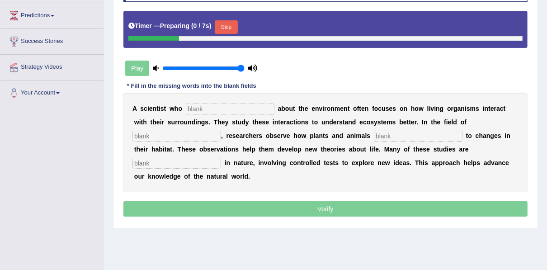
scroll to position [145, 0]
click at [223, 111] on input "text" at bounding box center [230, 109] width 89 height 11
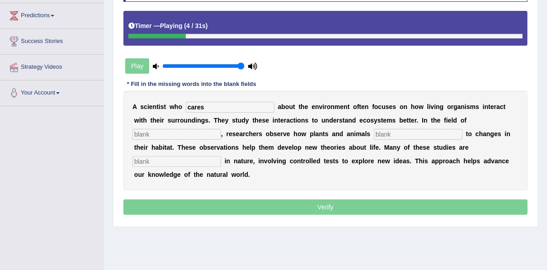
type input "cares"
click at [221, 129] on input "text" at bounding box center [176, 134] width 89 height 11
type input "biology"
click at [374, 132] on input "text" at bounding box center [418, 134] width 89 height 11
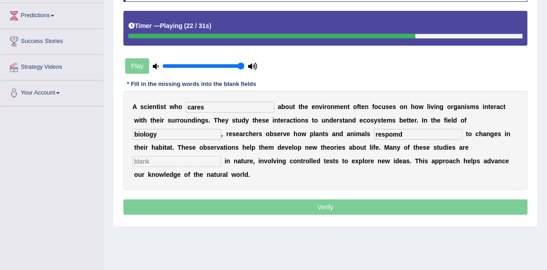
type input "respomd"
click at [221, 156] on input "text" at bounding box center [176, 161] width 89 height 11
type input "experimental"
click at [374, 129] on input "respomd" at bounding box center [418, 134] width 89 height 11
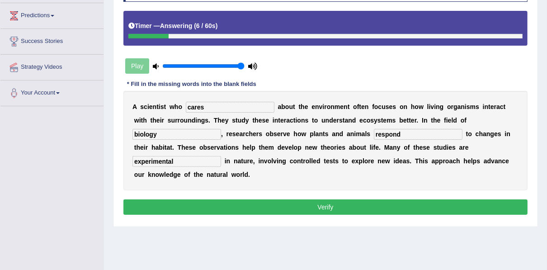
type input "respond"
click at [362, 199] on button "Verify" at bounding box center [325, 206] width 404 height 15
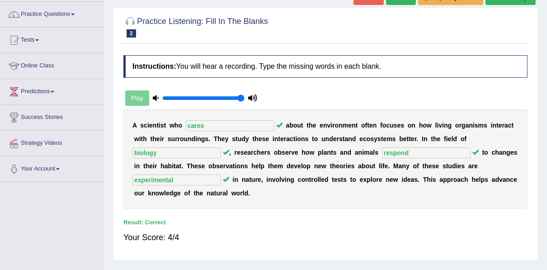
scroll to position [0, 0]
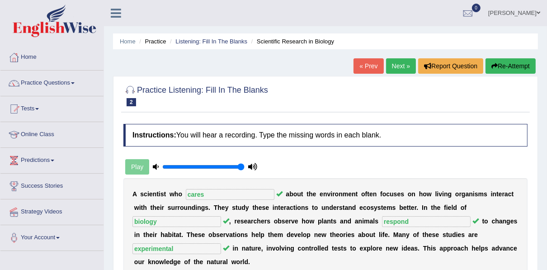
click at [391, 65] on link "Next »" at bounding box center [401, 65] width 30 height 15
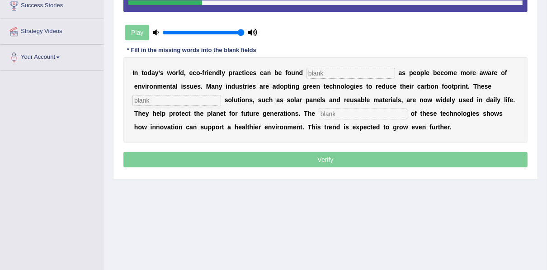
scroll to position [181, 0]
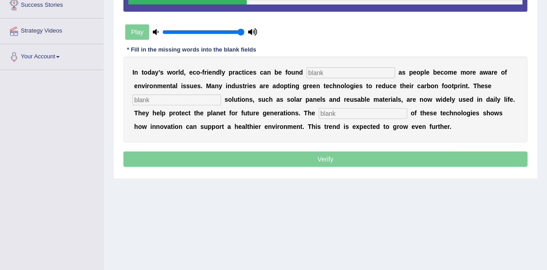
click at [321, 69] on input "text" at bounding box center [351, 72] width 89 height 11
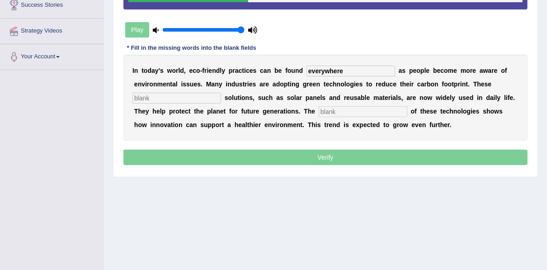
type input "everywhere"
click at [178, 103] on div "I n [DATE] a y ’ s w o r l d , e c o - f r i e n d l y p r a c t i c e s c a n …" at bounding box center [325, 98] width 404 height 86
click at [174, 95] on input "text" at bounding box center [176, 98] width 89 height 11
type input "sustainable"
click at [319, 109] on input "text" at bounding box center [363, 111] width 89 height 11
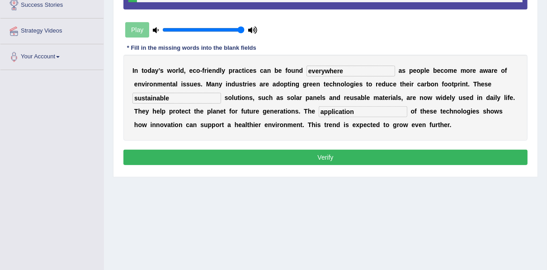
type input "application"
click at [328, 156] on button "Verify" at bounding box center [325, 157] width 404 height 15
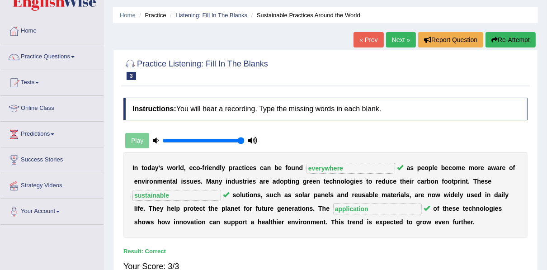
scroll to position [0, 0]
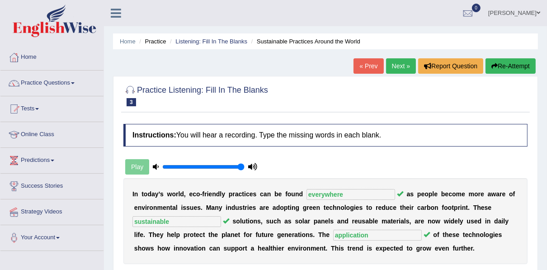
click at [402, 65] on link "Next »" at bounding box center [401, 65] width 30 height 15
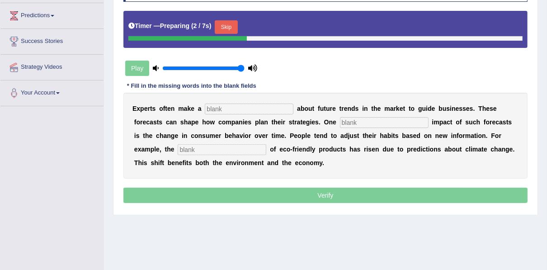
click at [239, 107] on input "text" at bounding box center [249, 109] width 89 height 11
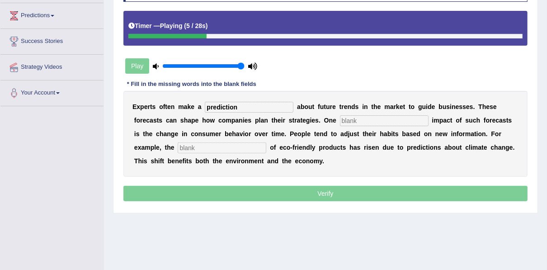
type input "prediction"
click at [340, 123] on input "text" at bounding box center [384, 120] width 89 height 11
type input "profound"
click at [201, 144] on input "text" at bounding box center [222, 147] width 89 height 11
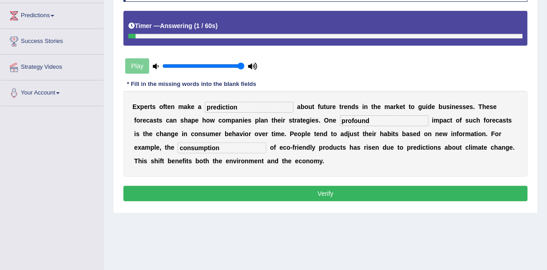
type input "consumption"
click at [271, 192] on button "Verify" at bounding box center [325, 193] width 404 height 15
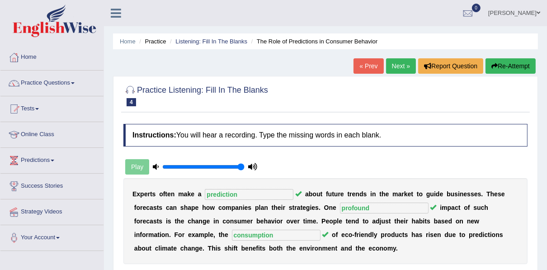
click at [399, 59] on link "Next »" at bounding box center [401, 65] width 30 height 15
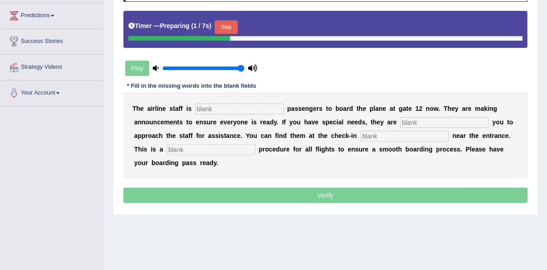
click at [221, 105] on input "text" at bounding box center [239, 109] width 89 height 11
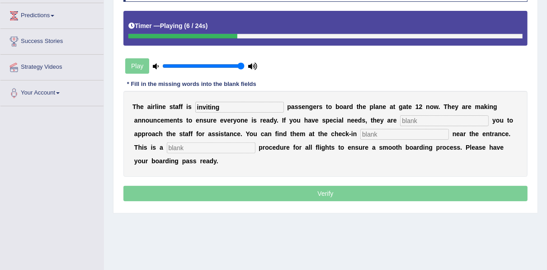
type input "inviting"
click at [400, 119] on input "text" at bounding box center [444, 120] width 89 height 11
type input "requiring"
click at [360, 136] on input "text" at bounding box center [404, 134] width 89 height 11
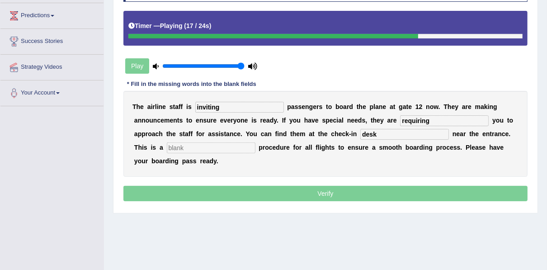
type input "desk"
click at [173, 146] on input "text" at bounding box center [211, 147] width 89 height 11
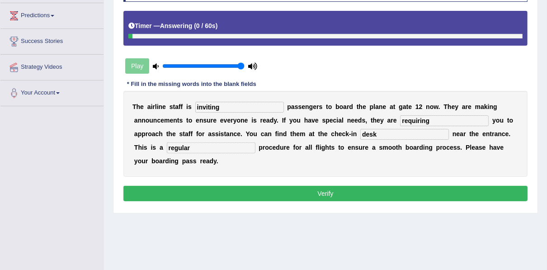
type input "regular"
click at [287, 192] on button "Verify" at bounding box center [325, 193] width 404 height 15
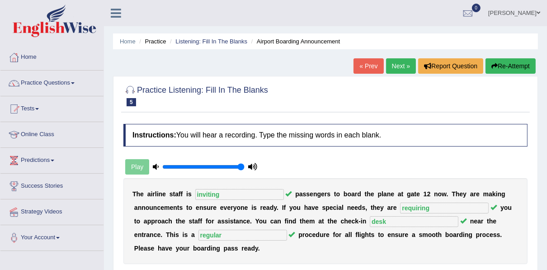
click at [401, 65] on link "Next »" at bounding box center [401, 65] width 30 height 15
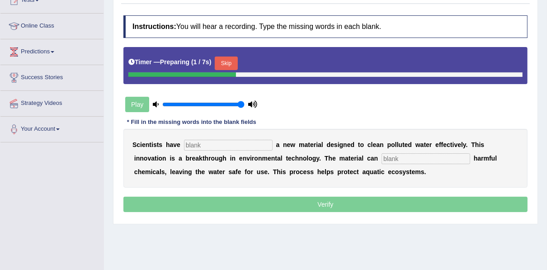
click at [203, 145] on input "text" at bounding box center [228, 145] width 89 height 11
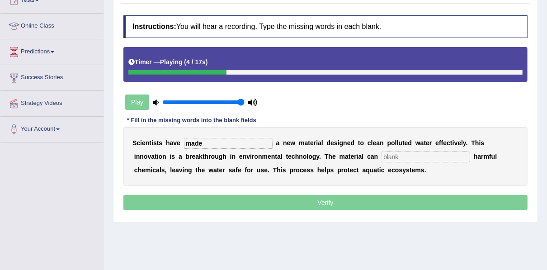
type input "made"
click at [382, 153] on input "text" at bounding box center [426, 156] width 89 height 11
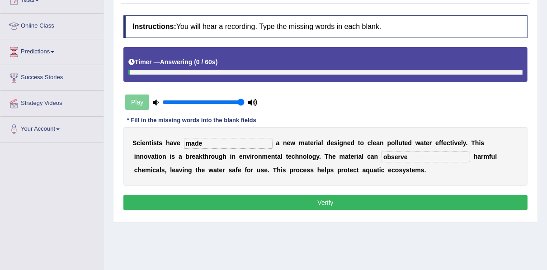
type input "observe"
click at [339, 200] on button "Verify" at bounding box center [325, 202] width 404 height 15
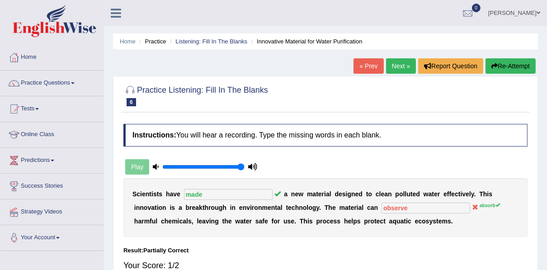
click at [397, 66] on link "Next »" at bounding box center [401, 65] width 30 height 15
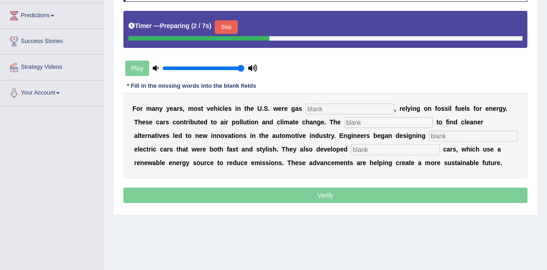
click at [333, 108] on input "text" at bounding box center [350, 109] width 89 height 11
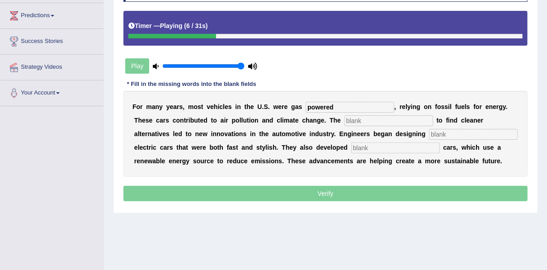
type input "powered"
click at [345, 119] on input "text" at bounding box center [389, 120] width 89 height 11
type input "urgency"
click at [429, 136] on input "text" at bounding box center [473, 134] width 89 height 11
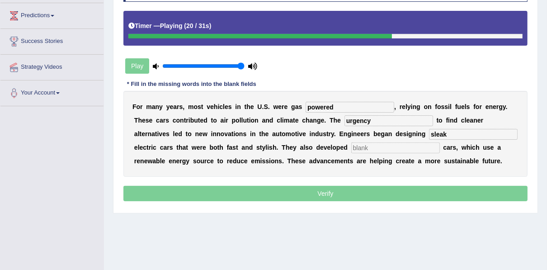
type input "sleak"
click at [351, 148] on input "text" at bounding box center [395, 147] width 89 height 11
type input "hydrogen"
click at [429, 134] on input "sleak" at bounding box center [473, 134] width 89 height 11
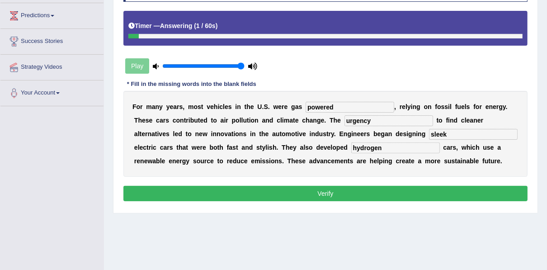
type input "sleek"
click at [358, 193] on button "Verify" at bounding box center [325, 193] width 404 height 15
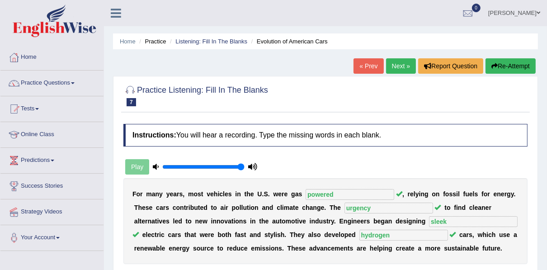
click at [405, 68] on link "Next »" at bounding box center [401, 65] width 30 height 15
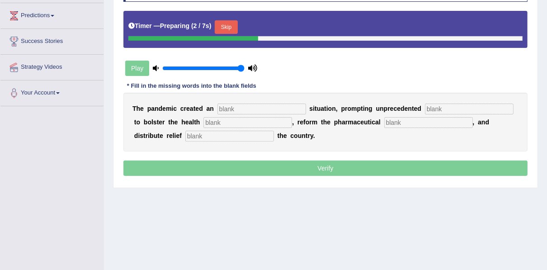
click at [253, 108] on input "text" at bounding box center [261, 109] width 89 height 11
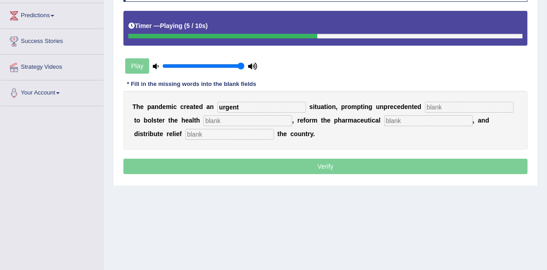
type input "urgent"
click at [440, 107] on input "text" at bounding box center [469, 107] width 89 height 11
type input "contr"
click at [214, 123] on input "text" at bounding box center [247, 120] width 89 height 11
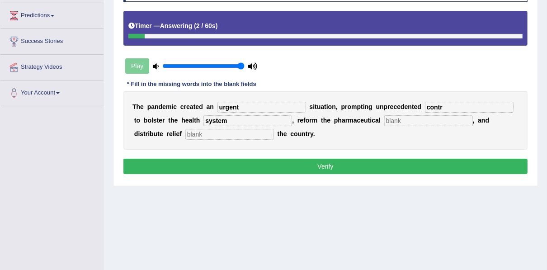
type input "system"
click at [426, 109] on input "contr" at bounding box center [469, 107] width 89 height 11
type input "contribution"
click at [185, 132] on input "text" at bounding box center [229, 134] width 89 height 11
type input "throughout"
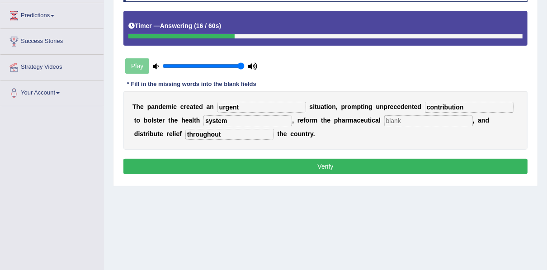
click at [337, 162] on button "Verify" at bounding box center [325, 166] width 404 height 15
click at [338, 161] on button "Verify" at bounding box center [325, 166] width 404 height 15
click at [345, 163] on button "Verify" at bounding box center [325, 166] width 404 height 15
click at [384, 122] on input "text" at bounding box center [428, 120] width 89 height 11
type input "system"
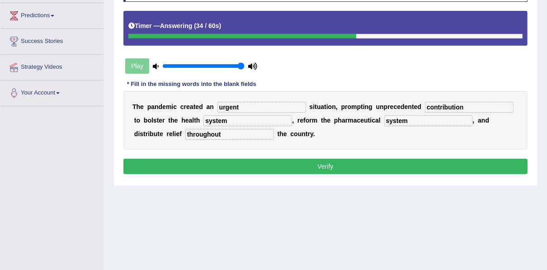
click at [369, 166] on button "Verify" at bounding box center [325, 166] width 404 height 15
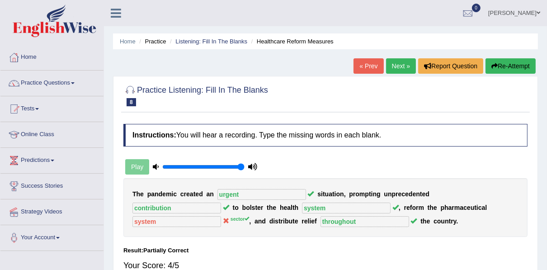
click at [397, 68] on link "Next »" at bounding box center [401, 65] width 30 height 15
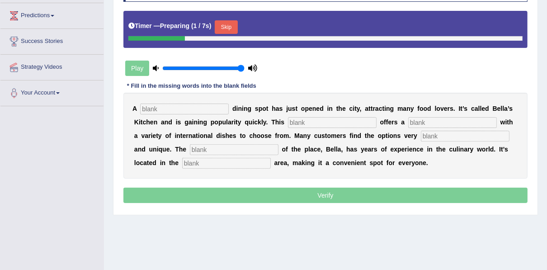
scroll to position [145, 0]
click at [194, 109] on input "text" at bounding box center [184, 109] width 89 height 11
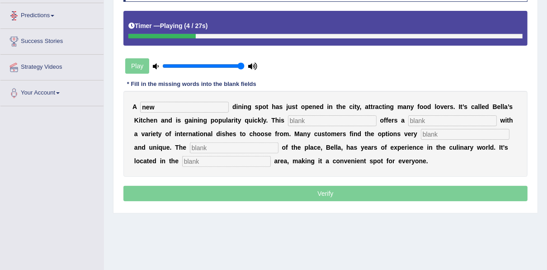
type input "new"
click at [288, 121] on input "text" at bounding box center [332, 120] width 89 height 11
type input "res"
click at [408, 120] on input "text" at bounding box center [452, 120] width 89 height 11
type input "menu"
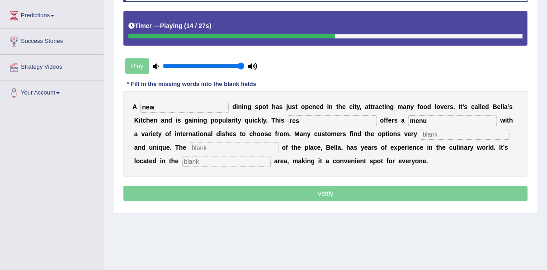
click at [421, 136] on input "text" at bounding box center [465, 134] width 89 height 11
type input "options"
click at [190, 148] on input "text" at bounding box center [234, 147] width 89 height 11
type input "owner"
click at [182, 160] on input "text" at bounding box center [226, 161] width 89 height 11
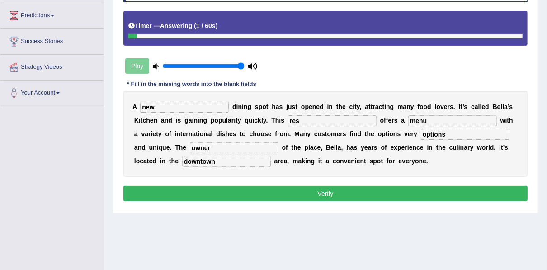
type input "downtown"
click at [288, 123] on input "res" at bounding box center [332, 120] width 89 height 11
type input "restaurant"
click at [198, 189] on button "Verify" at bounding box center [325, 193] width 404 height 15
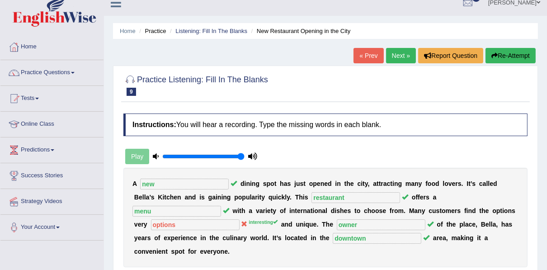
scroll to position [0, 0]
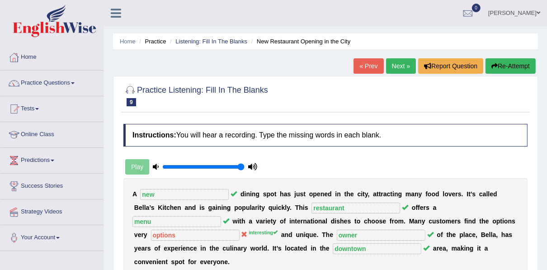
click at [396, 65] on link "Next »" at bounding box center [401, 65] width 30 height 15
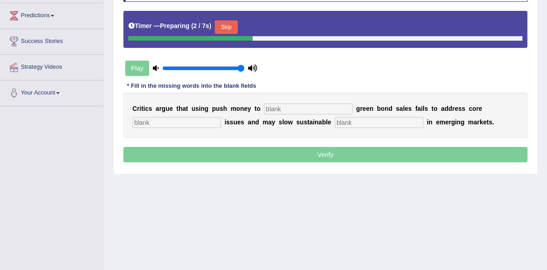
click at [281, 105] on input "text" at bounding box center [308, 109] width 89 height 11
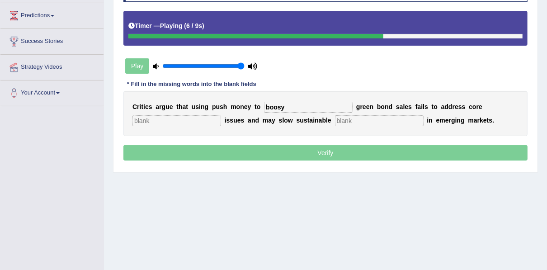
type input "boosy"
click at [185, 121] on input "text" at bounding box center [176, 120] width 89 height 11
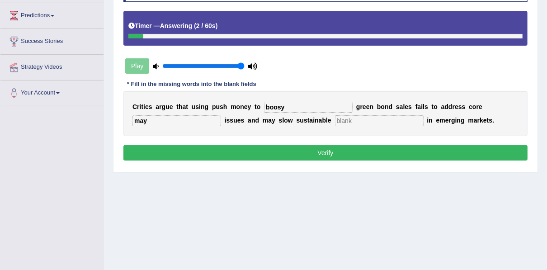
type input "may"
click at [356, 122] on input "text" at bounding box center [379, 120] width 89 height 11
type input "development"
click at [159, 118] on input "may" at bounding box center [176, 120] width 89 height 11
click at [303, 107] on input "boosy" at bounding box center [308, 107] width 89 height 11
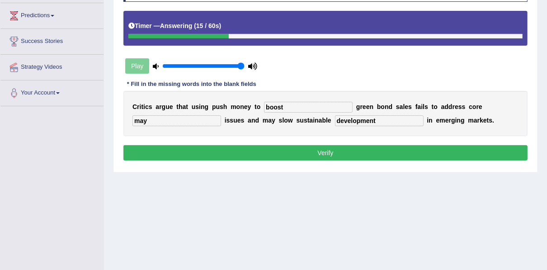
type input "boost"
click at [333, 150] on button "Verify" at bounding box center [325, 152] width 404 height 15
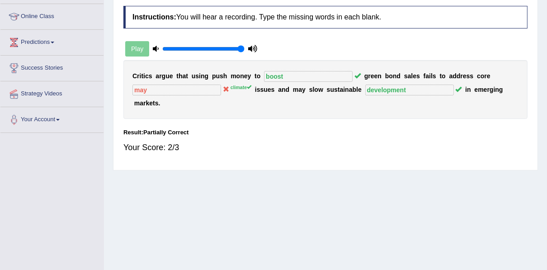
scroll to position [36, 0]
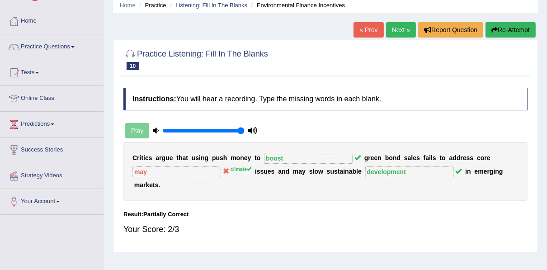
click at [503, 27] on button "Re-Attempt" at bounding box center [511, 29] width 50 height 15
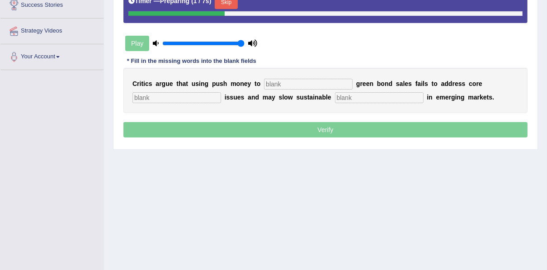
click at [268, 80] on input "text" at bounding box center [308, 84] width 89 height 11
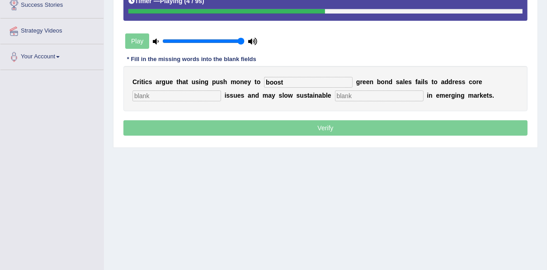
type input "boost"
click at [168, 98] on input "text" at bounding box center [176, 95] width 89 height 11
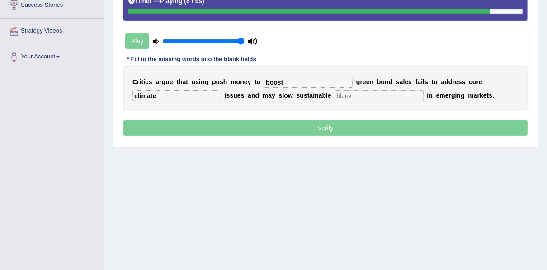
type input "climate"
click at [340, 92] on input "text" at bounding box center [379, 95] width 89 height 11
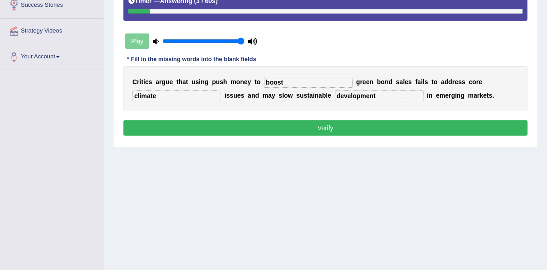
type input "development"
click at [316, 130] on button "Verify" at bounding box center [325, 127] width 404 height 15
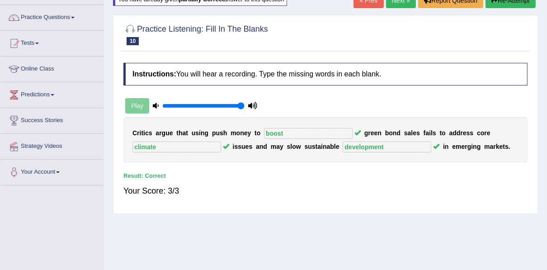
scroll to position [36, 0]
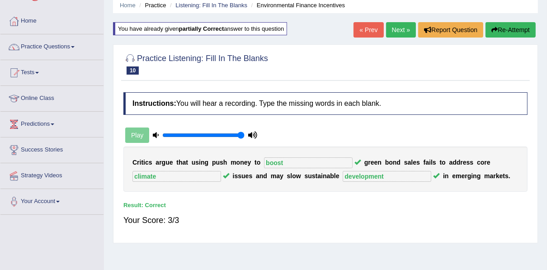
click at [396, 31] on link "Next »" at bounding box center [401, 29] width 30 height 15
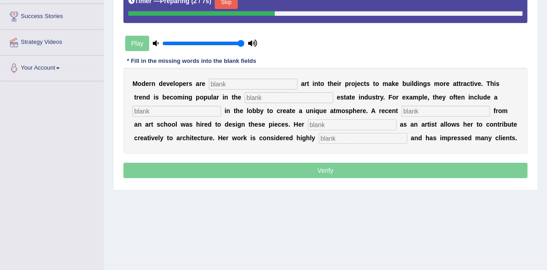
scroll to position [181, 0]
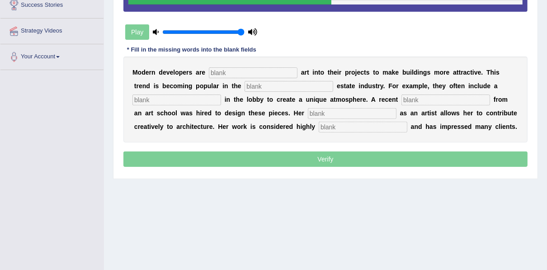
click at [230, 71] on input "text" at bounding box center [253, 72] width 89 height 11
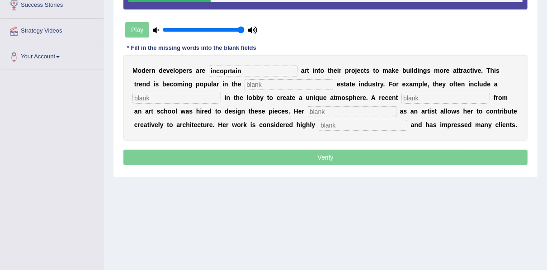
type input "incoprtain"
click at [245, 85] on input "text" at bounding box center [289, 84] width 89 height 11
type input "realestate"
click at [181, 95] on input "text" at bounding box center [176, 98] width 89 height 11
type input "cluster"
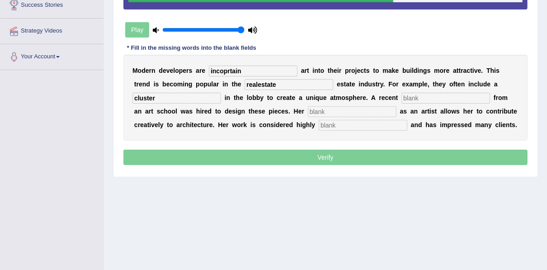
click at [407, 94] on input "text" at bounding box center [445, 98] width 89 height 11
type input "grad"
click at [308, 112] on input "text" at bounding box center [352, 111] width 89 height 11
type input "profession"
click at [319, 126] on input "text" at bounding box center [363, 125] width 89 height 11
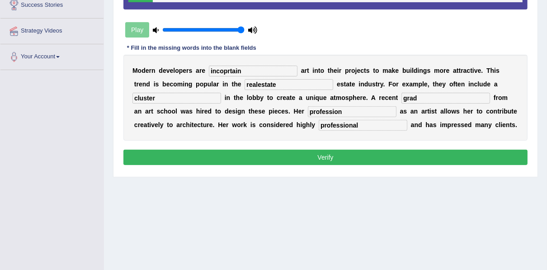
type input "professional"
click at [403, 100] on input "grad" at bounding box center [445, 98] width 89 height 11
type input "graduated"
click at [249, 71] on input "incoprtain" at bounding box center [253, 71] width 89 height 11
type input "incorporating"
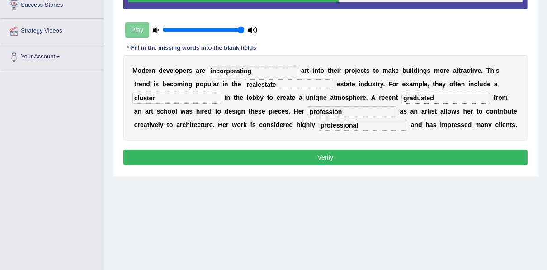
click at [245, 84] on input "realestate" at bounding box center [289, 84] width 89 height 11
type input "real estate"
click at [411, 98] on input "graduated" at bounding box center [445, 98] width 89 height 11
type input "graduate"
click at [296, 152] on button "Verify" at bounding box center [325, 157] width 404 height 15
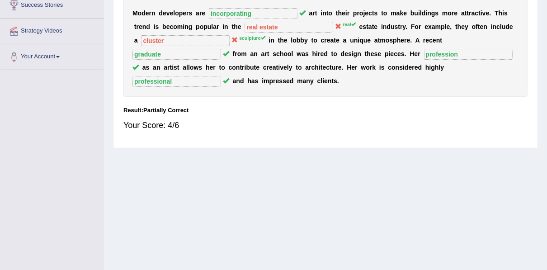
scroll to position [145, 0]
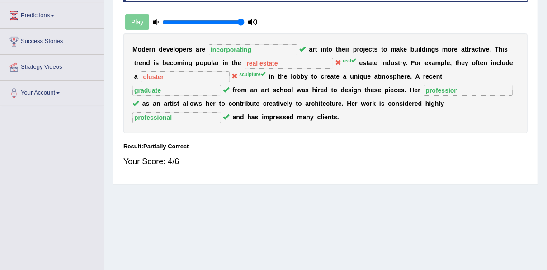
click at [296, 152] on div "Your Score: 4/6" at bounding box center [325, 162] width 404 height 22
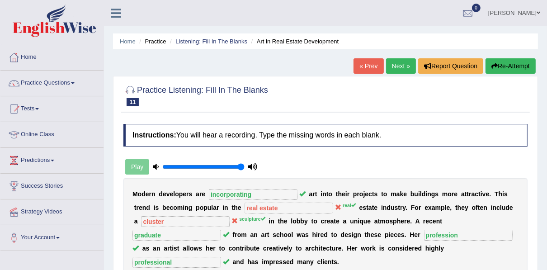
click at [398, 63] on link "Next »" at bounding box center [401, 65] width 30 height 15
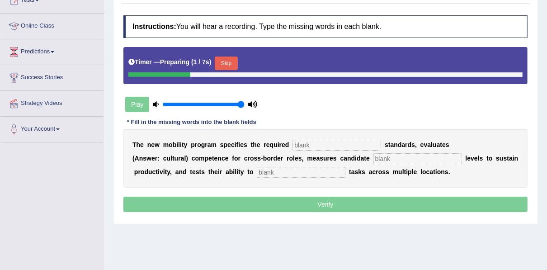
scroll to position [109, 0]
click at [316, 143] on input "text" at bounding box center [337, 145] width 89 height 11
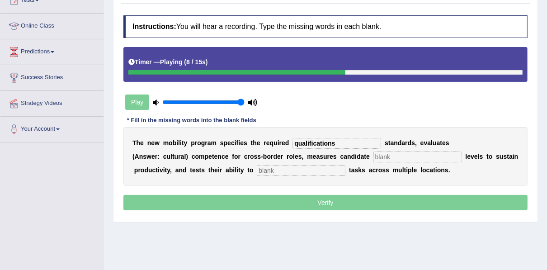
type input "qualifications"
click at [373, 159] on input "text" at bounding box center [417, 156] width 89 height 11
type input "energy"
click at [307, 170] on input "text" at bounding box center [301, 170] width 89 height 11
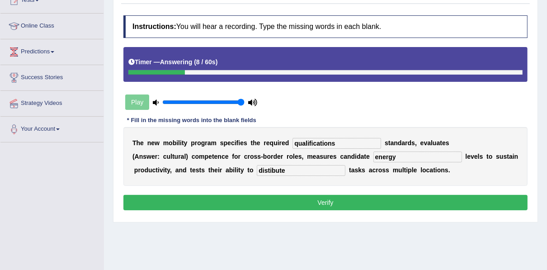
click at [277, 172] on input "distibute" at bounding box center [301, 170] width 89 height 11
type input "distribute"
click at [300, 200] on button "Verify" at bounding box center [325, 202] width 404 height 15
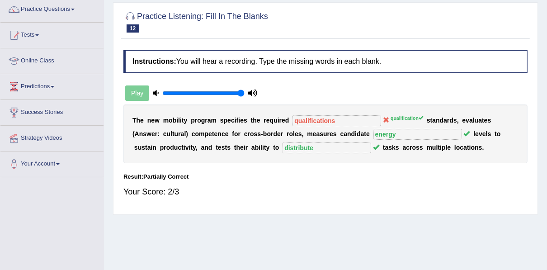
scroll to position [0, 0]
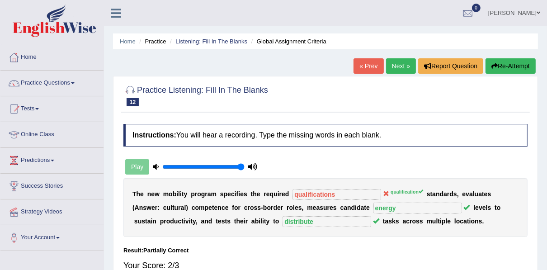
click at [391, 65] on link "Next »" at bounding box center [401, 65] width 30 height 15
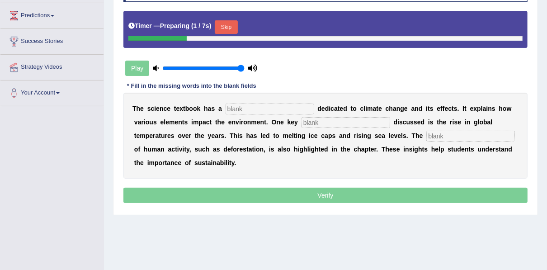
scroll to position [145, 0]
click at [244, 105] on input "text" at bounding box center [270, 109] width 89 height 11
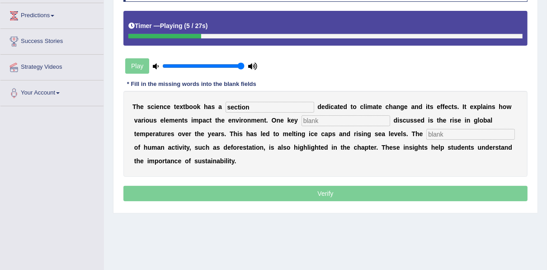
type input "section"
click at [302, 118] on input "text" at bounding box center [346, 120] width 89 height 11
type input "factor"
click at [426, 129] on input "text" at bounding box center [470, 134] width 89 height 11
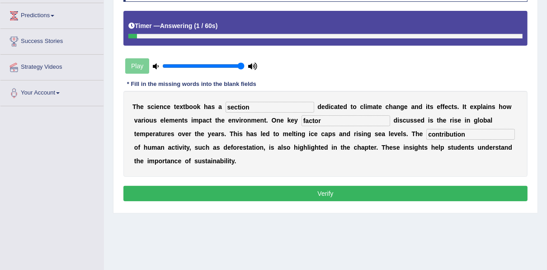
type input "contribution"
click at [307, 186] on button "Verify" at bounding box center [325, 193] width 404 height 15
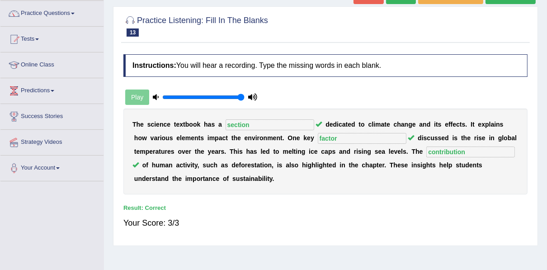
scroll to position [0, 0]
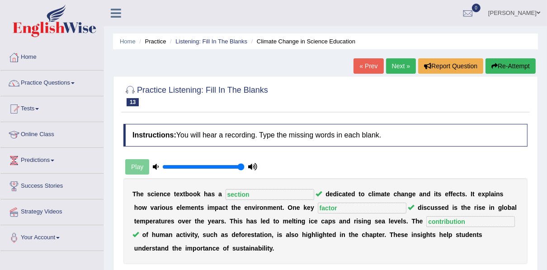
click at [397, 68] on link "Next »" at bounding box center [401, 65] width 30 height 15
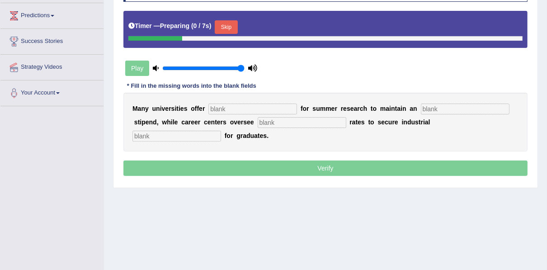
scroll to position [145, 0]
click at [223, 107] on input "text" at bounding box center [252, 109] width 89 height 11
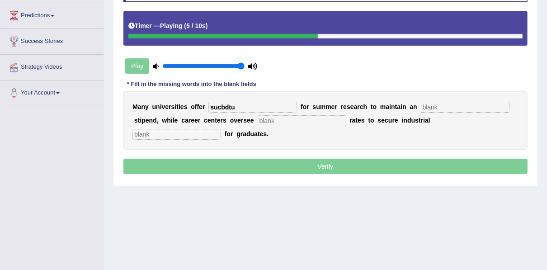
type input "sucbdtu"
click at [444, 107] on input "text" at bounding box center [465, 107] width 89 height 11
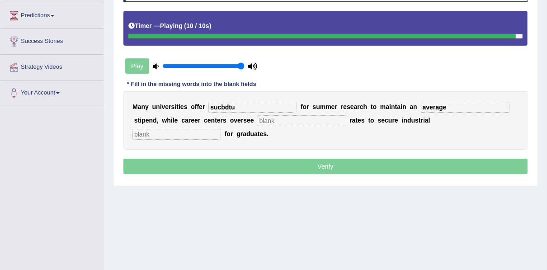
type input "average"
click at [221, 129] on input "text" at bounding box center [176, 134] width 89 height 11
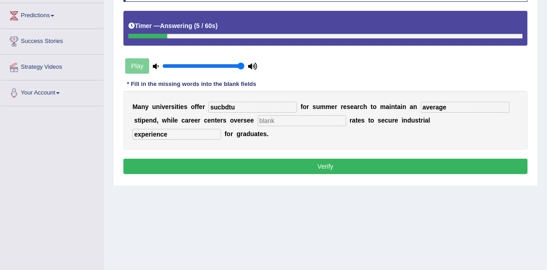
type input "experience"
click at [251, 104] on input "sucbdtu" at bounding box center [252, 107] width 89 height 11
type input "subsities"
click at [433, 106] on input "average" at bounding box center [465, 107] width 89 height 11
click at [258, 122] on input "text" at bounding box center [302, 120] width 89 height 11
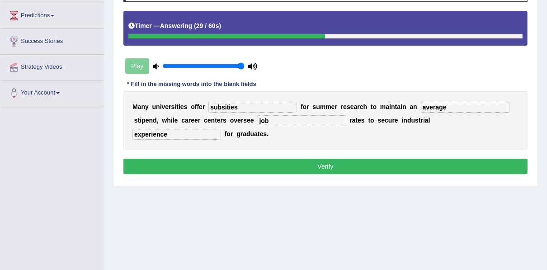
type input "job"
click at [258, 159] on button "Verify" at bounding box center [325, 166] width 404 height 15
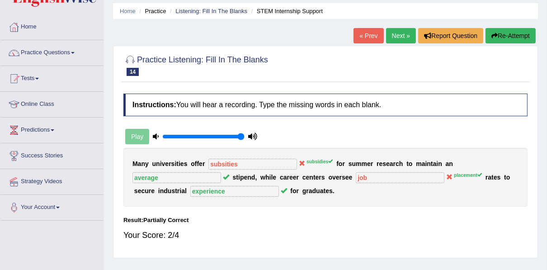
scroll to position [0, 0]
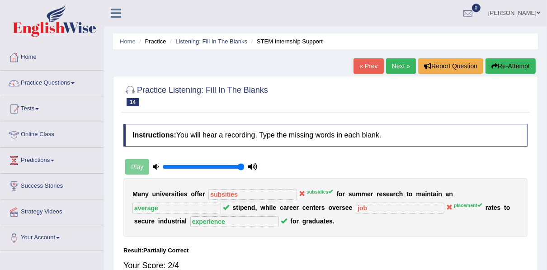
click at [399, 65] on link "Next »" at bounding box center [401, 65] width 30 height 15
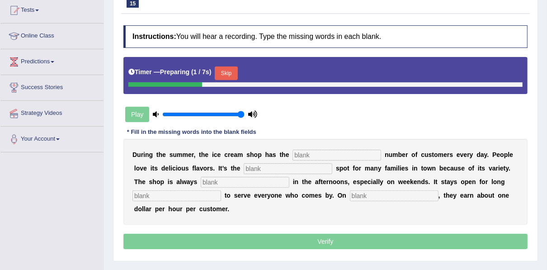
scroll to position [181, 0]
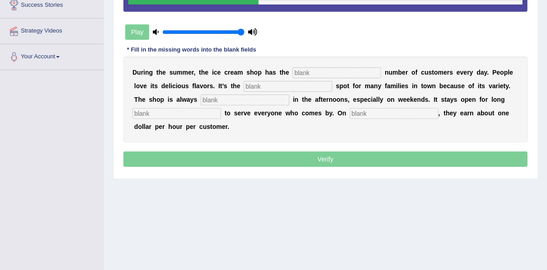
click at [305, 74] on input "text" at bounding box center [337, 72] width 89 height 11
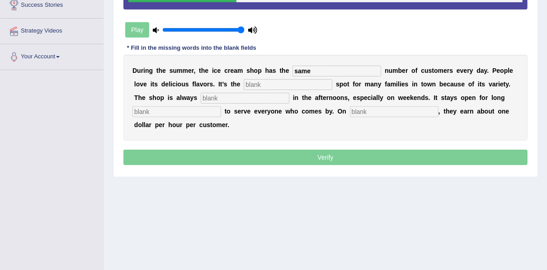
type input "same"
click at [258, 84] on input "text" at bounding box center [288, 84] width 89 height 11
type input "favourite"
click at [201, 98] on input "text" at bounding box center [245, 98] width 89 height 11
type input "busy"
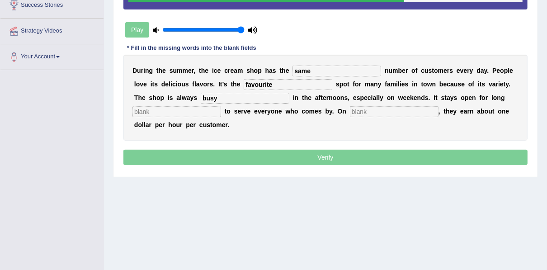
click at [221, 106] on input "text" at bounding box center [176, 111] width 89 height 11
type input "hurs"
click at [350, 109] on input "text" at bounding box center [394, 111] width 89 height 11
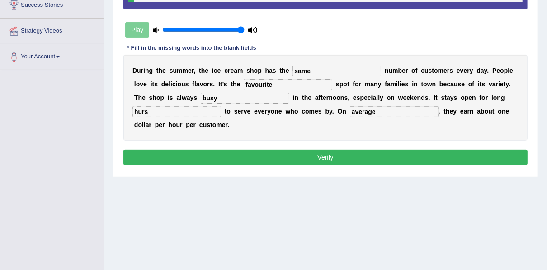
type input "average"
click at [221, 106] on input "hurs" at bounding box center [176, 111] width 89 height 11
type input "hours"
click at [278, 150] on button "Verify" at bounding box center [325, 157] width 404 height 15
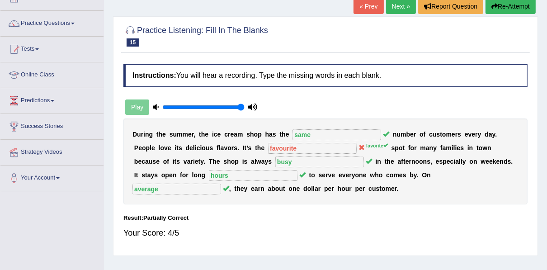
scroll to position [36, 0]
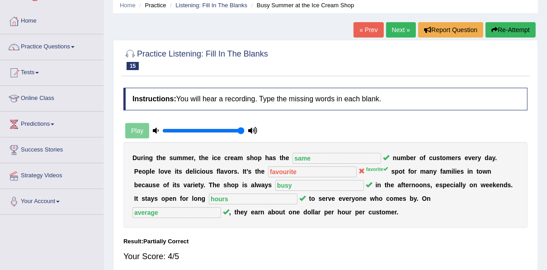
click at [387, 32] on link "Next »" at bounding box center [401, 29] width 30 height 15
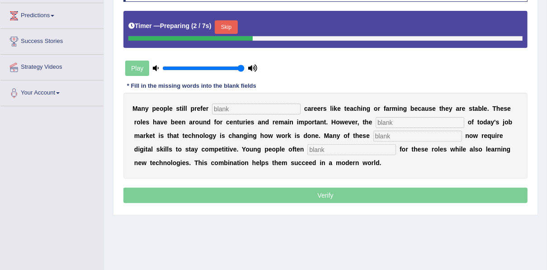
click at [251, 108] on input "text" at bounding box center [256, 109] width 89 height 11
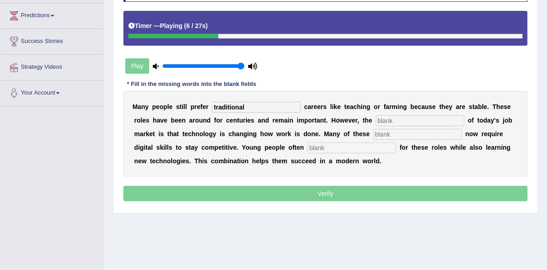
type input "traditional"
click at [358, 125] on div "M a n y p e o p l e s t i l l p r e f e r traditional c a r e e r s l i k e t e…" at bounding box center [325, 134] width 404 height 86
click at [376, 123] on input "text" at bounding box center [420, 120] width 89 height 11
type input "relatiy"
click at [373, 135] on input "text" at bounding box center [417, 134] width 89 height 11
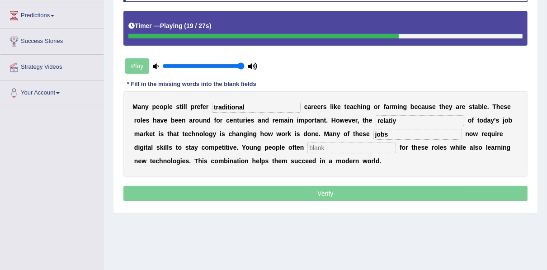
type input "jobs"
click at [307, 149] on input "text" at bounding box center [351, 147] width 89 height 11
type input "apply"
click at [376, 120] on input "relatiy" at bounding box center [420, 120] width 89 height 11
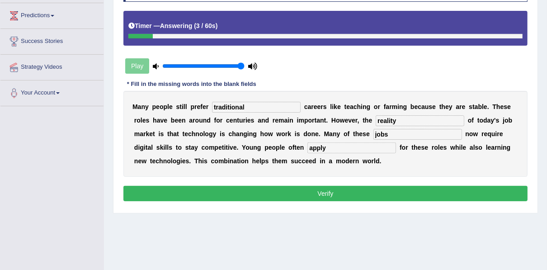
type input "reality"
click at [332, 195] on button "Verify" at bounding box center [325, 193] width 404 height 15
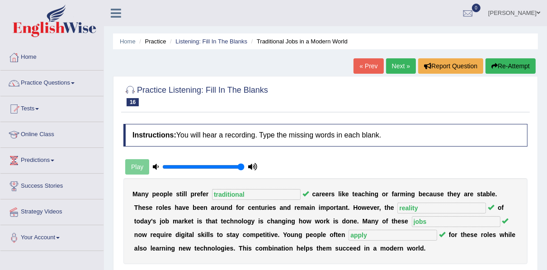
click at [393, 65] on link "Next »" at bounding box center [401, 65] width 30 height 15
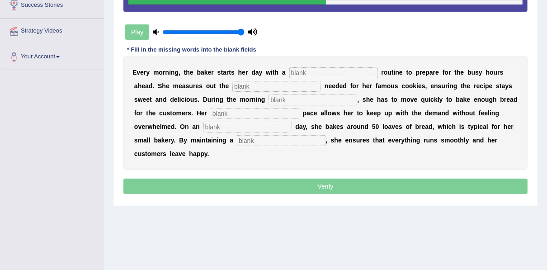
click at [303, 72] on input "text" at bounding box center [333, 72] width 89 height 11
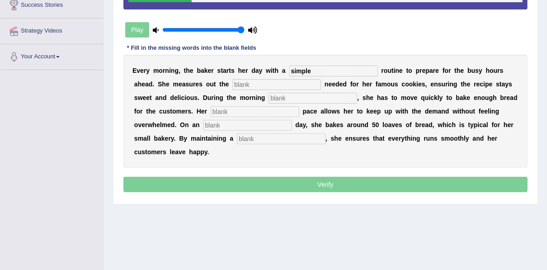
type input "simple"
click at [232, 84] on input "text" at bounding box center [276, 84] width 89 height 11
type input "sugar"
click at [269, 95] on input "text" at bounding box center [313, 98] width 89 height 11
type input "rush"
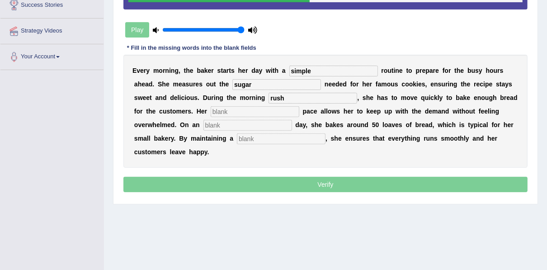
click at [211, 112] on input "text" at bounding box center [255, 111] width 89 height 11
type input "steady"
click at [203, 127] on input "text" at bounding box center [247, 125] width 89 height 11
type input "average"
click at [237, 139] on input "text" at bounding box center [281, 138] width 89 height 11
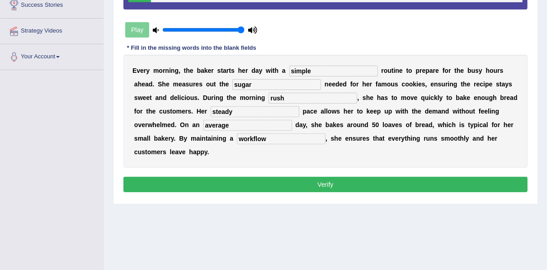
type input "workflow"
click at [192, 177] on button "Verify" at bounding box center [325, 184] width 404 height 15
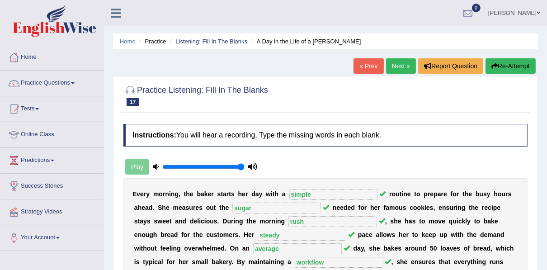
click at [397, 67] on link "Next »" at bounding box center [401, 65] width 30 height 15
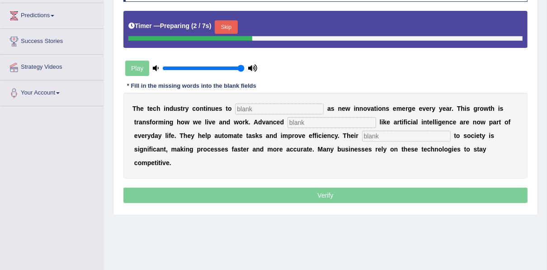
click at [271, 108] on input "text" at bounding box center [279, 109] width 89 height 11
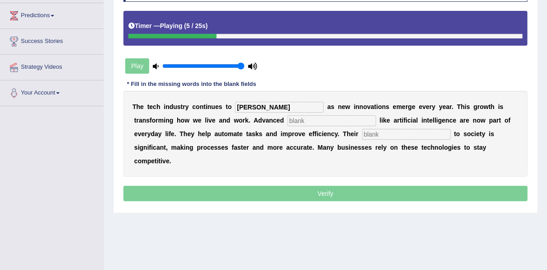
type input "burgen"
click at [288, 121] on input "text" at bounding box center [332, 120] width 89 height 11
type input "systems"
click at [309, 142] on div "T h e t e c h i n d u s t r y c o n t i n u e s t o burgen a s n e w i n n o v …" at bounding box center [325, 134] width 404 height 86
click at [362, 133] on input "text" at bounding box center [406, 134] width 89 height 11
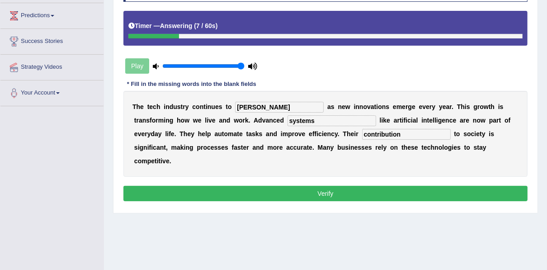
type input "contribution"
click at [293, 186] on button "Verify" at bounding box center [325, 193] width 404 height 15
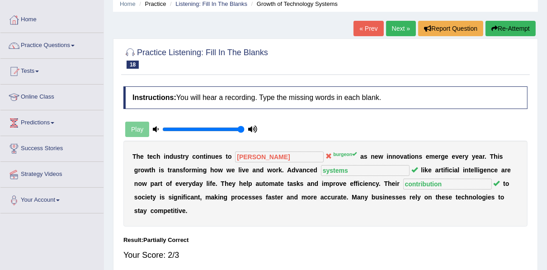
scroll to position [38, 0]
click at [406, 22] on link "Next »" at bounding box center [401, 28] width 30 height 15
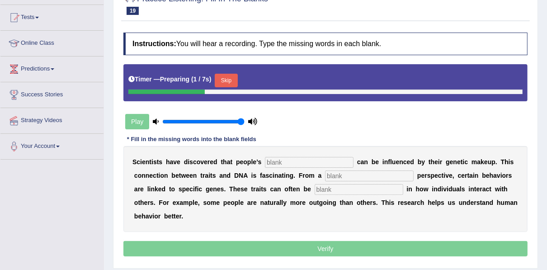
scroll to position [109, 0]
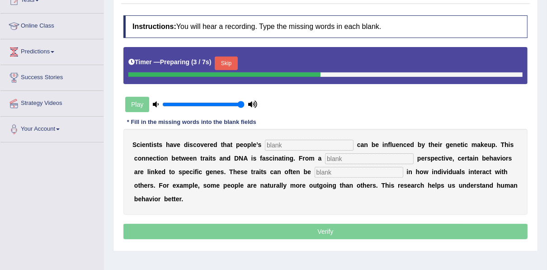
click at [300, 145] on input "text" at bounding box center [309, 145] width 89 height 11
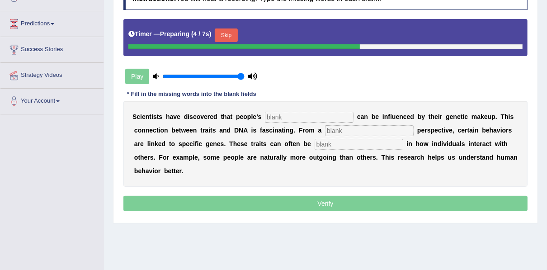
scroll to position [181, 0]
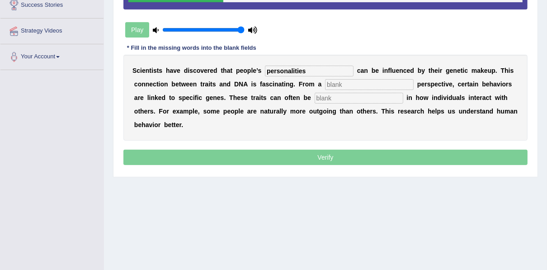
type input "personalities"
click at [325, 85] on input "text" at bounding box center [369, 84] width 89 height 11
type input "biology"
click at [315, 98] on input "text" at bounding box center [359, 98] width 89 height 11
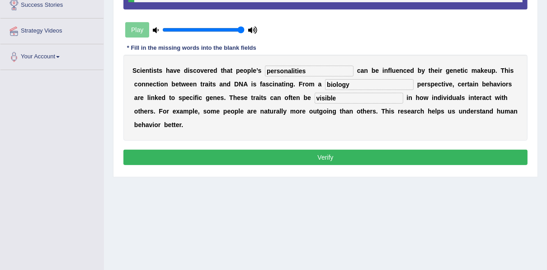
type input "visible"
click at [297, 150] on button "Verify" at bounding box center [325, 157] width 404 height 15
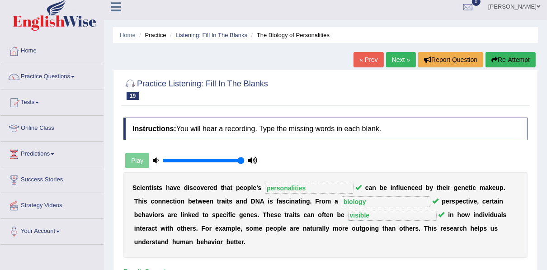
scroll to position [0, 0]
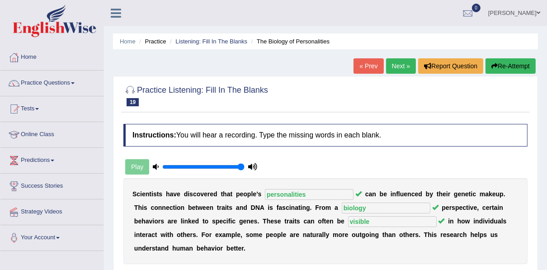
click at [392, 69] on link "Next »" at bounding box center [401, 65] width 30 height 15
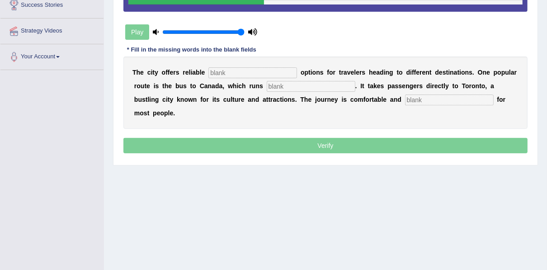
click at [262, 70] on input "text" at bounding box center [252, 72] width 89 height 11
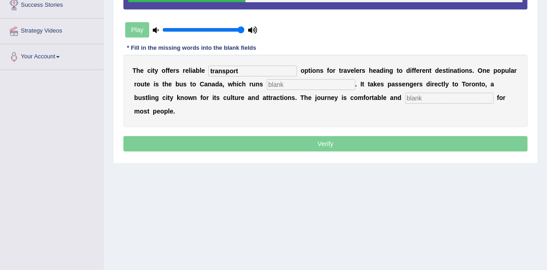
type input "transport"
click at [267, 84] on input "text" at bounding box center [311, 84] width 89 height 11
type input "daily"
click at [358, 104] on div "T h e c i t y o f f e r s r e l i a b l e transport o p t i o n s f o r t r a v…" at bounding box center [325, 91] width 404 height 72
click at [405, 97] on input "text" at bounding box center [449, 98] width 89 height 11
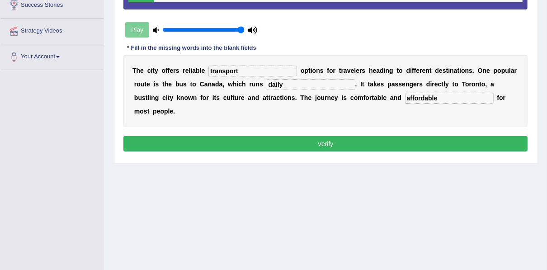
type input "affordable"
click at [345, 136] on button "Verify" at bounding box center [325, 143] width 404 height 15
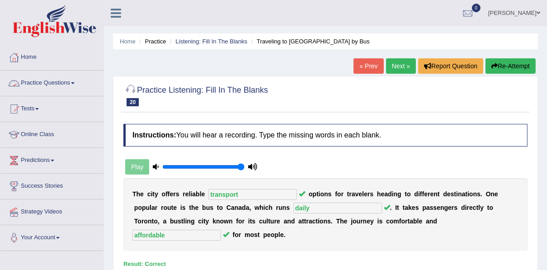
click at [60, 86] on link "Practice Questions" at bounding box center [51, 82] width 103 height 23
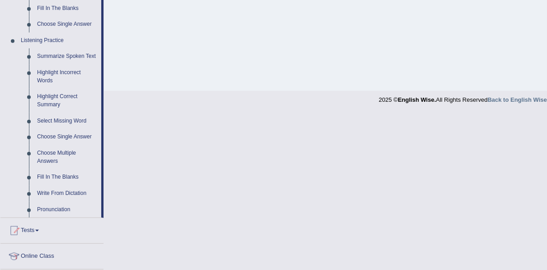
scroll to position [362, 0]
click at [45, 100] on link "Highlight Correct Summary" at bounding box center [67, 100] width 68 height 24
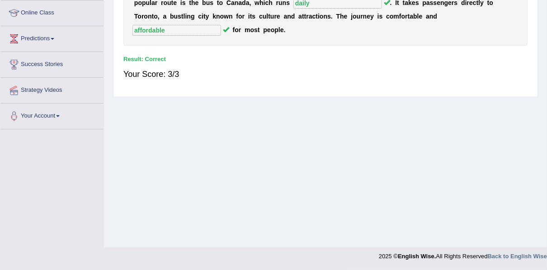
scroll to position [127, 0]
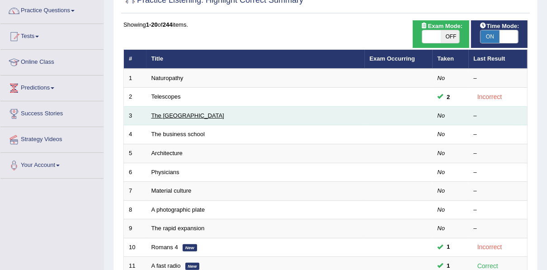
click at [182, 113] on link "The United States" at bounding box center [187, 115] width 73 height 7
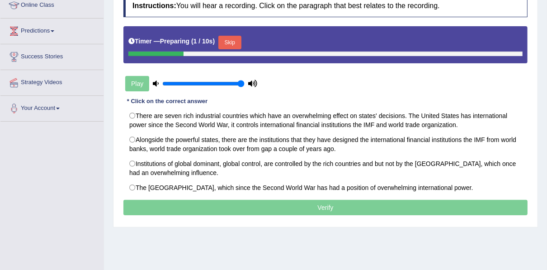
scroll to position [145, 0]
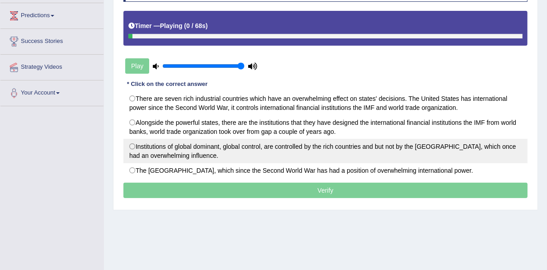
click at [264, 148] on label "Institutions of global dominant, global control, are controlled by the rich cou…" at bounding box center [325, 151] width 404 height 24
radio input "true"
click at [264, 148] on label "Institutions of global dominant, global control, are controlled by the rich cou…" at bounding box center [325, 151] width 404 height 24
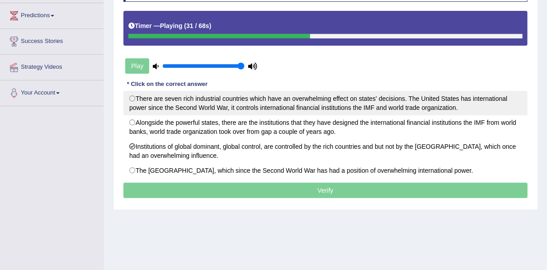
click at [286, 106] on label "There are seven rich industrial countries which have an overwhelming effect on …" at bounding box center [325, 103] width 404 height 24
radio input "true"
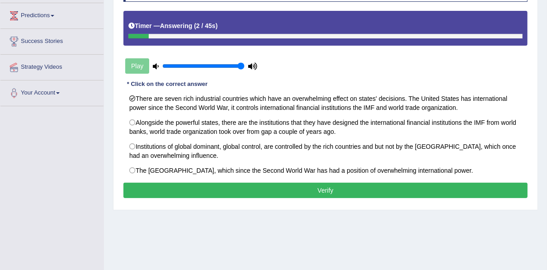
click at [235, 184] on button "Verify" at bounding box center [325, 190] width 404 height 15
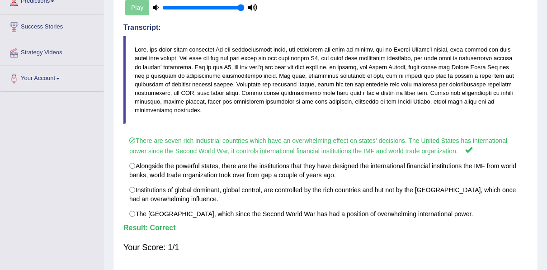
scroll to position [60, 0]
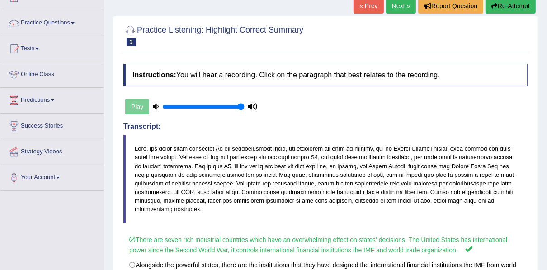
click at [392, 6] on link "Next »" at bounding box center [401, 5] width 30 height 15
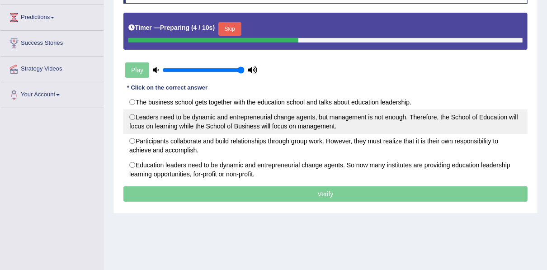
scroll to position [145, 0]
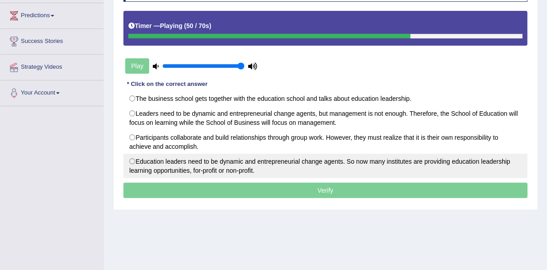
click at [205, 163] on label "Education leaders need to be dynamic and entrepreneurial change agents. So now …" at bounding box center [325, 166] width 404 height 24
radio input "true"
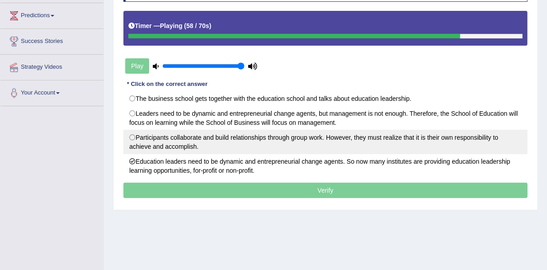
click at [221, 135] on label "Participants collaborate and build relationships through group work. However, t…" at bounding box center [325, 142] width 404 height 24
radio input "true"
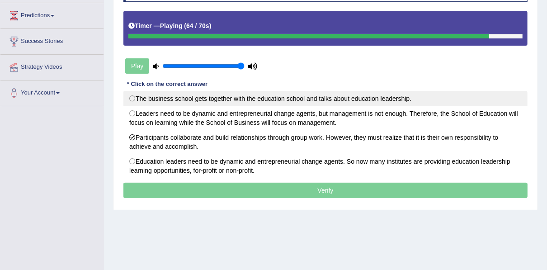
click at [231, 100] on label "The business school gets together with the education school and talks about edu…" at bounding box center [325, 98] width 404 height 15
radio input "true"
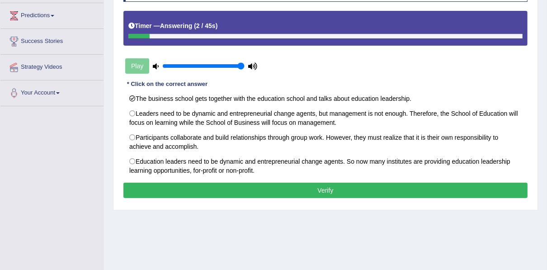
click at [255, 188] on button "Verify" at bounding box center [325, 190] width 404 height 15
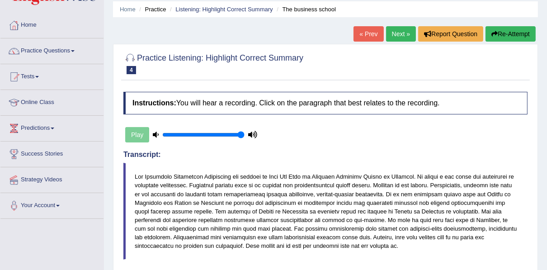
scroll to position [0, 0]
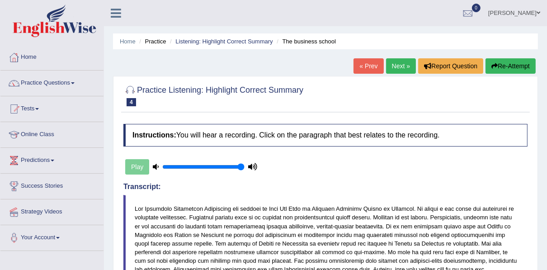
click at [398, 62] on link "Next »" at bounding box center [401, 65] width 30 height 15
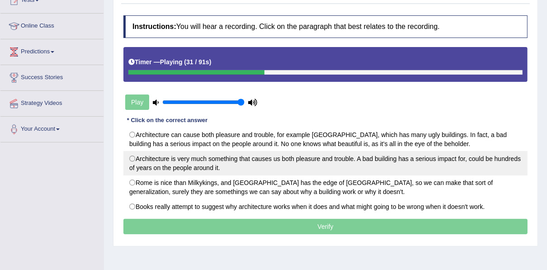
click at [300, 163] on label "Architecture is very much something that causes us both pleasure and trouble. A…" at bounding box center [325, 163] width 404 height 24
radio input "true"
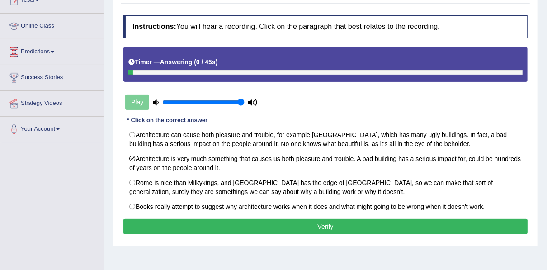
click at [285, 226] on button "Verify" at bounding box center [325, 226] width 404 height 15
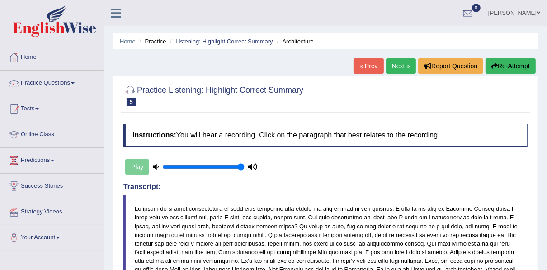
click at [389, 63] on link "Next »" at bounding box center [401, 65] width 30 height 15
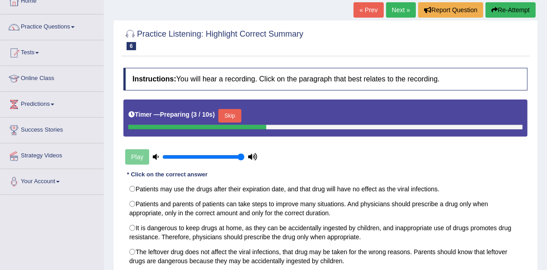
scroll to position [72, 0]
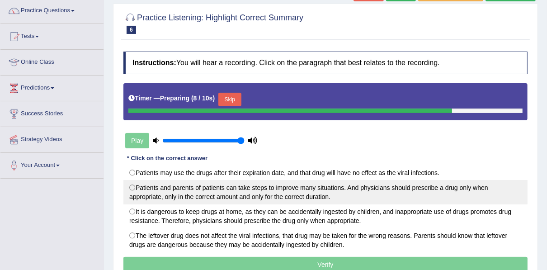
click at [288, 192] on label "Patients and parents of patients can take steps to improve many situations. And…" at bounding box center [325, 192] width 404 height 24
radio input "true"
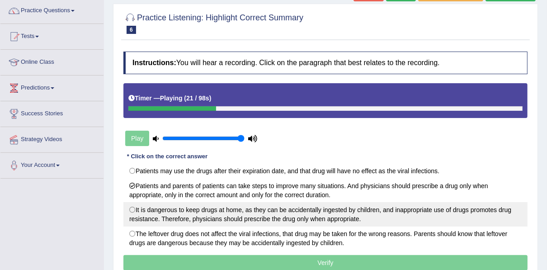
click at [288, 214] on label "It is dangerous to keep drugs at home, as they can be accidentally ingested by …" at bounding box center [325, 214] width 404 height 24
radio input "true"
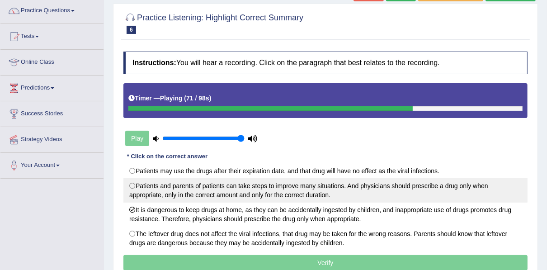
click at [224, 193] on label "Patients and parents of patients can take steps to improve many situations. And…" at bounding box center [325, 190] width 404 height 24
radio input "true"
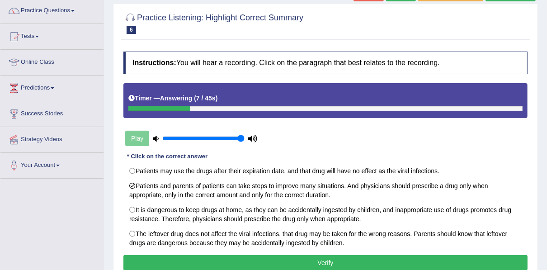
click at [249, 265] on button "Verify" at bounding box center [325, 262] width 404 height 15
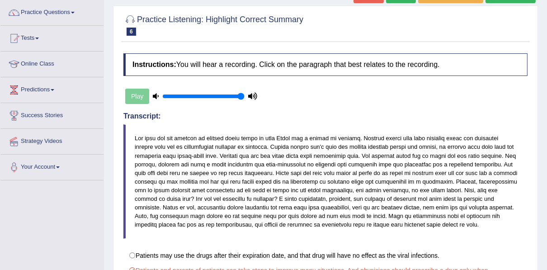
scroll to position [0, 0]
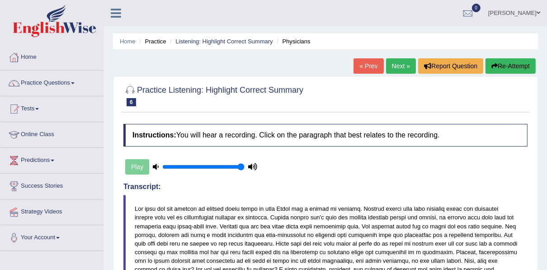
click at [397, 62] on link "Next »" at bounding box center [401, 65] width 30 height 15
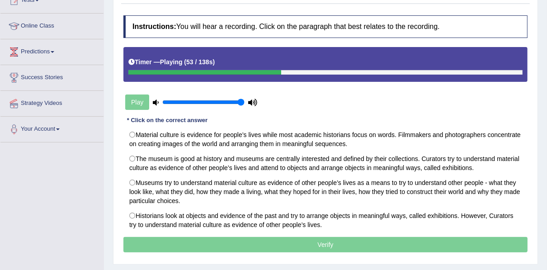
click at [304, 192] on label "Museums try to understand material culture as evidence of other people’s lives …" at bounding box center [325, 191] width 404 height 33
radio input "true"
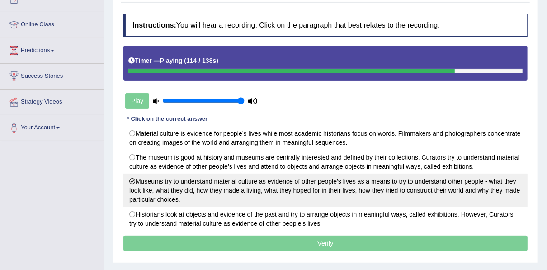
scroll to position [109, 0]
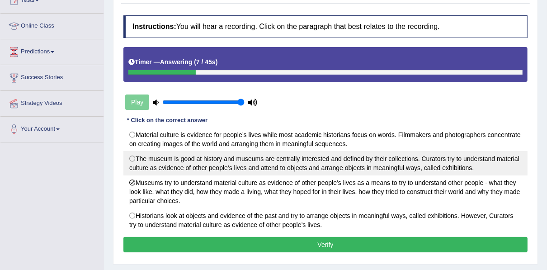
click at [311, 163] on label "The museum is good at history and museums are centrally interested and defined …" at bounding box center [325, 163] width 404 height 24
radio input "true"
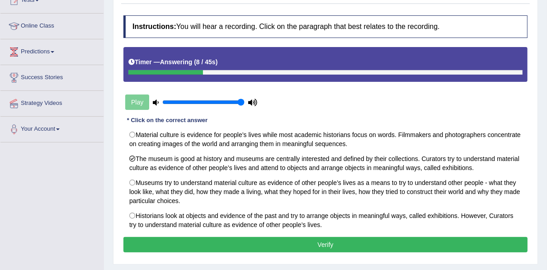
click at [308, 241] on button "Verify" at bounding box center [325, 244] width 404 height 15
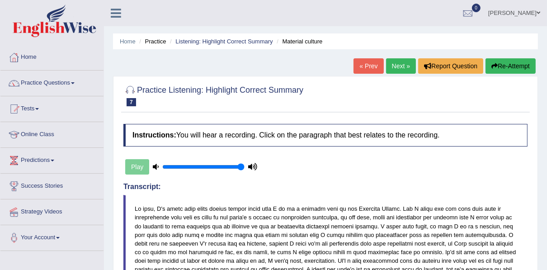
scroll to position [0, 0]
click at [400, 68] on link "Next »" at bounding box center [401, 65] width 30 height 15
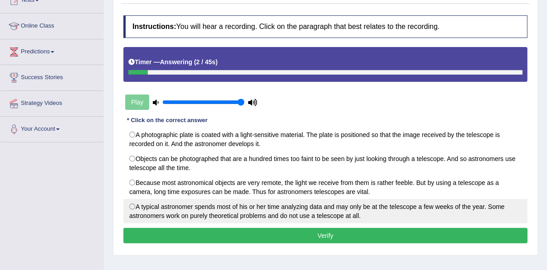
click at [268, 201] on label "A typical astronomer spends most of his or her time analyzing data and may only…" at bounding box center [325, 211] width 404 height 24
radio input "true"
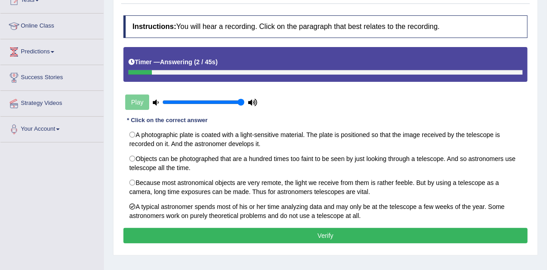
click at [287, 235] on button "Verify" at bounding box center [325, 235] width 404 height 15
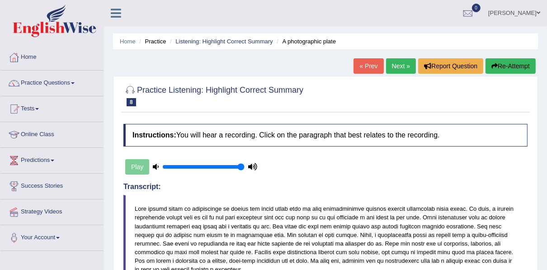
click at [393, 61] on link "Next »" at bounding box center [401, 65] width 30 height 15
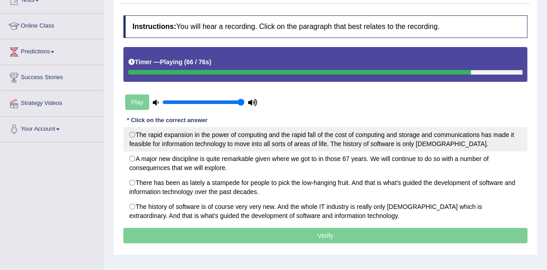
click at [298, 146] on label "The rapid expansion in the power of computing and the rapid fall of the cost of…" at bounding box center [325, 139] width 404 height 24
radio input "true"
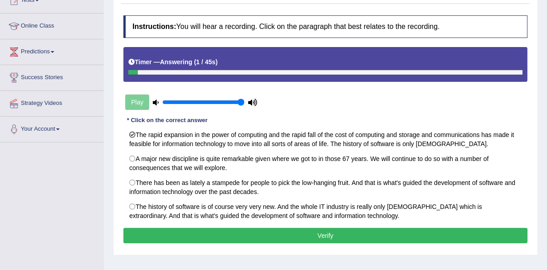
click at [326, 237] on button "Verify" at bounding box center [325, 235] width 404 height 15
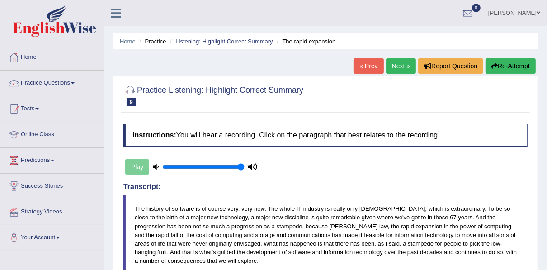
click at [405, 64] on link "Next »" at bounding box center [401, 65] width 30 height 15
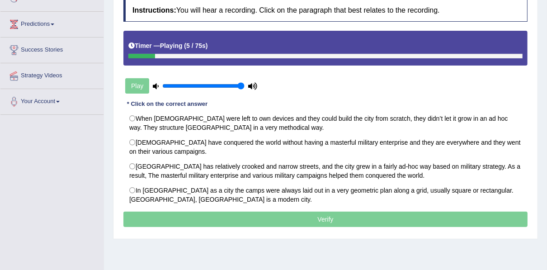
scroll to position [145, 0]
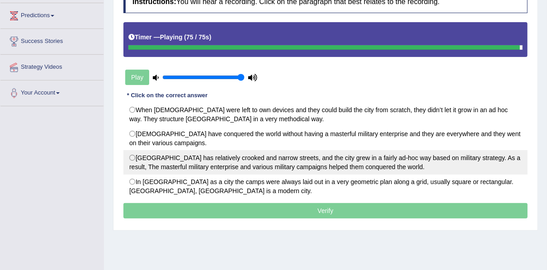
click at [249, 163] on label "[GEOGRAPHIC_DATA] has relatively crooked and narrow streets, and the city grew …" at bounding box center [325, 162] width 404 height 24
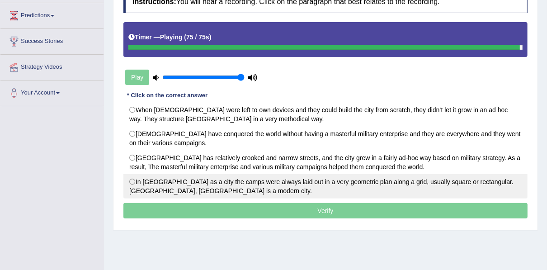
radio input "true"
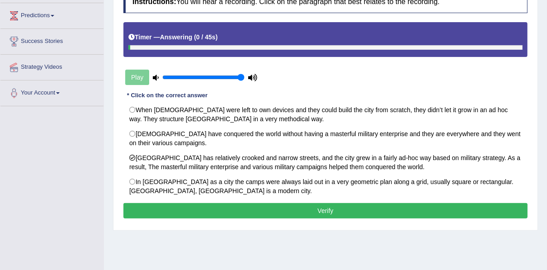
click at [261, 208] on button "Verify" at bounding box center [325, 210] width 404 height 15
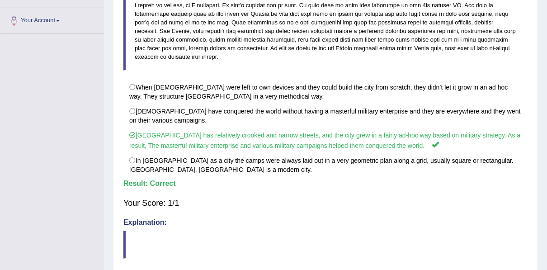
scroll to position [36, 0]
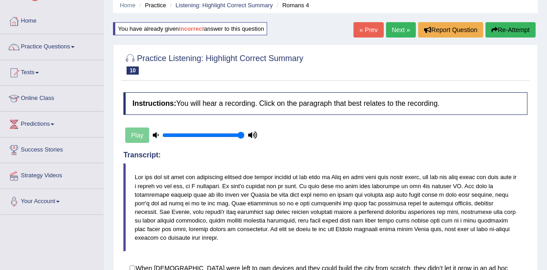
click at [391, 29] on link "Next »" at bounding box center [401, 29] width 30 height 15
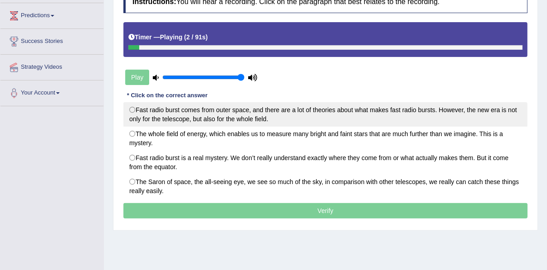
click at [206, 118] on label "Fast radio burst comes from outer space, and there are a lot of theories about …" at bounding box center [325, 114] width 404 height 24
radio input "true"
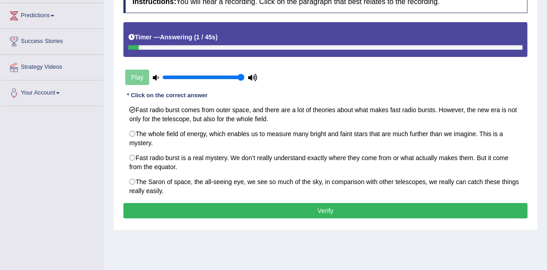
click at [216, 208] on button "Verify" at bounding box center [325, 210] width 404 height 15
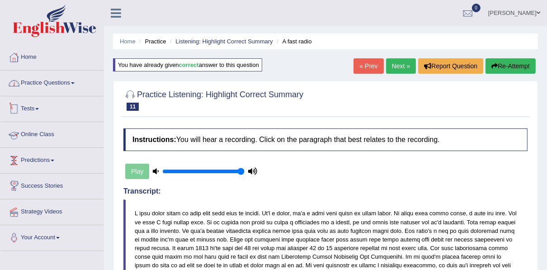
click at [50, 86] on link "Practice Questions" at bounding box center [51, 82] width 103 height 23
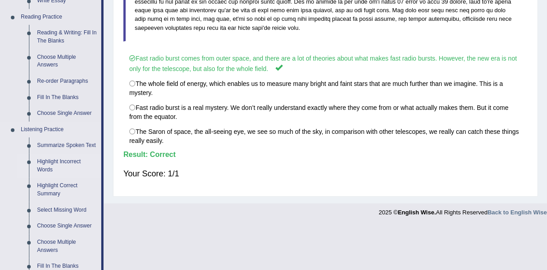
scroll to position [289, 0]
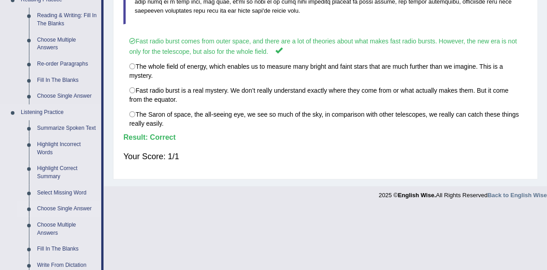
click at [60, 208] on link "Choose Single Answer" at bounding box center [67, 209] width 68 height 16
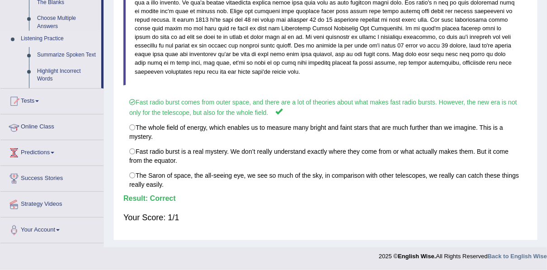
scroll to position [127, 0]
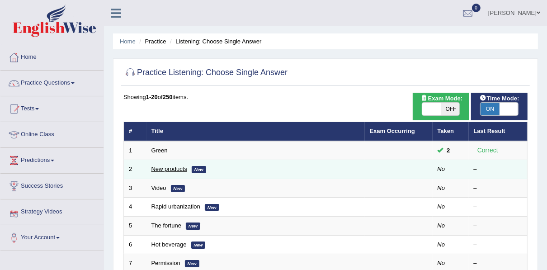
click at [177, 168] on link "New products" at bounding box center [169, 168] width 36 height 7
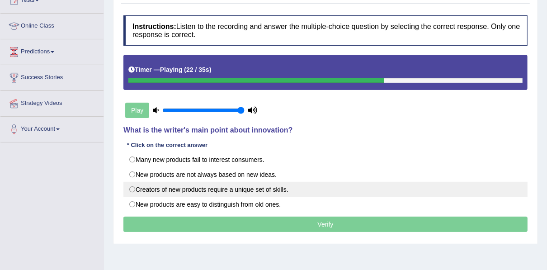
click at [211, 192] on label "Creators of new products require a unique set of skills." at bounding box center [325, 189] width 404 height 15
radio input "true"
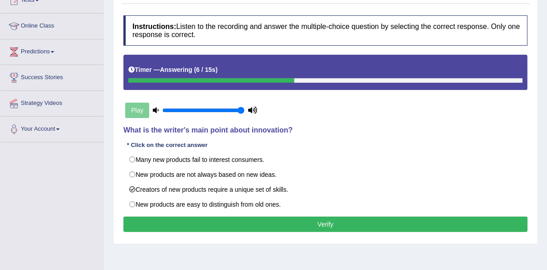
click at [228, 222] on button "Verify" at bounding box center [325, 224] width 404 height 15
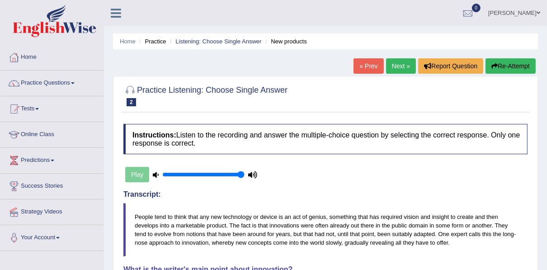
click at [505, 66] on button "Re-Attempt" at bounding box center [511, 65] width 50 height 15
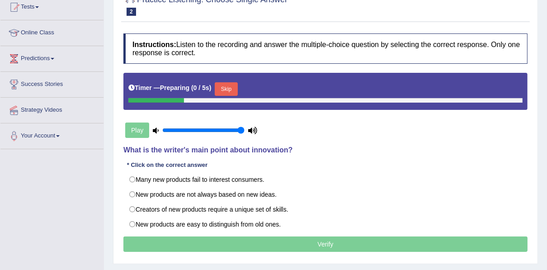
scroll to position [109, 0]
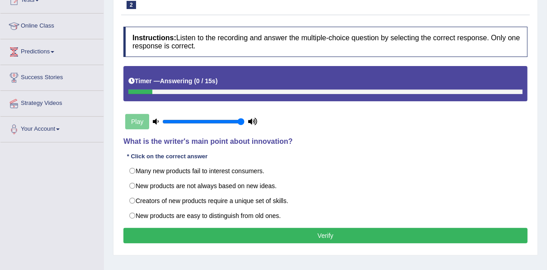
click at [250, 190] on label "New products are not always based on new ideas." at bounding box center [325, 185] width 404 height 15
radio input "true"
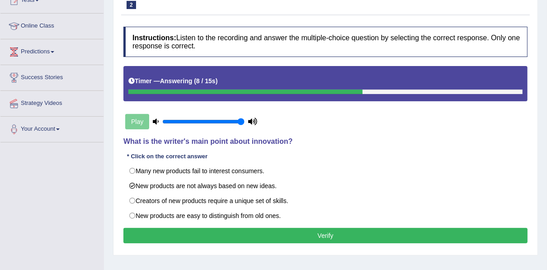
click at [242, 229] on button "Verify" at bounding box center [325, 235] width 404 height 15
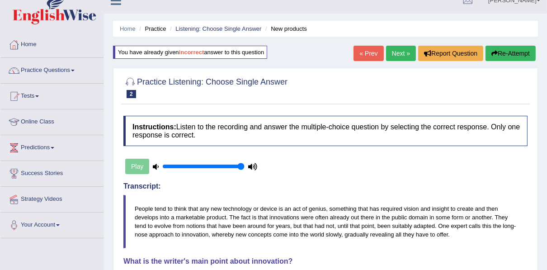
scroll to position [0, 0]
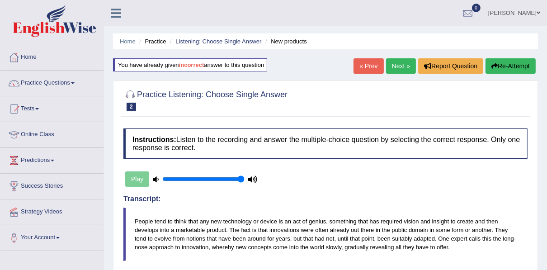
click at [393, 69] on link "Next »" at bounding box center [401, 65] width 30 height 15
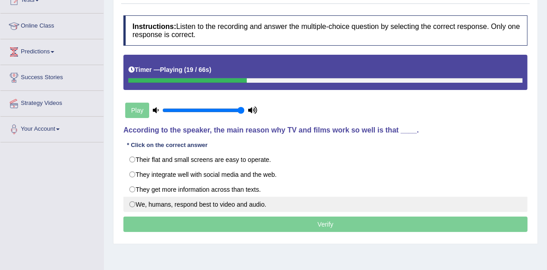
click at [219, 206] on label "We, humans, respond best to video and audio." at bounding box center [325, 204] width 404 height 15
radio input "true"
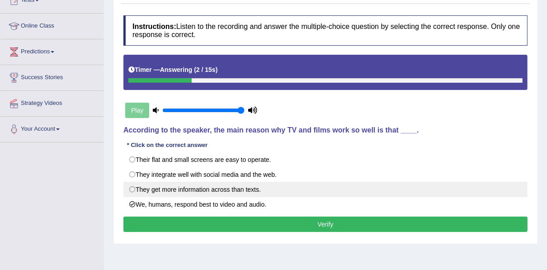
click at [222, 187] on label "They get more information across than texts." at bounding box center [325, 189] width 404 height 15
radio input "true"
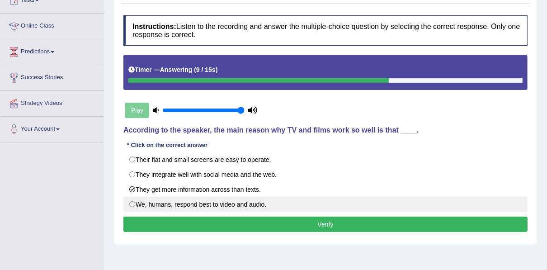
click at [208, 206] on label "We, humans, respond best to video and audio." at bounding box center [325, 204] width 404 height 15
radio input "true"
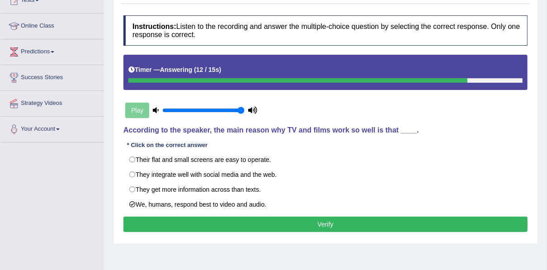
click at [210, 221] on button "Verify" at bounding box center [325, 224] width 404 height 15
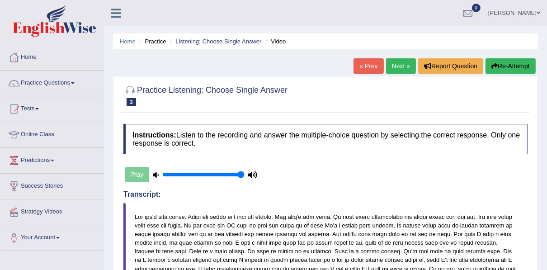
click at [402, 71] on link "Next »" at bounding box center [401, 65] width 30 height 15
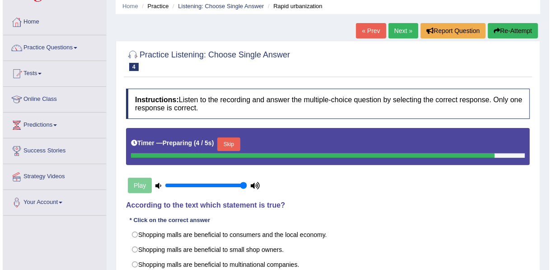
scroll to position [109, 0]
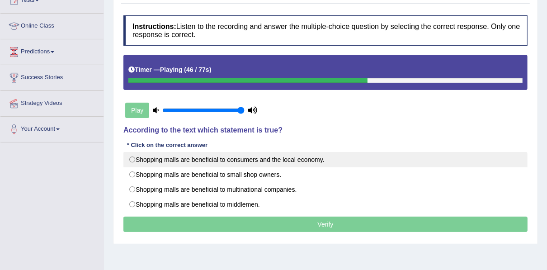
click at [246, 160] on label "Shopping malls are beneficial to consumers and the local economy." at bounding box center [325, 159] width 404 height 15
radio input "true"
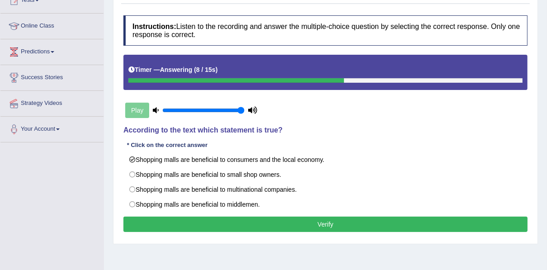
click at [264, 222] on button "Verify" at bounding box center [325, 224] width 404 height 15
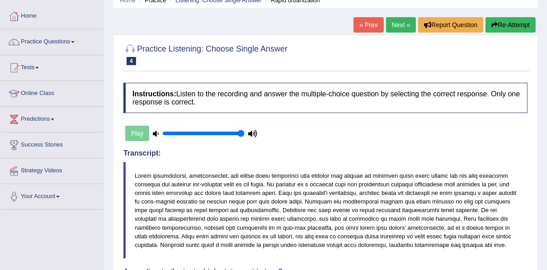
scroll to position [0, 0]
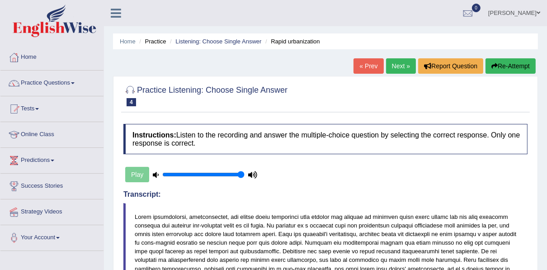
drag, startPoint x: 406, startPoint y: 63, endPoint x: 399, endPoint y: 66, distance: 7.1
click at [406, 63] on link "Next »" at bounding box center [401, 65] width 30 height 15
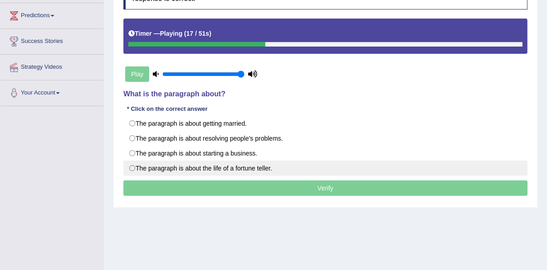
click at [210, 167] on label "The paragraph is about the life of a fortune teller." at bounding box center [325, 168] width 404 height 15
radio input "true"
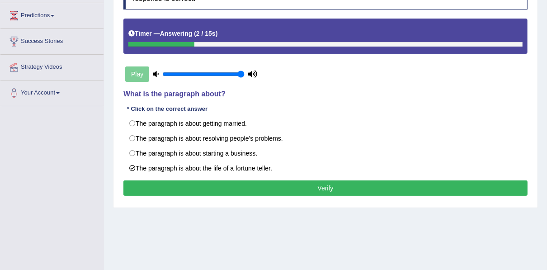
click at [209, 184] on button "Verify" at bounding box center [325, 187] width 404 height 15
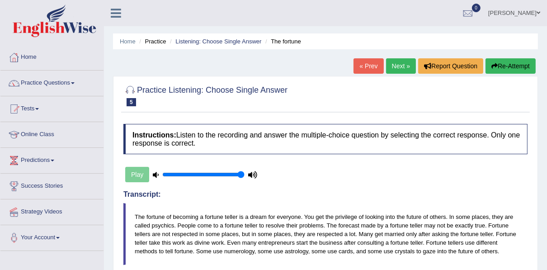
click at [397, 62] on link "Next »" at bounding box center [401, 65] width 30 height 15
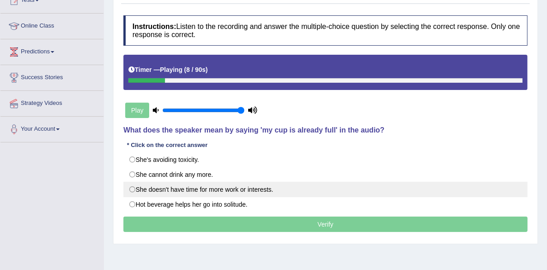
click at [245, 187] on label "She doesn't have time for more work or interests." at bounding box center [325, 189] width 404 height 15
radio input "true"
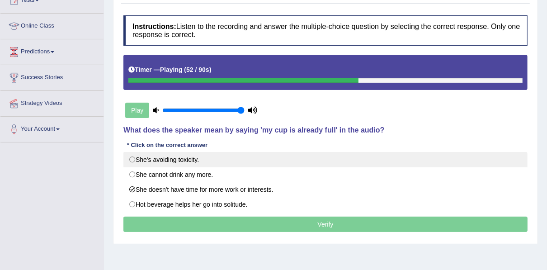
click at [165, 159] on label "She's avoiding toxicity." at bounding box center [325, 159] width 404 height 15
radio input "true"
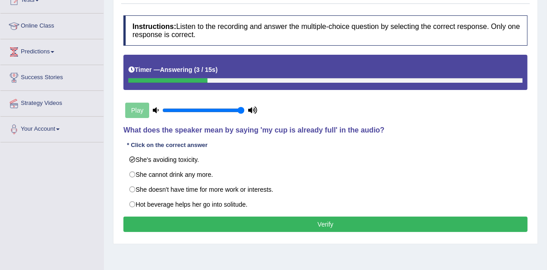
click at [174, 222] on button "Verify" at bounding box center [325, 224] width 404 height 15
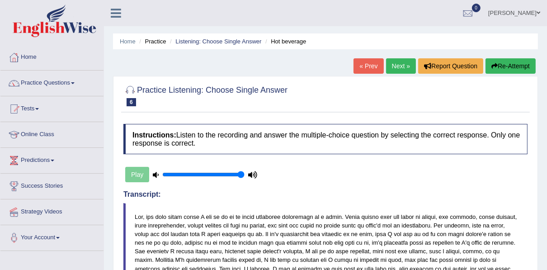
click at [396, 70] on link "Next »" at bounding box center [401, 65] width 30 height 15
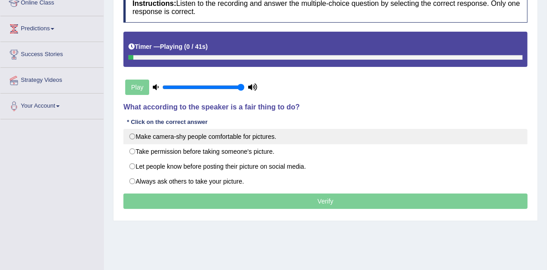
scroll to position [145, 0]
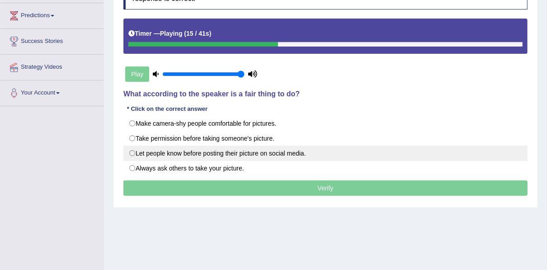
click at [205, 157] on label "Let people know before posting their picture on social media." at bounding box center [325, 153] width 404 height 15
radio input "true"
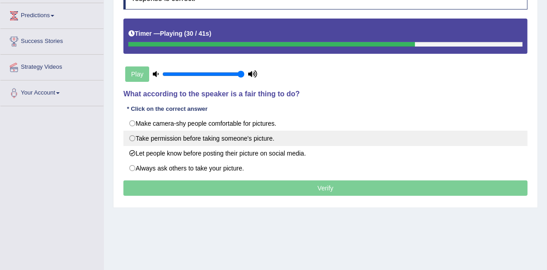
click at [267, 137] on label "Take permission before taking someone's picture." at bounding box center [325, 138] width 404 height 15
radio input "true"
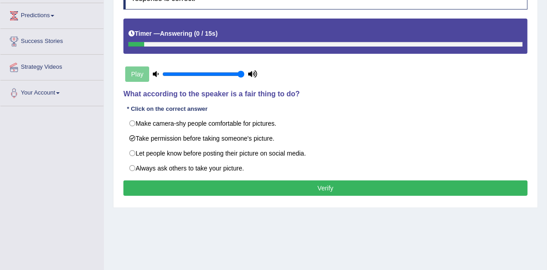
click at [271, 184] on button "Verify" at bounding box center [325, 187] width 404 height 15
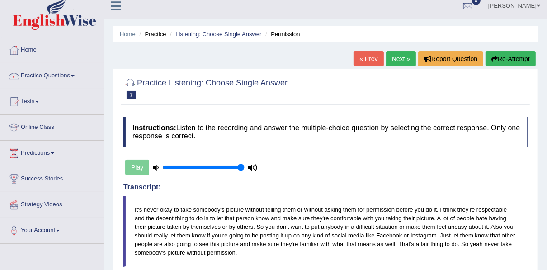
scroll to position [0, 0]
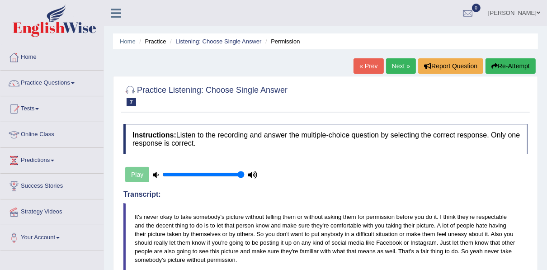
click at [399, 66] on link "Next »" at bounding box center [401, 65] width 30 height 15
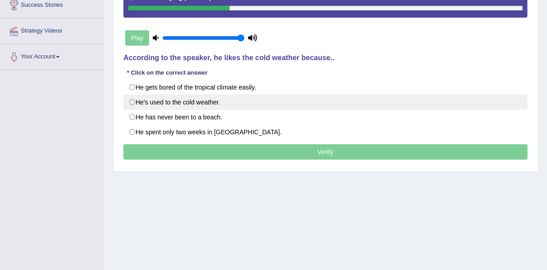
click at [189, 106] on label "He's used to the cold weather." at bounding box center [325, 101] width 404 height 15
radio input "true"
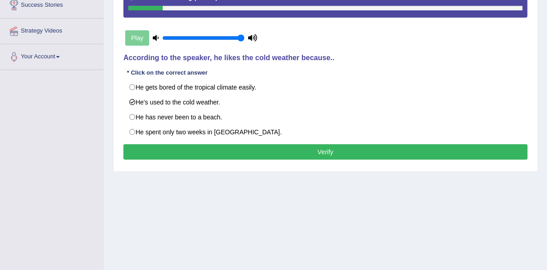
click at [273, 165] on div "Practice Listening: Choose Single Answer 8 [GEOGRAPHIC_DATA] Instructions: List…" at bounding box center [325, 33] width 425 height 277
click at [273, 150] on button "Verify" at bounding box center [325, 151] width 404 height 15
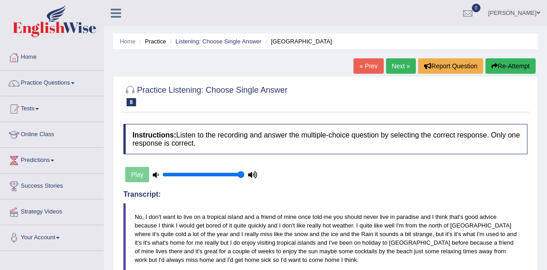
click at [391, 61] on link "Next »" at bounding box center [401, 65] width 30 height 15
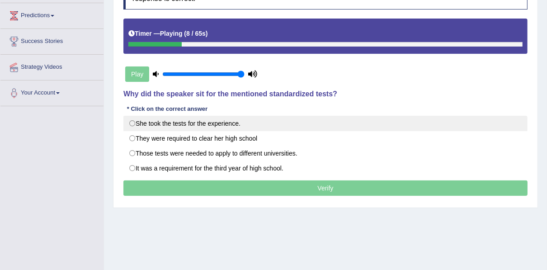
scroll to position [181, 0]
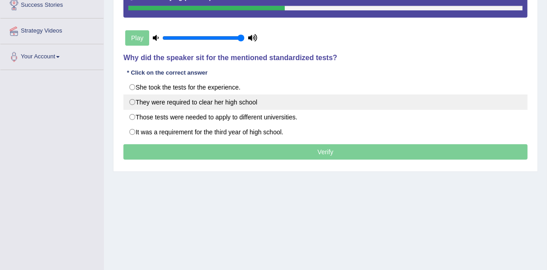
click at [217, 104] on label "They were required to clear her high school" at bounding box center [325, 101] width 404 height 15
radio input "true"
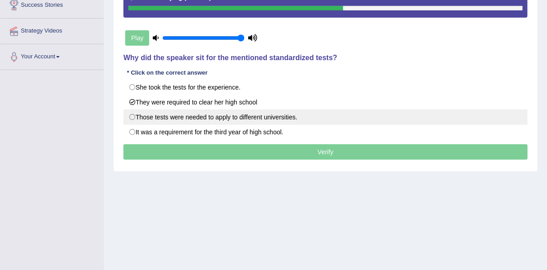
click at [231, 117] on label "Those tests were needed to apply to different universities." at bounding box center [325, 116] width 404 height 15
radio input "true"
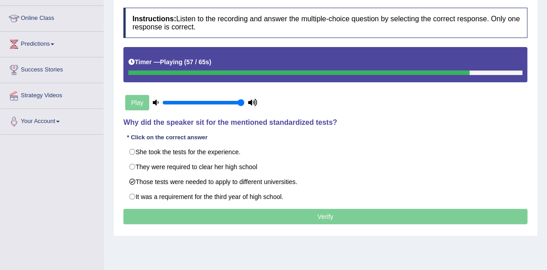
scroll to position [109, 0]
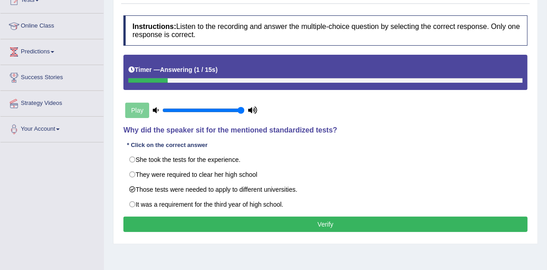
click at [290, 221] on button "Verify" at bounding box center [325, 224] width 404 height 15
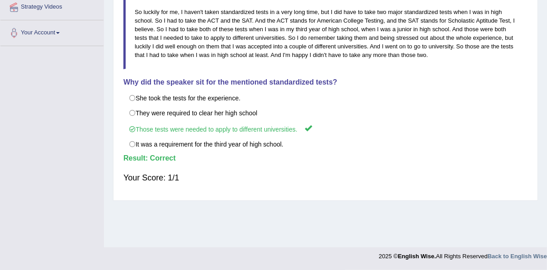
scroll to position [24, 0]
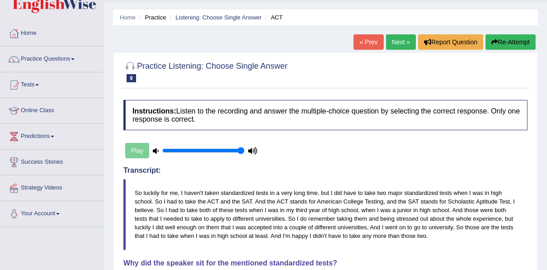
click at [402, 42] on link "Next »" at bounding box center [401, 41] width 30 height 15
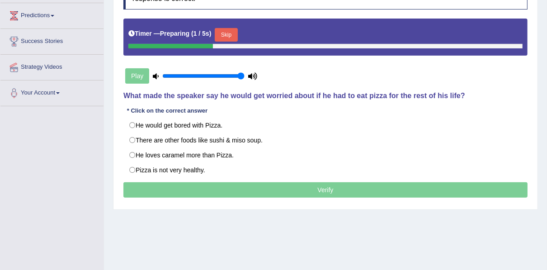
scroll to position [145, 0]
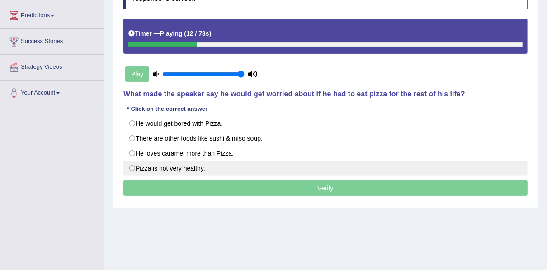
click at [201, 165] on label "Pizza is not very healthy." at bounding box center [325, 168] width 404 height 15
radio input "true"
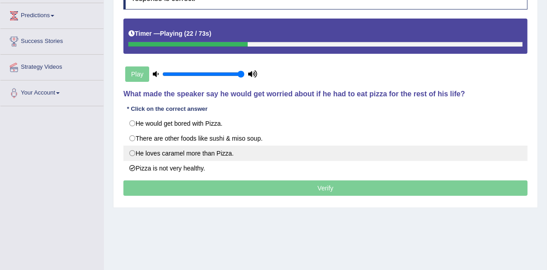
click at [188, 153] on label "He loves caramel more than Pizza." at bounding box center [325, 153] width 404 height 15
radio input "true"
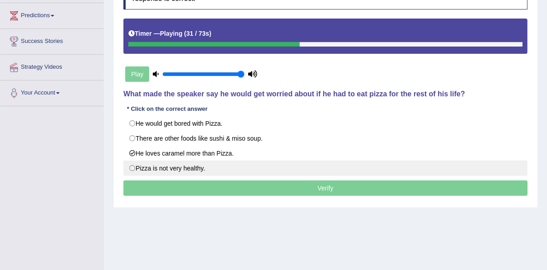
click at [192, 165] on label "Pizza is not very healthy." at bounding box center [325, 168] width 404 height 15
radio input "true"
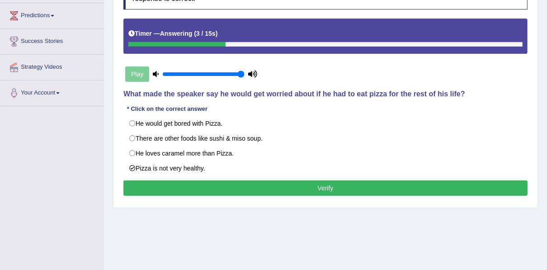
click at [256, 192] on button "Verify" at bounding box center [325, 187] width 404 height 15
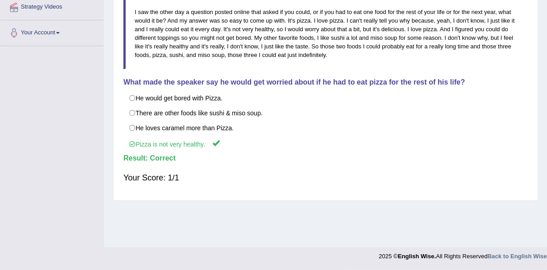
scroll to position [24, 0]
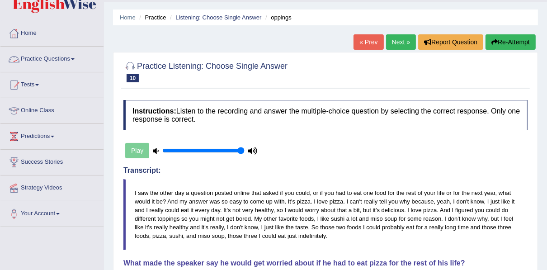
click at [76, 61] on link "Practice Questions" at bounding box center [51, 58] width 103 height 23
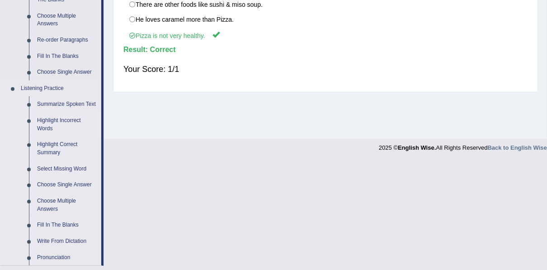
scroll to position [349, 0]
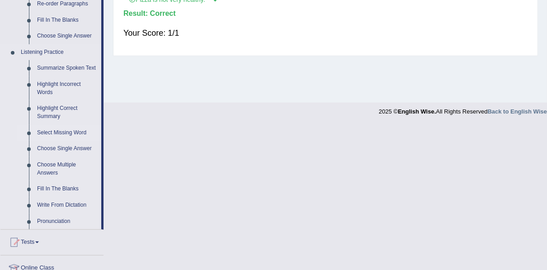
click at [55, 131] on link "Select Missing Word" at bounding box center [67, 133] width 68 height 16
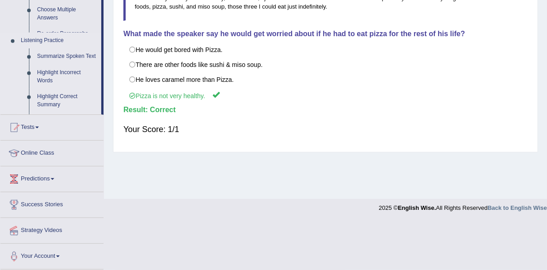
scroll to position [205, 0]
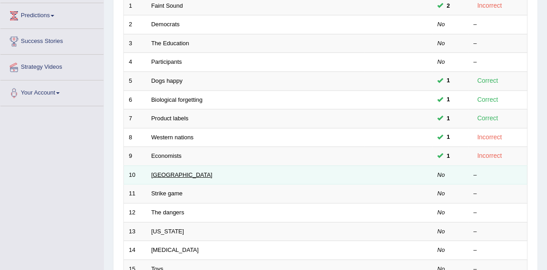
click at [173, 173] on link "[GEOGRAPHIC_DATA]" at bounding box center [181, 174] width 61 height 7
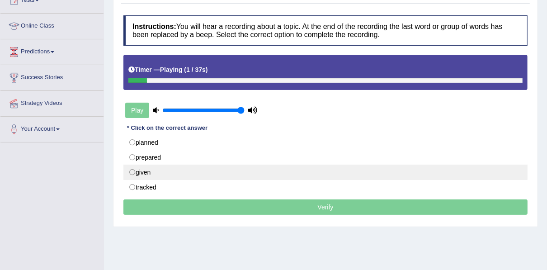
click at [151, 174] on label "given" at bounding box center [325, 172] width 404 height 15
radio input "true"
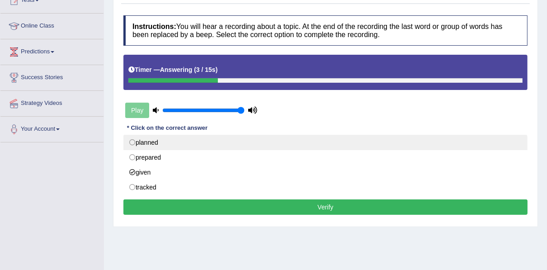
click at [154, 142] on label "planned" at bounding box center [325, 142] width 404 height 15
radio input "true"
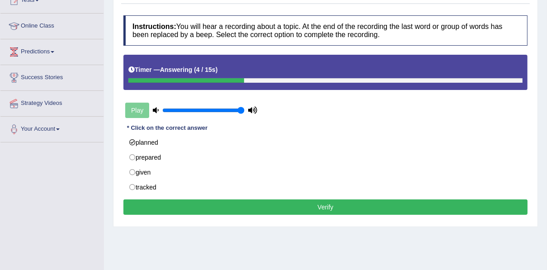
click at [178, 205] on button "Verify" at bounding box center [325, 206] width 404 height 15
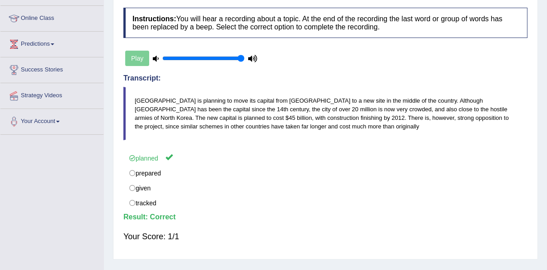
scroll to position [24, 0]
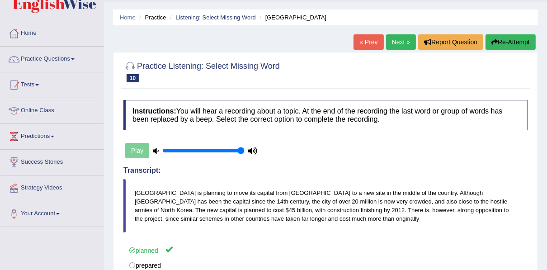
click at [398, 45] on link "Next »" at bounding box center [401, 41] width 30 height 15
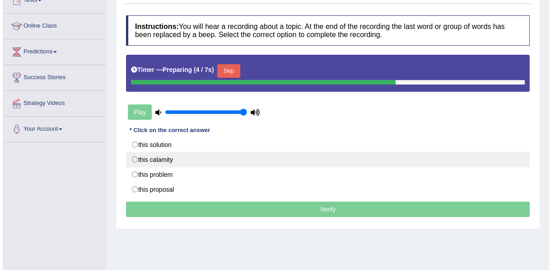
scroll to position [145, 0]
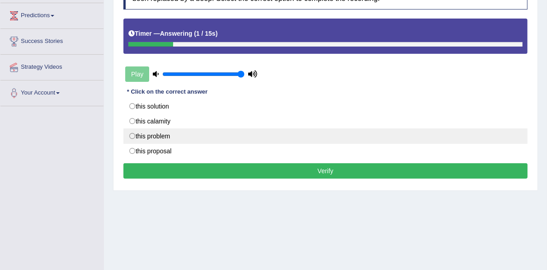
click at [167, 133] on label "this problem" at bounding box center [325, 135] width 404 height 15
radio input "true"
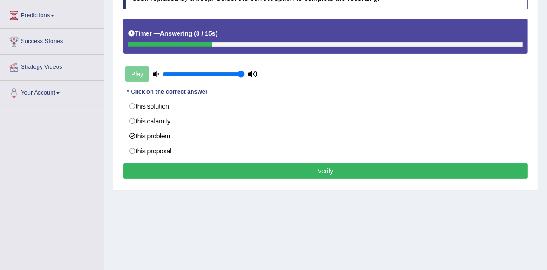
click at [169, 166] on button "Verify" at bounding box center [325, 170] width 404 height 15
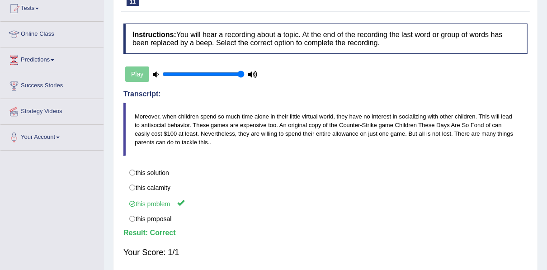
scroll to position [24, 0]
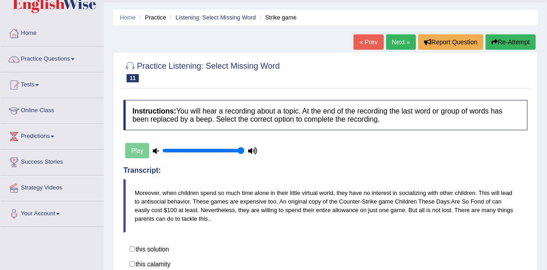
click at [403, 40] on link "Next »" at bounding box center [401, 41] width 30 height 15
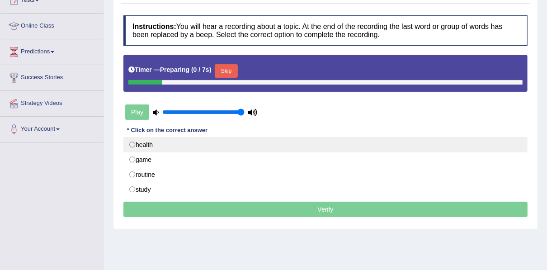
scroll to position [109, 0]
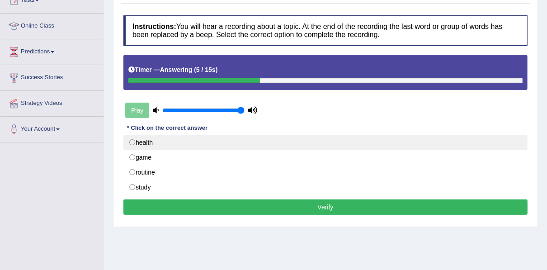
click at [153, 142] on label "health" at bounding box center [325, 142] width 404 height 15
radio input "true"
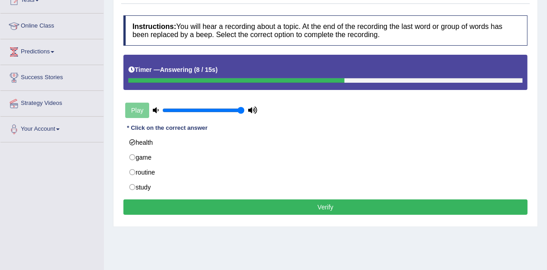
click at [162, 201] on button "Verify" at bounding box center [325, 206] width 404 height 15
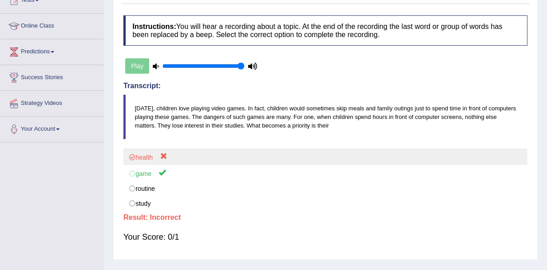
scroll to position [0, 0]
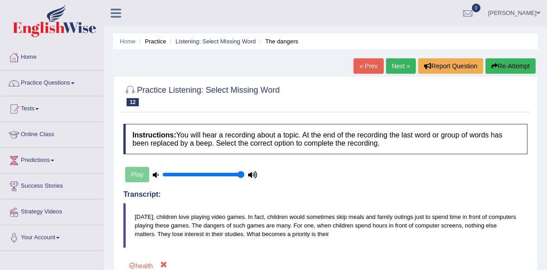
click at [511, 66] on button "Re-Attempt" at bounding box center [511, 65] width 50 height 15
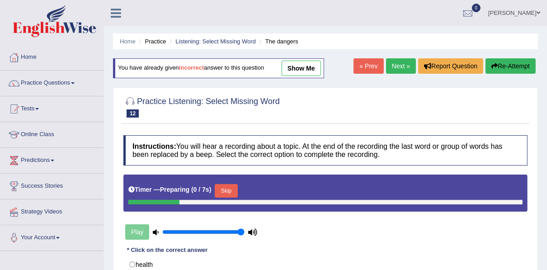
click at [231, 189] on button "Skip" at bounding box center [226, 191] width 23 height 14
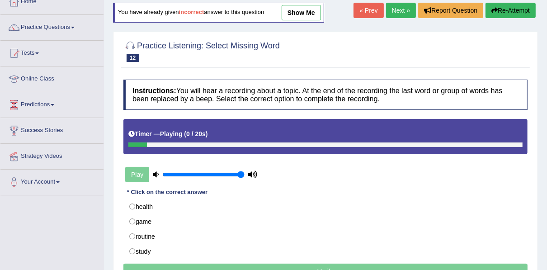
scroll to position [72, 0]
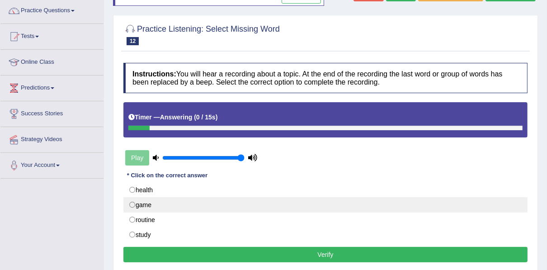
click at [148, 205] on label "game" at bounding box center [325, 204] width 404 height 15
radio input "true"
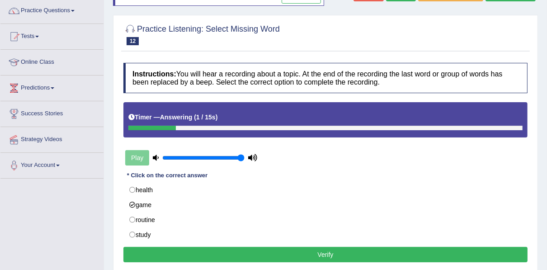
click at [267, 252] on button "Verify" at bounding box center [325, 254] width 404 height 15
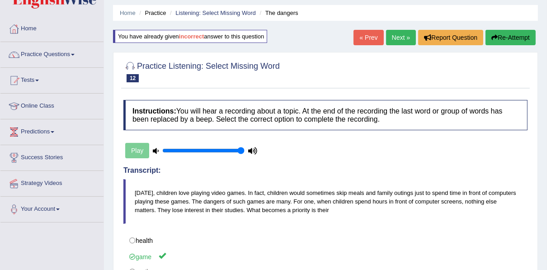
scroll to position [0, 0]
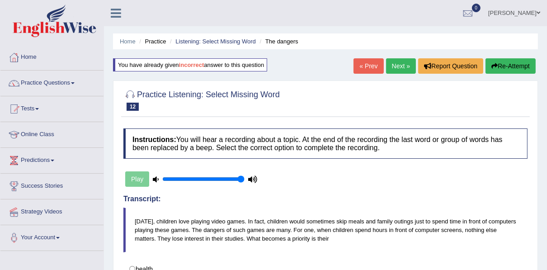
click at [400, 64] on link "Next »" at bounding box center [401, 65] width 30 height 15
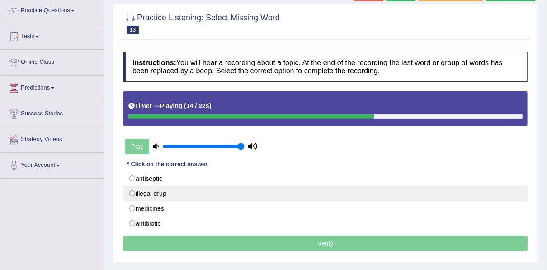
click at [164, 195] on label "illegal drug" at bounding box center [325, 193] width 404 height 15
radio input "true"
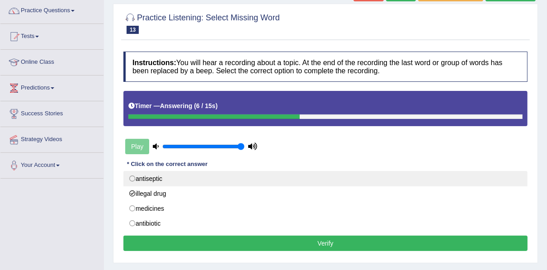
click at [159, 181] on label "antiseptic" at bounding box center [325, 178] width 404 height 15
radio input "true"
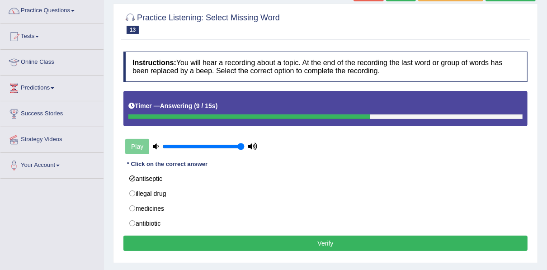
click at [165, 239] on button "Verify" at bounding box center [325, 243] width 404 height 15
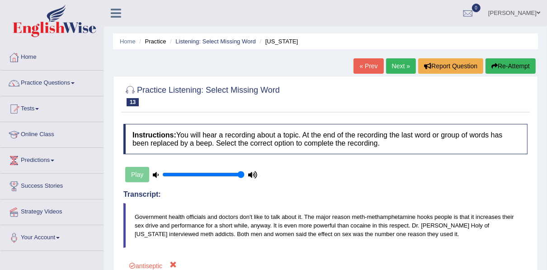
click at [405, 69] on link "Next »" at bounding box center [401, 65] width 30 height 15
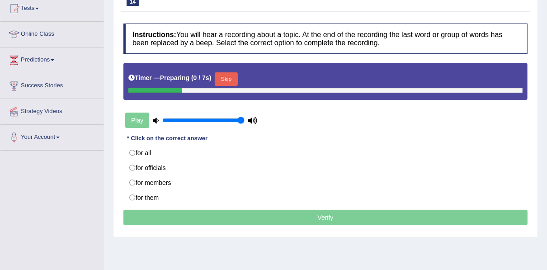
scroll to position [109, 0]
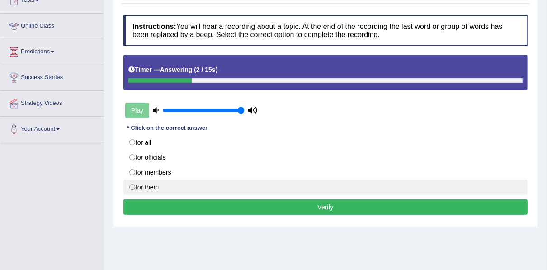
click at [152, 186] on label "for them" at bounding box center [325, 186] width 404 height 15
radio input "true"
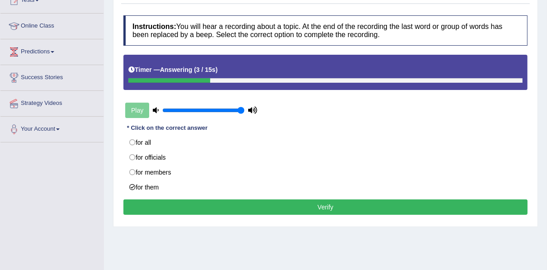
click at [183, 202] on button "Verify" at bounding box center [325, 206] width 404 height 15
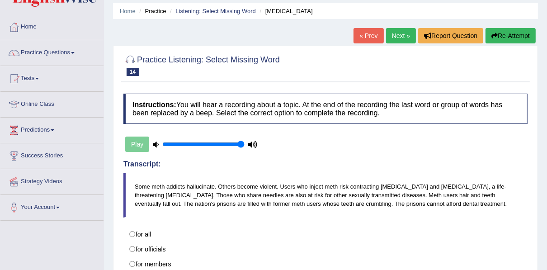
scroll to position [0, 0]
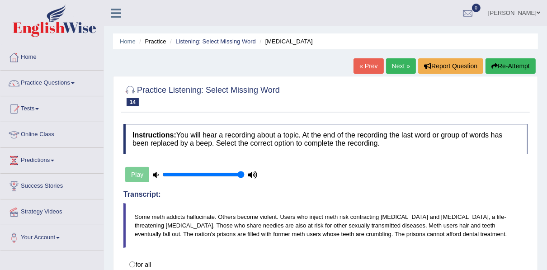
click at [402, 68] on link "Next »" at bounding box center [401, 65] width 30 height 15
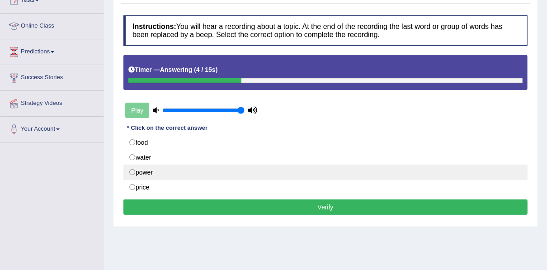
click at [165, 170] on label "power" at bounding box center [325, 172] width 404 height 15
radio input "true"
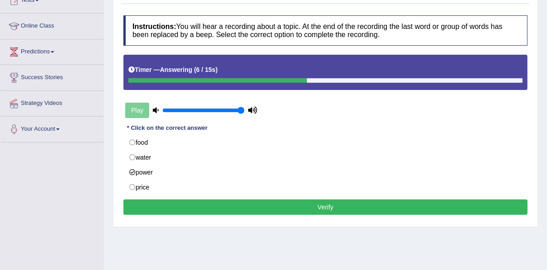
click at [174, 205] on button "Verify" at bounding box center [325, 206] width 404 height 15
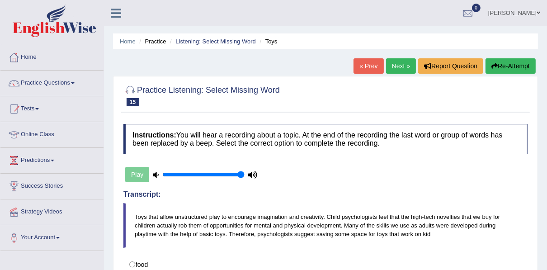
click at [398, 65] on link "Next »" at bounding box center [401, 65] width 30 height 15
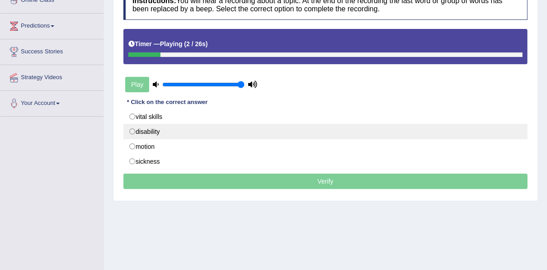
scroll to position [145, 0]
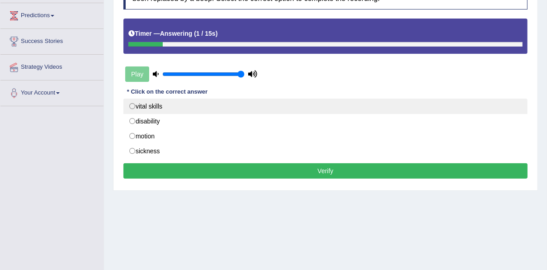
click at [165, 107] on label "vital skills" at bounding box center [325, 106] width 404 height 15
radio input "true"
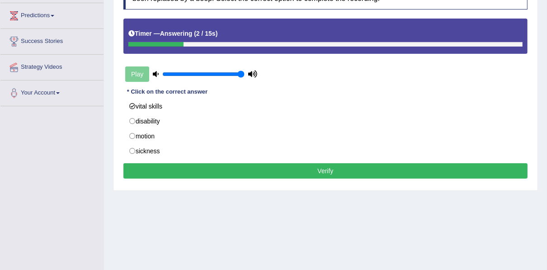
click at [178, 163] on button "Verify" at bounding box center [325, 170] width 404 height 15
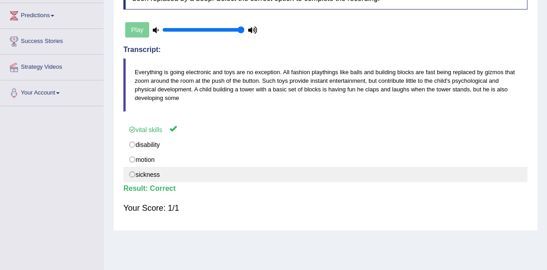
scroll to position [0, 0]
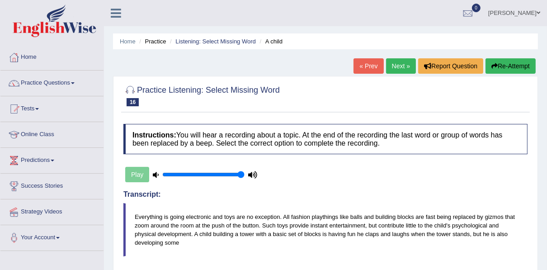
click at [397, 64] on link "Next »" at bounding box center [401, 65] width 30 height 15
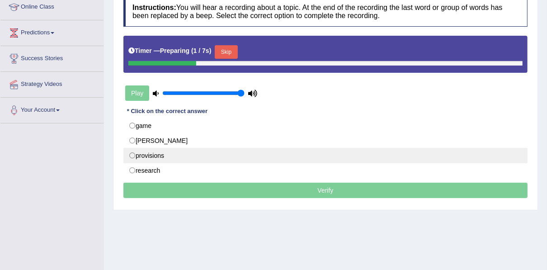
scroll to position [145, 0]
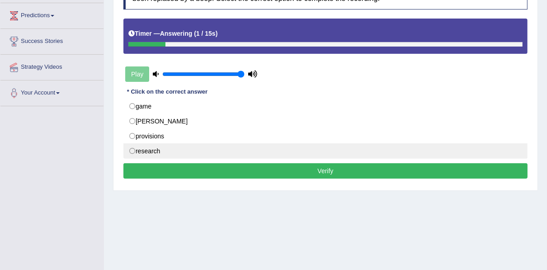
click at [165, 149] on label "research" at bounding box center [325, 150] width 404 height 15
radio input "true"
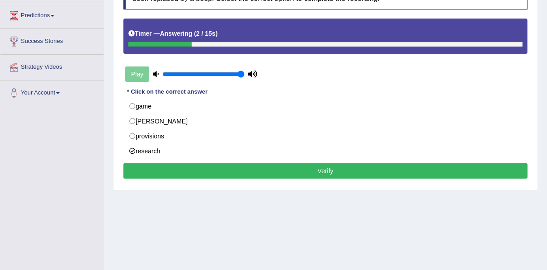
click at [165, 168] on button "Verify" at bounding box center [325, 170] width 404 height 15
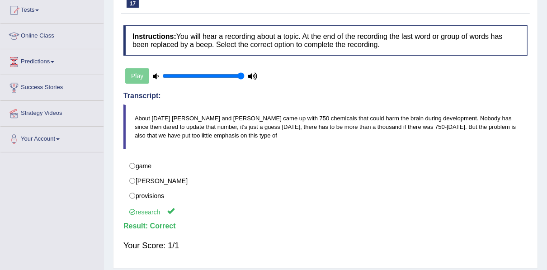
scroll to position [0, 0]
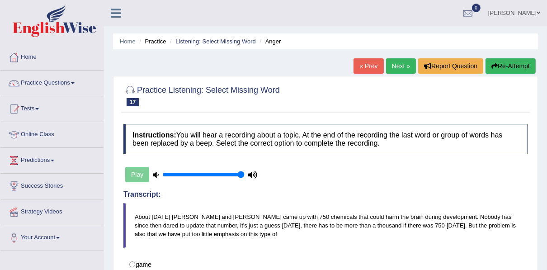
click at [393, 66] on link "Next »" at bounding box center [401, 65] width 30 height 15
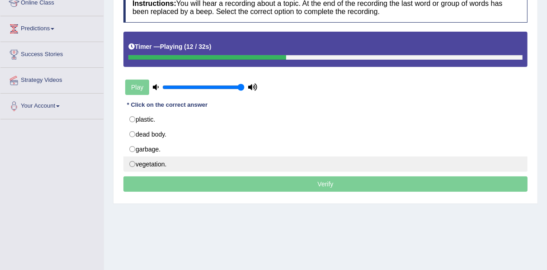
scroll to position [145, 0]
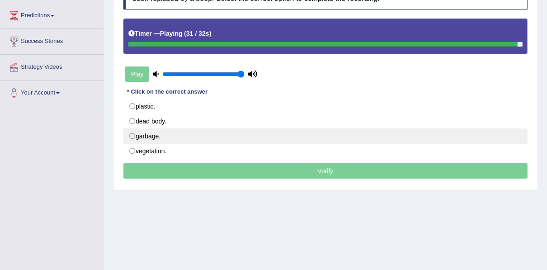
click at [155, 132] on label "garbage." at bounding box center [325, 135] width 404 height 15
radio input "true"
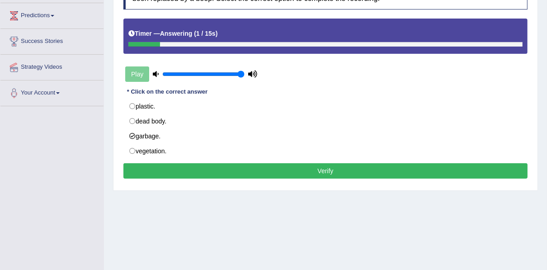
click at [180, 166] on button "Verify" at bounding box center [325, 170] width 404 height 15
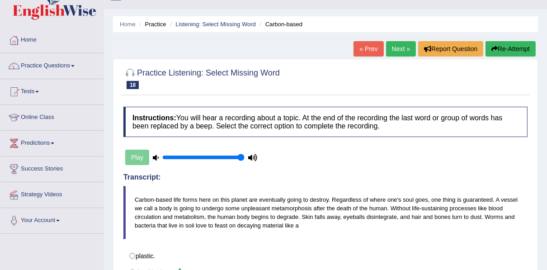
scroll to position [0, 0]
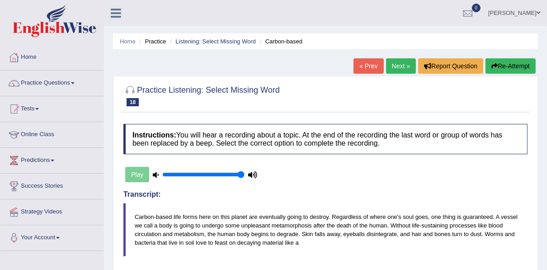
click at [403, 68] on link "Next »" at bounding box center [401, 65] width 30 height 15
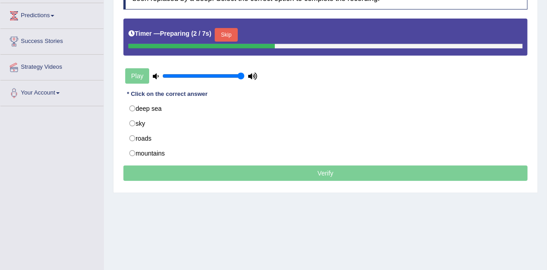
click at [232, 31] on button "Skip" at bounding box center [226, 35] width 23 height 14
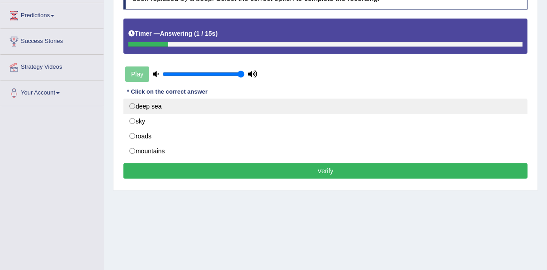
click at [173, 102] on label "deep sea" at bounding box center [325, 106] width 404 height 15
radio input "true"
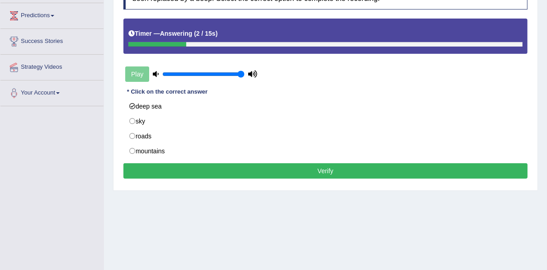
click at [181, 165] on button "Verify" at bounding box center [325, 170] width 404 height 15
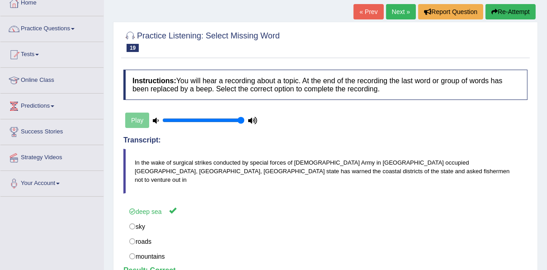
scroll to position [36, 0]
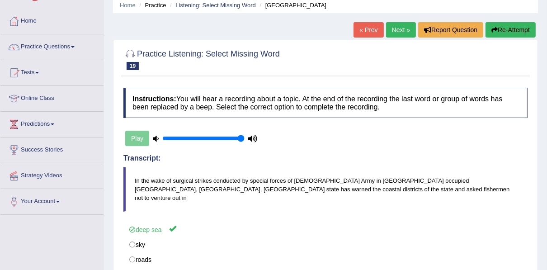
click at [399, 31] on link "Next »" at bounding box center [401, 29] width 30 height 15
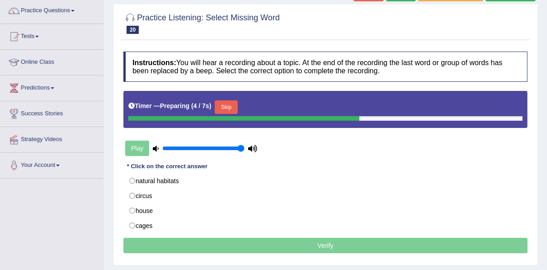
click at [222, 109] on button "Skip" at bounding box center [226, 107] width 23 height 14
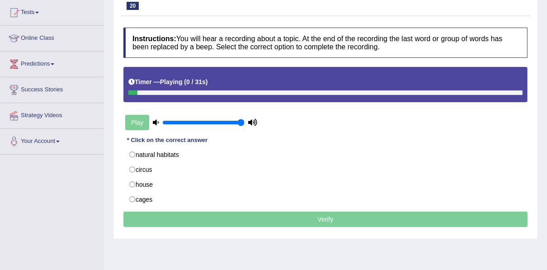
scroll to position [109, 0]
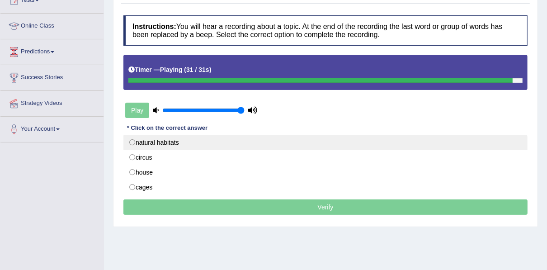
click at [162, 144] on label "natural habitats" at bounding box center [325, 142] width 404 height 15
radio input "true"
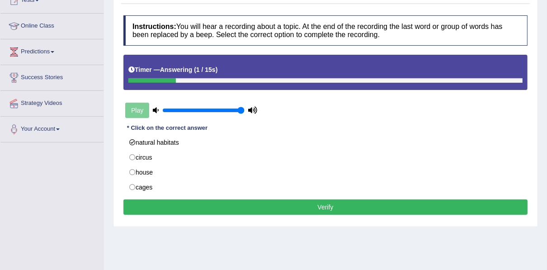
click at [150, 200] on button "Verify" at bounding box center [325, 206] width 404 height 15
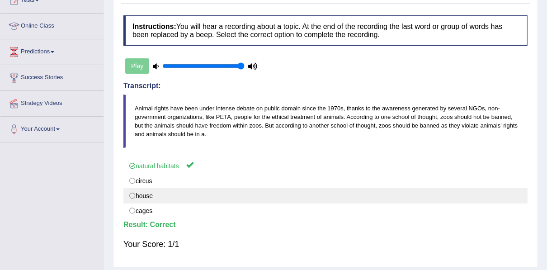
scroll to position [0, 0]
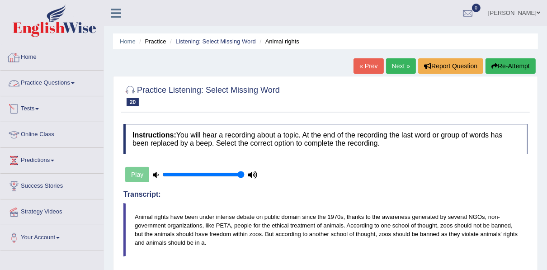
click at [69, 85] on link "Practice Questions" at bounding box center [51, 82] width 103 height 23
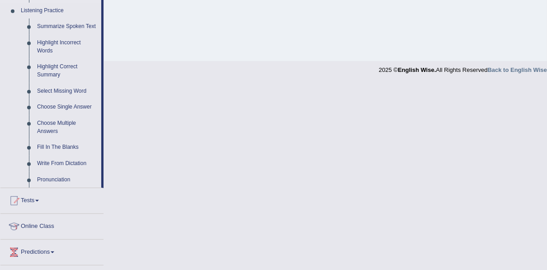
scroll to position [398, 0]
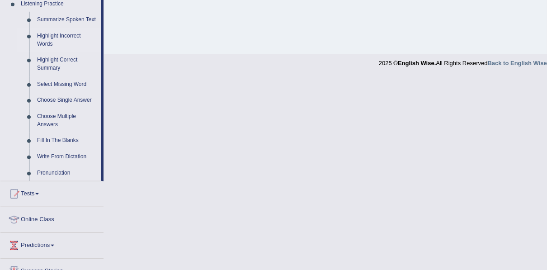
click at [64, 39] on link "Highlight Incorrect Words" at bounding box center [67, 40] width 68 height 24
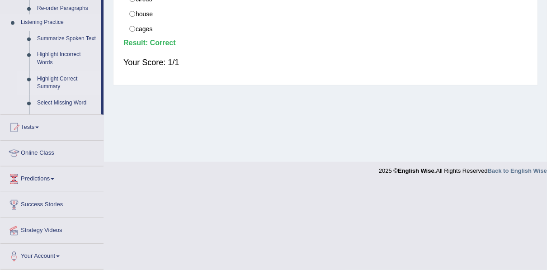
scroll to position [205, 0]
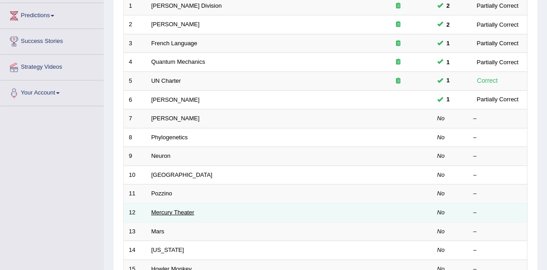
scroll to position [217, 0]
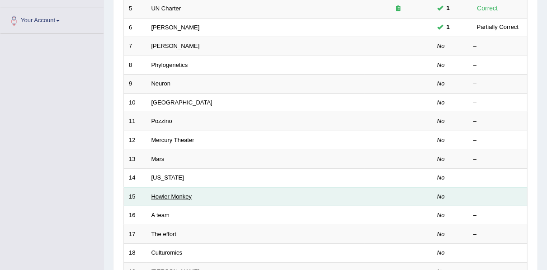
click at [177, 193] on link "Howler Monkey" at bounding box center [171, 196] width 41 height 7
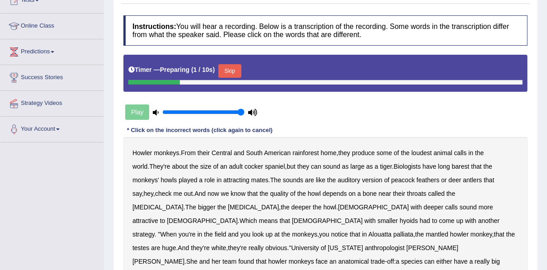
scroll to position [181, 0]
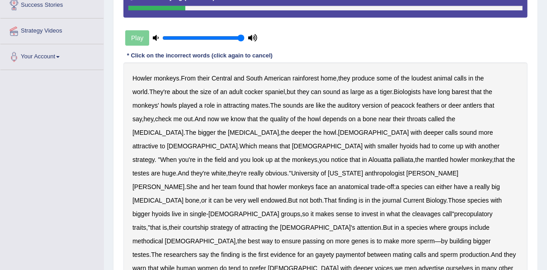
click at [452, 93] on b "barest" at bounding box center [461, 91] width 18 height 7
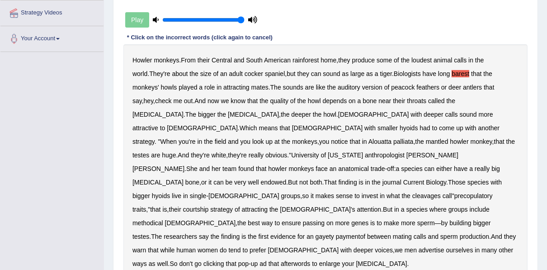
scroll to position [217, 0]
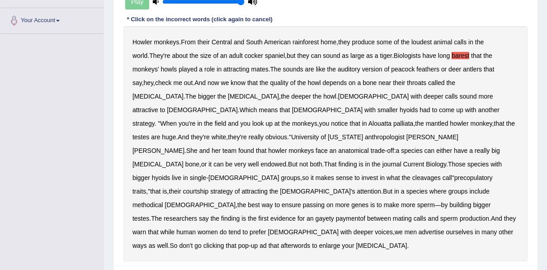
click at [412, 174] on b "cleavages" at bounding box center [426, 177] width 28 height 7
click at [163, 201] on b "methodical" at bounding box center [147, 204] width 31 height 7
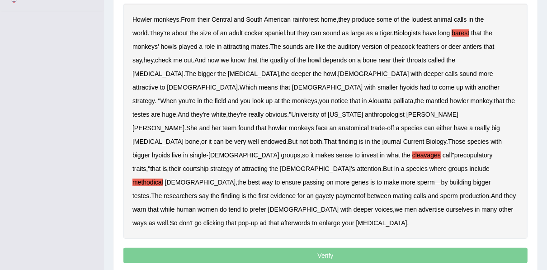
scroll to position [246, 0]
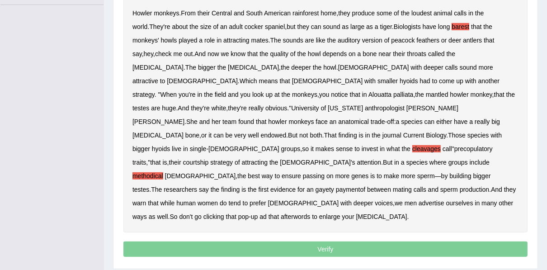
click at [334, 186] on b "gayety" at bounding box center [325, 189] width 19 height 7
click at [365, 186] on b "paymentof" at bounding box center [350, 189] width 29 height 7
click at [310, 213] on b "afterwords" at bounding box center [295, 216] width 29 height 7
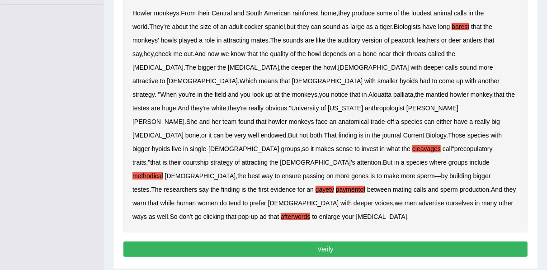
click at [320, 241] on button "Verify" at bounding box center [325, 248] width 404 height 15
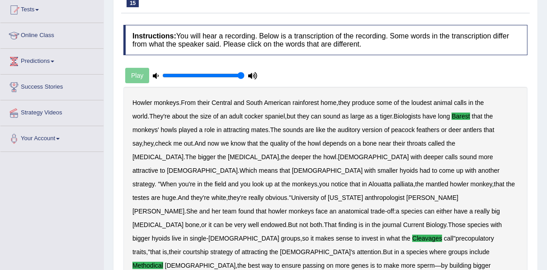
scroll to position [42, 0]
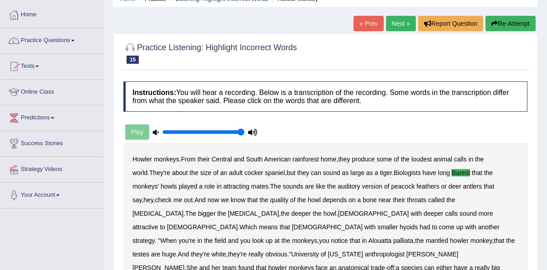
click at [407, 22] on link "Next »" at bounding box center [401, 23] width 30 height 15
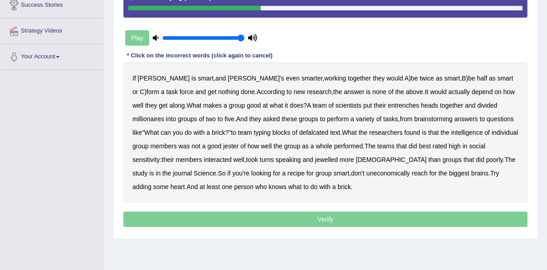
click at [388, 105] on b "entrenches" at bounding box center [403, 105] width 31 height 7
click at [164, 115] on b "millionaires" at bounding box center [148, 118] width 32 height 7
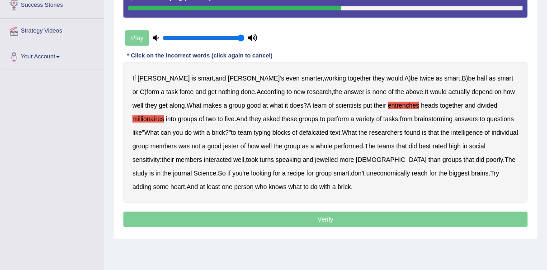
drag, startPoint x: 239, startPoint y: 133, endPoint x: 268, endPoint y: 134, distance: 29.4
click at [299, 133] on b "defalcated" at bounding box center [313, 132] width 29 height 7
click at [223, 146] on b "jester" at bounding box center [230, 145] width 15 height 7
click at [302, 146] on b "as" at bounding box center [305, 145] width 7 height 7
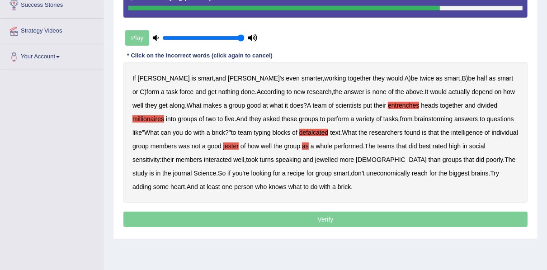
click at [315, 160] on b "jewelled" at bounding box center [326, 159] width 23 height 7
click at [367, 175] on b "uneconomically" at bounding box center [389, 173] width 44 height 7
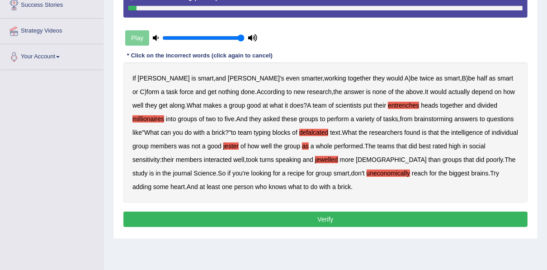
click at [260, 220] on button "Verify" at bounding box center [325, 219] width 404 height 15
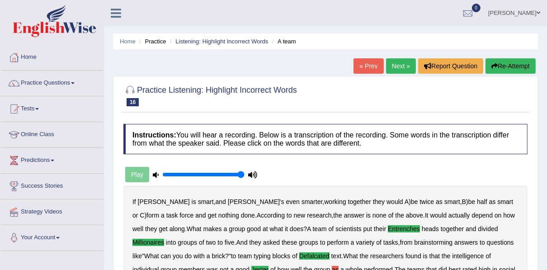
click at [390, 66] on link "Next »" at bounding box center [401, 65] width 30 height 15
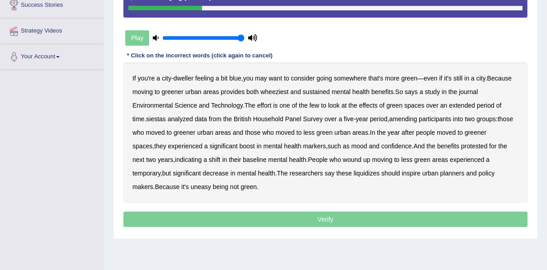
click b "wheeziest"
click b "siestas"
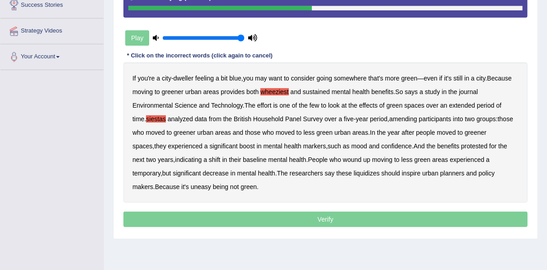
click b "amending"
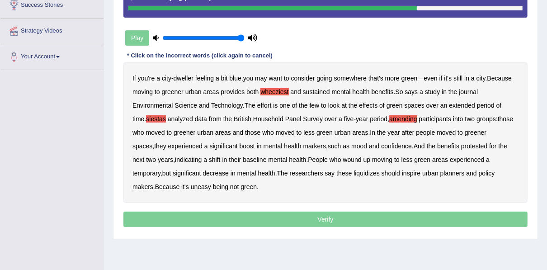
click b "mental"
drag, startPoint x: 243, startPoint y: 145, endPoint x: 293, endPoint y: 142, distance: 49.4
click b "mental"
click div "If you're a city - dweller feeling a bit blue , you may want to consider going …"
click b "liquidizes"
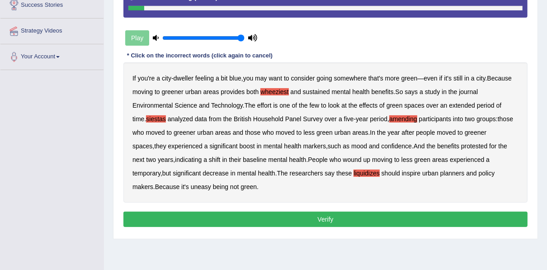
click button "Verify"
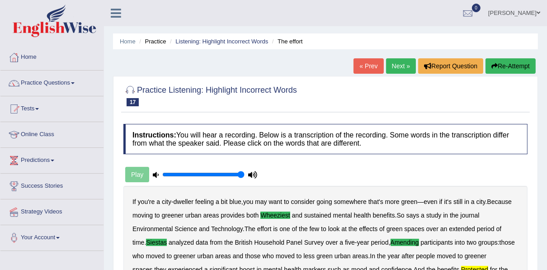
drag, startPoint x: 392, startPoint y: 59, endPoint x: 392, endPoint y: 69, distance: 10.4
click link "Next »"
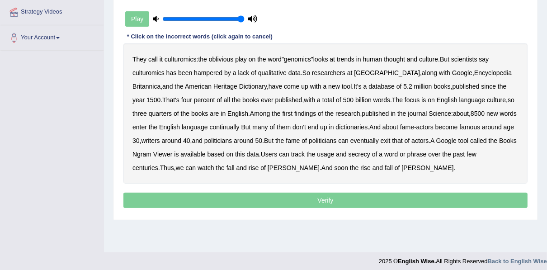
scroll to position [205, 0]
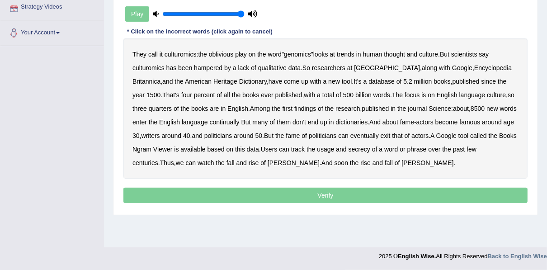
click at [209, 68] on b "hampered" at bounding box center [208, 67] width 28 height 7
click at [222, 65] on b "hampered" at bounding box center [208, 67] width 28 height 7
click at [210, 123] on b "continually" at bounding box center [225, 121] width 30 height 7
click at [381, 135] on b "exit" at bounding box center [386, 135] width 10 height 7
click at [356, 150] on b "secrecy" at bounding box center [360, 149] width 22 height 7
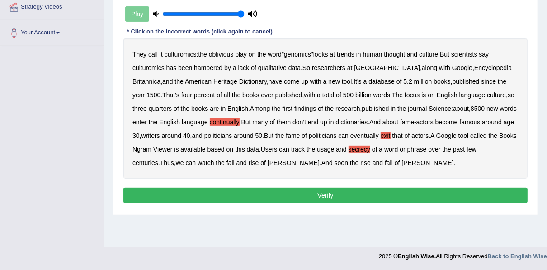
click at [351, 198] on button "Verify" at bounding box center [325, 195] width 404 height 15
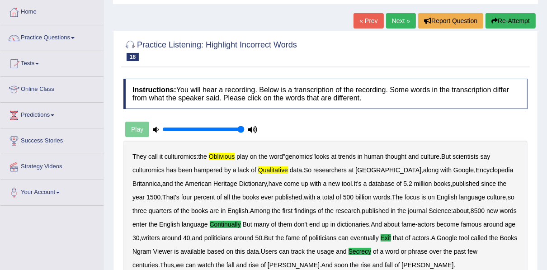
scroll to position [0, 0]
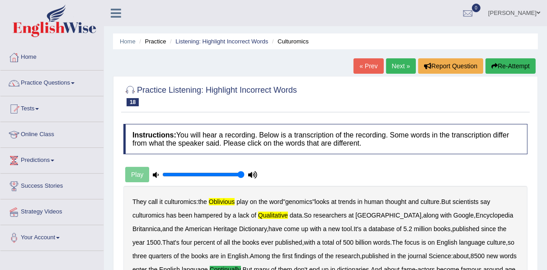
click at [397, 65] on link "Next »" at bounding box center [401, 65] width 30 height 15
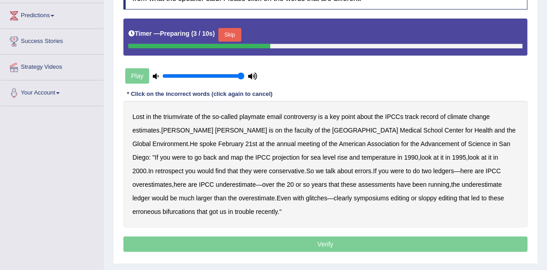
click at [242, 33] on div "Timer — Preparing ( 3 / 10s ) Skip" at bounding box center [325, 35] width 394 height 18
click at [230, 33] on button "Skip" at bounding box center [229, 35] width 23 height 14
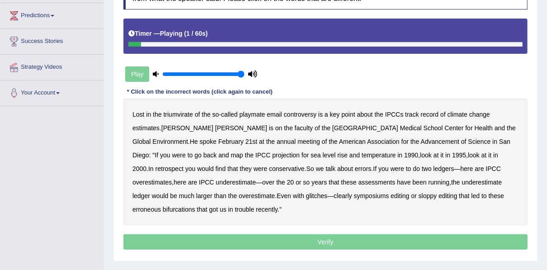
click at [189, 115] on b "triumvirate" at bounding box center [178, 114] width 29 height 7
click at [255, 118] on div "Lost in the triumvirate of the so - called playmate email controversy is a key …" at bounding box center [325, 162] width 404 height 127
click at [254, 113] on b "playmate" at bounding box center [253, 114] width 26 height 7
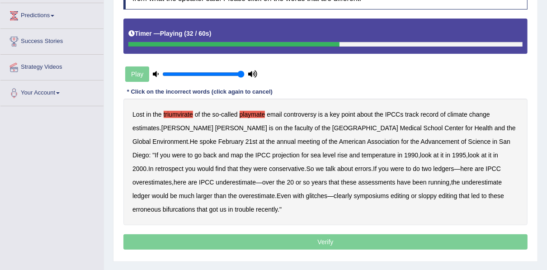
click at [269, 166] on b "conservative" at bounding box center [287, 168] width 36 height 7
click at [354, 197] on b "symposiums" at bounding box center [371, 195] width 35 height 7
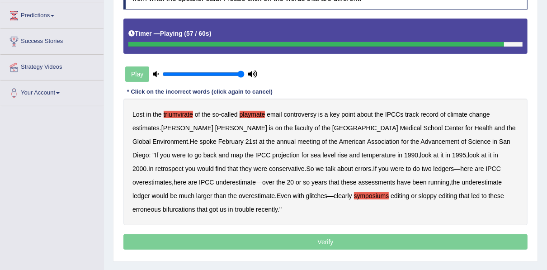
click at [391, 197] on b "editing" at bounding box center [400, 195] width 19 height 7
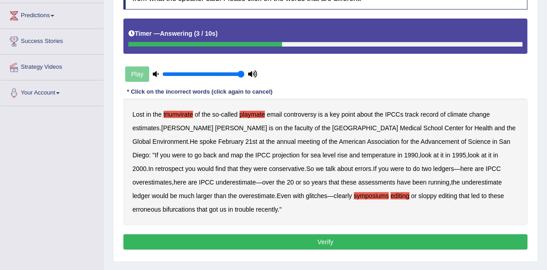
click at [161, 206] on b "erroneous" at bounding box center [146, 209] width 28 height 7
click at [195, 206] on b "bifurcations" at bounding box center [179, 209] width 33 height 7
click at [404, 241] on button "Verify" at bounding box center [325, 241] width 404 height 15
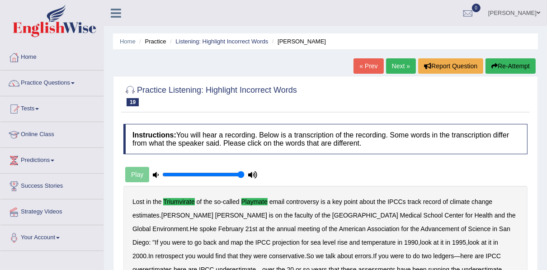
click at [386, 69] on link "Next »" at bounding box center [401, 65] width 30 height 15
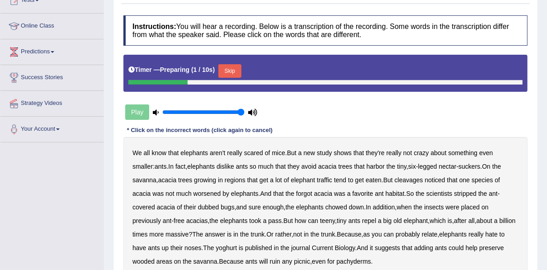
click at [230, 69] on button "Skip" at bounding box center [229, 71] width 23 height 14
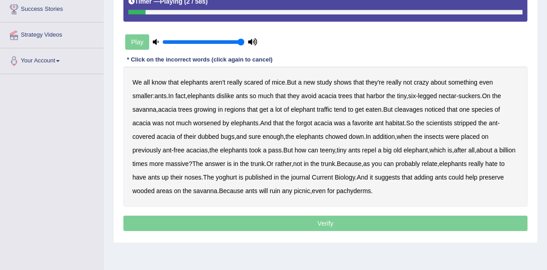
scroll to position [181, 0]
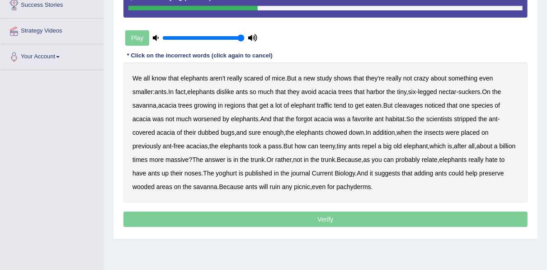
click at [395, 103] on b "cleavages" at bounding box center [409, 105] width 28 height 7
drag, startPoint x: 174, startPoint y: 119, endPoint x: 213, endPoint y: 121, distance: 38.9
click at [194, 119] on b "worsened" at bounding box center [208, 118] width 28 height 7
click at [296, 118] on b "forgot" at bounding box center [304, 118] width 16 height 7
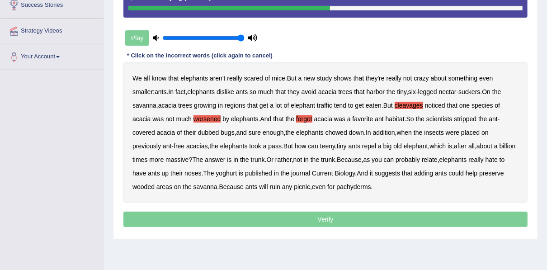
click at [198, 133] on b "dubbed" at bounding box center [208, 132] width 21 height 7
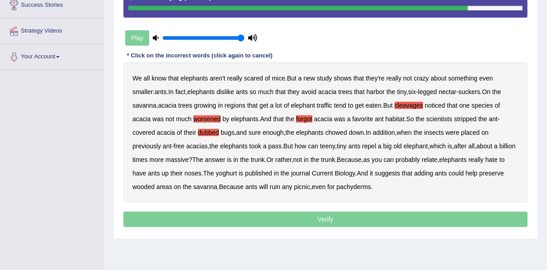
click at [216, 170] on b "yoghurt" at bounding box center [226, 173] width 21 height 7
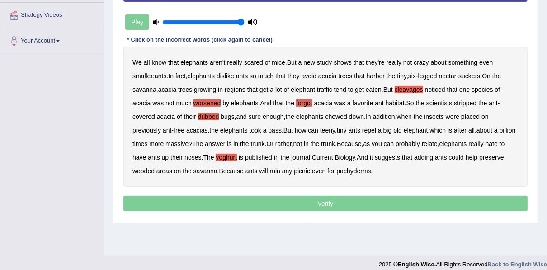
scroll to position [205, 0]
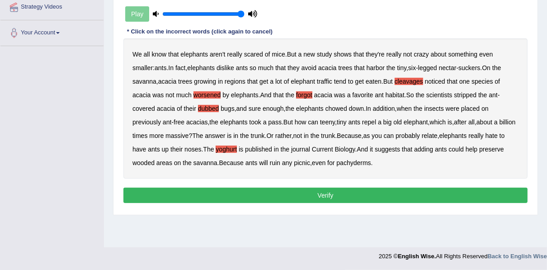
click at [304, 195] on button "Verify" at bounding box center [325, 195] width 404 height 15
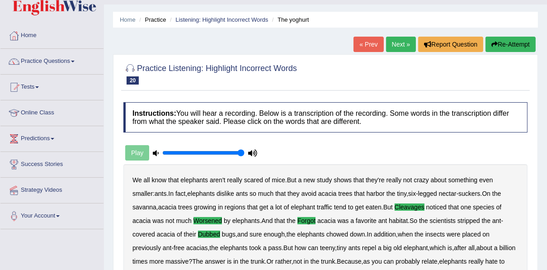
scroll to position [0, 0]
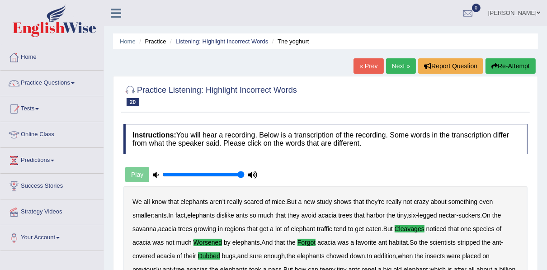
click at [392, 70] on link "Next »" at bounding box center [401, 65] width 30 height 15
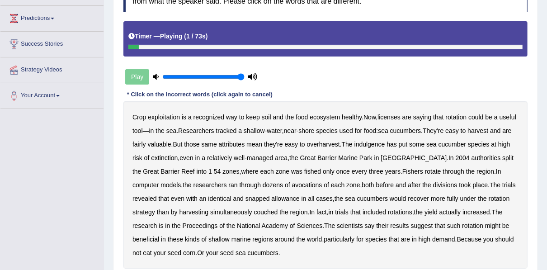
scroll to position [145, 0]
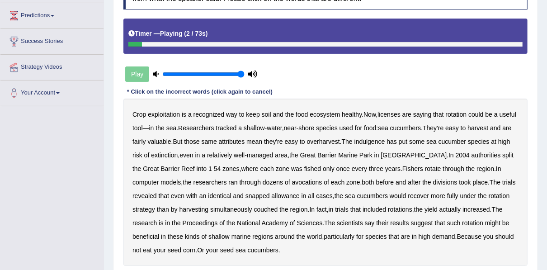
click at [161, 113] on b "exploitation" at bounding box center [164, 114] width 32 height 7
click at [388, 113] on b "licenses" at bounding box center [389, 114] width 23 height 7
click at [370, 142] on b "indulgence" at bounding box center [369, 141] width 31 height 7
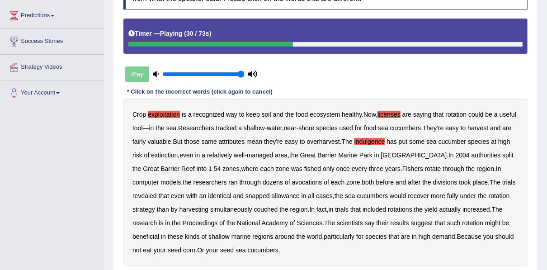
click at [214, 168] on b "54" at bounding box center [217, 168] width 7 height 7
click at [208, 166] on b "1" at bounding box center [210, 168] width 4 height 7
click at [214, 168] on b "54" at bounding box center [217, 168] width 7 height 7
click at [208, 168] on b "1" at bounding box center [210, 168] width 4 height 7
click at [336, 170] on b "once" at bounding box center [343, 168] width 14 height 7
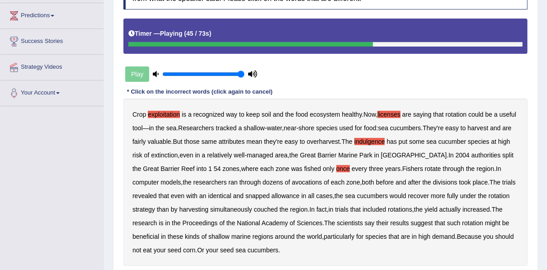
scroll to position [181, 0]
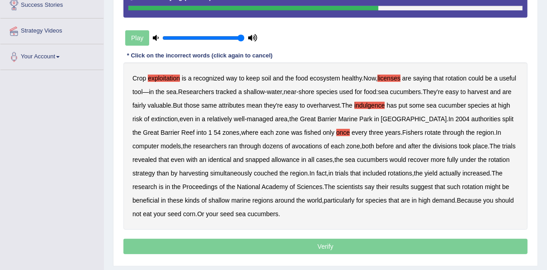
click at [246, 157] on b "snapped" at bounding box center [258, 159] width 24 height 7
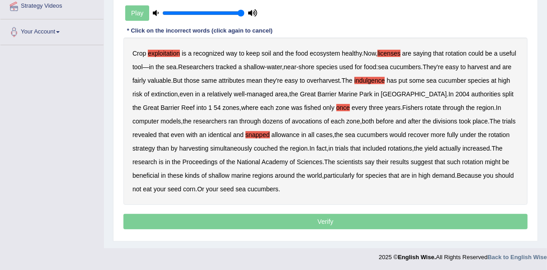
click at [254, 146] on b "couched" at bounding box center [266, 148] width 24 height 7
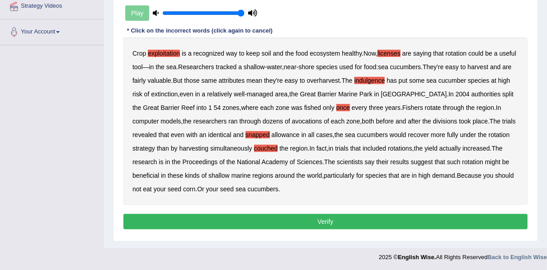
click at [295, 222] on button "Verify" at bounding box center [325, 221] width 404 height 15
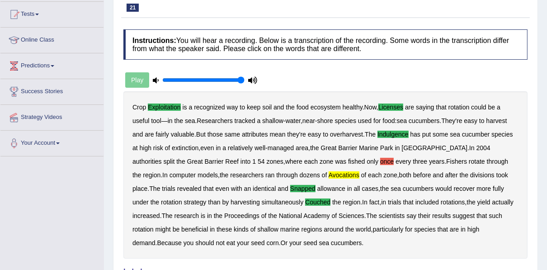
scroll to position [0, 0]
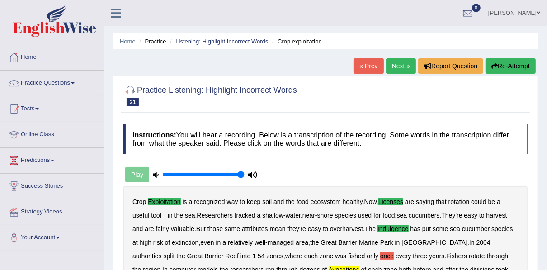
click at [394, 65] on link "Next »" at bounding box center [401, 65] width 30 height 15
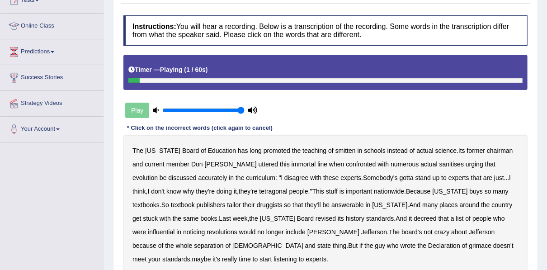
scroll to position [145, 0]
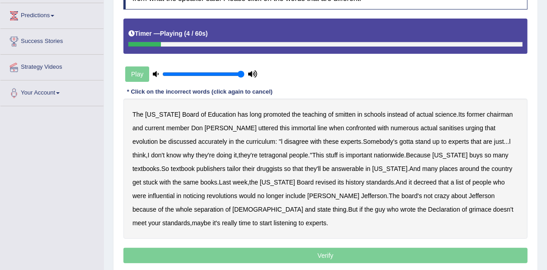
click at [335, 113] on b "smitten" at bounding box center [345, 114] width 20 height 7
click at [439, 127] on b "sanitises" at bounding box center [451, 127] width 24 height 7
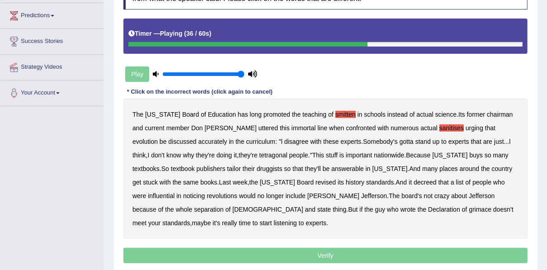
click at [331, 166] on b "answerable" at bounding box center [347, 168] width 33 height 7
click at [469, 209] on b "grimace" at bounding box center [480, 209] width 23 height 7
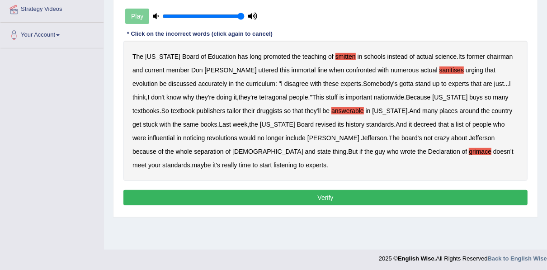
scroll to position [205, 0]
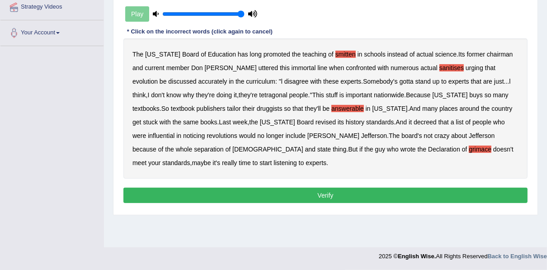
click at [309, 196] on button "Verify" at bounding box center [325, 195] width 404 height 15
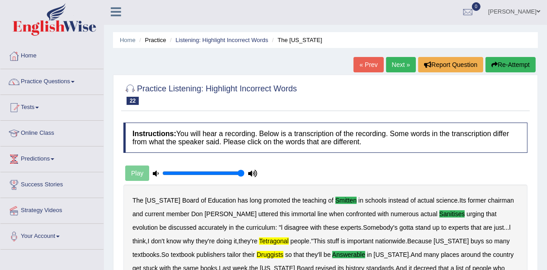
scroll to position [0, 0]
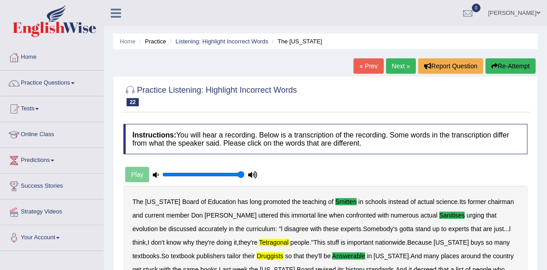
click at [489, 65] on button "Re-Attempt" at bounding box center [511, 65] width 50 height 15
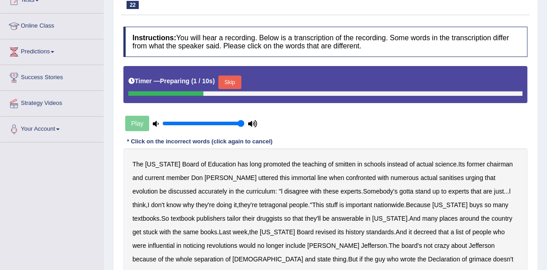
scroll to position [145, 0]
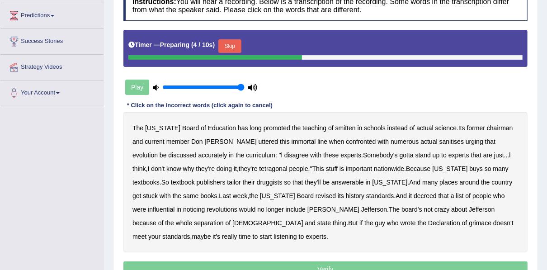
click at [234, 48] on button "Skip" at bounding box center [229, 46] width 23 height 14
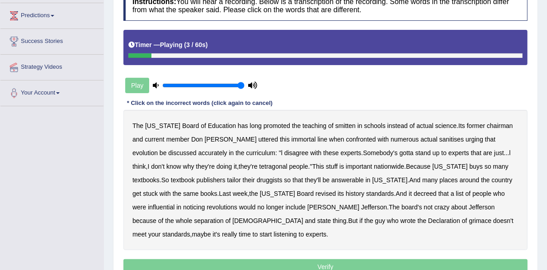
click at [335, 126] on b "smitten" at bounding box center [345, 125] width 20 height 7
click at [439, 138] on b "sanitises" at bounding box center [451, 139] width 24 height 7
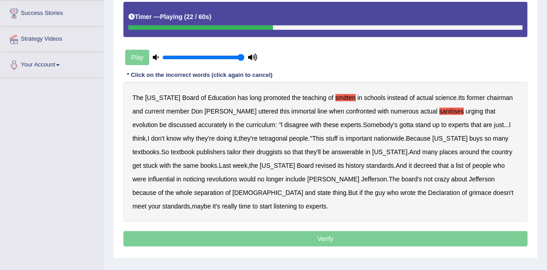
scroll to position [205, 0]
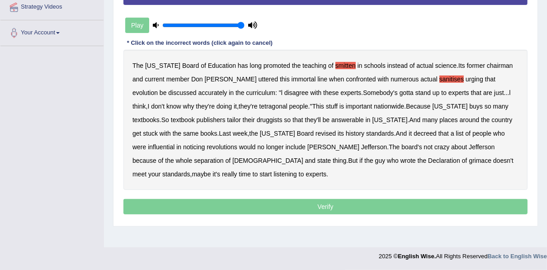
click at [259, 104] on b "tetragonal" at bounding box center [273, 106] width 28 height 7
click at [257, 118] on b "druggists" at bounding box center [270, 119] width 26 height 7
click at [469, 161] on b "grimace" at bounding box center [480, 160] width 23 height 7
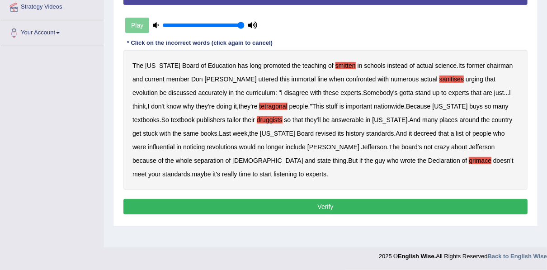
click at [264, 207] on button "Verify" at bounding box center [325, 206] width 404 height 15
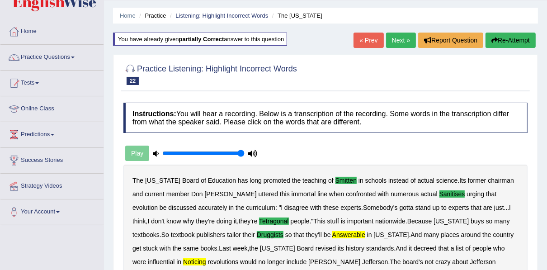
scroll to position [24, 0]
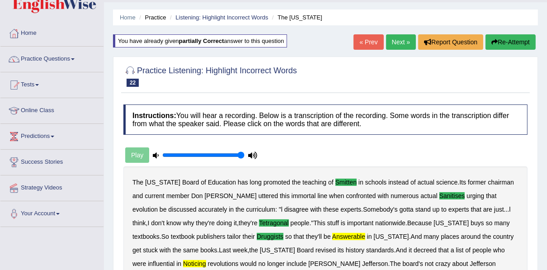
click at [493, 39] on icon "button" at bounding box center [494, 42] width 6 height 6
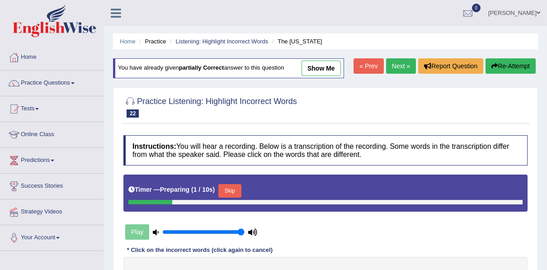
click at [230, 184] on button "Skip" at bounding box center [229, 191] width 23 height 14
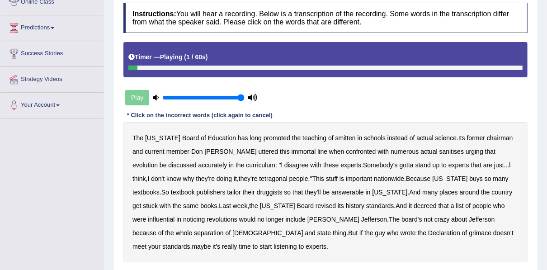
scroll to position [169, 0]
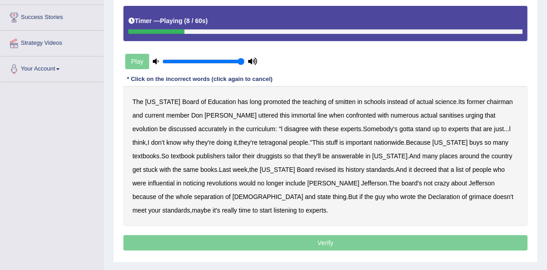
click at [439, 112] on b "sanitises" at bounding box center [451, 115] width 24 height 7
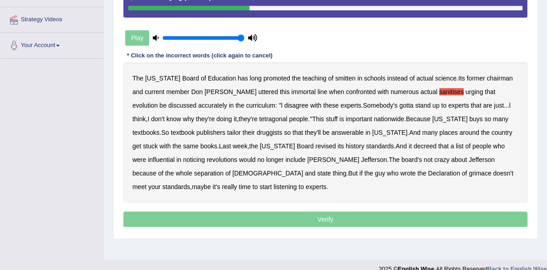
scroll to position [205, 0]
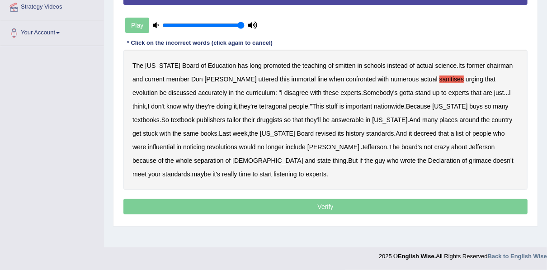
click at [259, 107] on b "tetragonal" at bounding box center [273, 106] width 28 height 7
click at [257, 120] on b "druggists" at bounding box center [270, 119] width 26 height 7
click at [205, 143] on b "noticing" at bounding box center [194, 146] width 22 height 7
click at [469, 160] on b "grimace" at bounding box center [480, 160] width 23 height 7
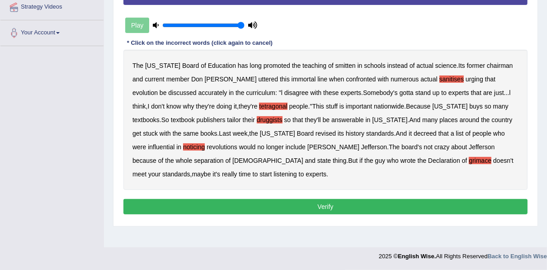
click at [335, 63] on b "smitten" at bounding box center [345, 65] width 20 height 7
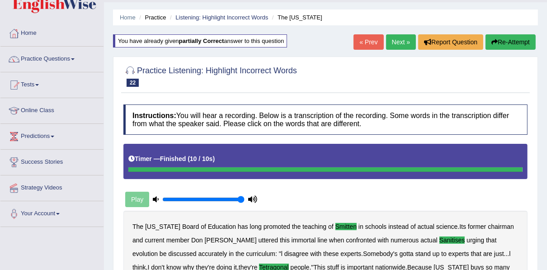
scroll to position [23, 0]
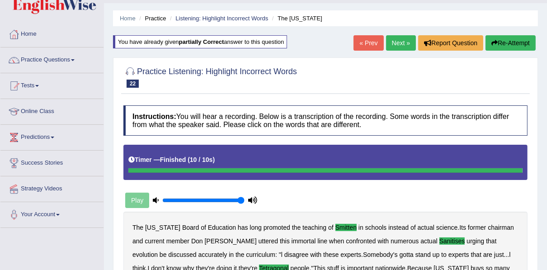
click at [389, 44] on link "Next »" at bounding box center [401, 42] width 30 height 15
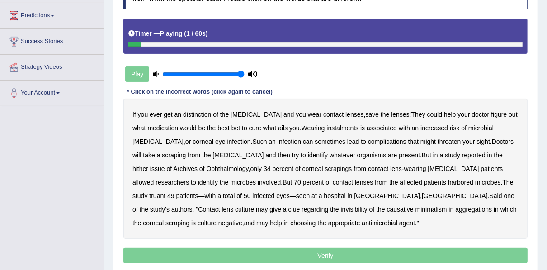
drag, startPoint x: 202, startPoint y: 112, endPoint x: 212, endPoint y: 115, distance: 10.4
click at [203, 113] on b "distinction" at bounding box center [197, 114] width 28 height 7
click at [334, 130] on b "instalments" at bounding box center [342, 127] width 32 height 7
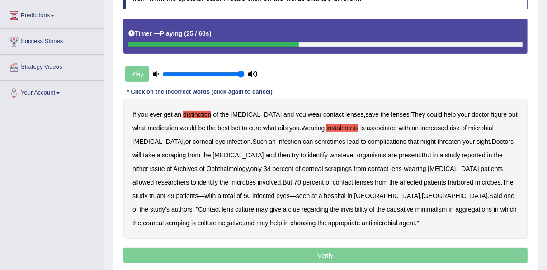
click at [148, 165] on b "hither" at bounding box center [140, 168] width 16 height 7
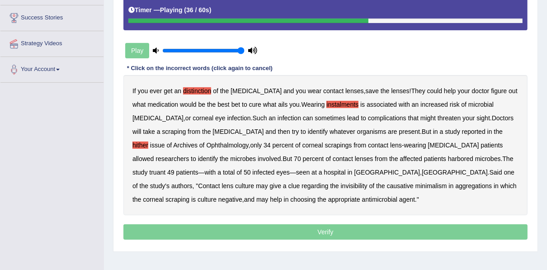
scroll to position [181, 0]
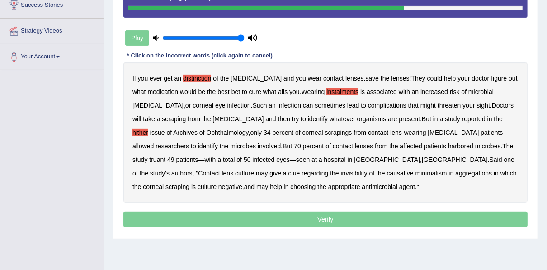
click at [165, 156] on b "truant" at bounding box center [157, 159] width 16 height 7
click at [341, 171] on b "invisibility" at bounding box center [354, 173] width 27 height 7
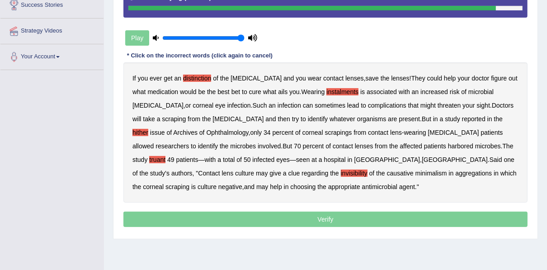
click at [415, 174] on b "minimalism" at bounding box center [431, 173] width 32 height 7
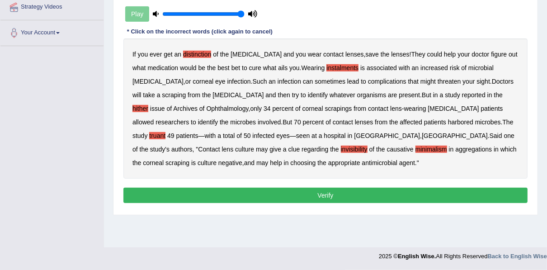
click at [264, 192] on button "Verify" at bounding box center [325, 195] width 404 height 15
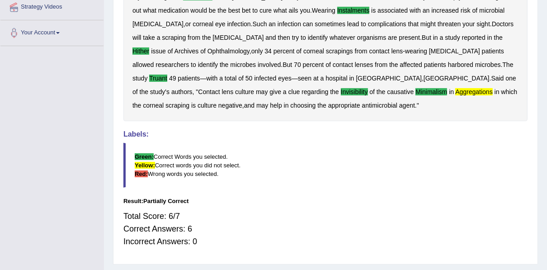
scroll to position [169, 0]
